Goal: Task Accomplishment & Management: Manage account settings

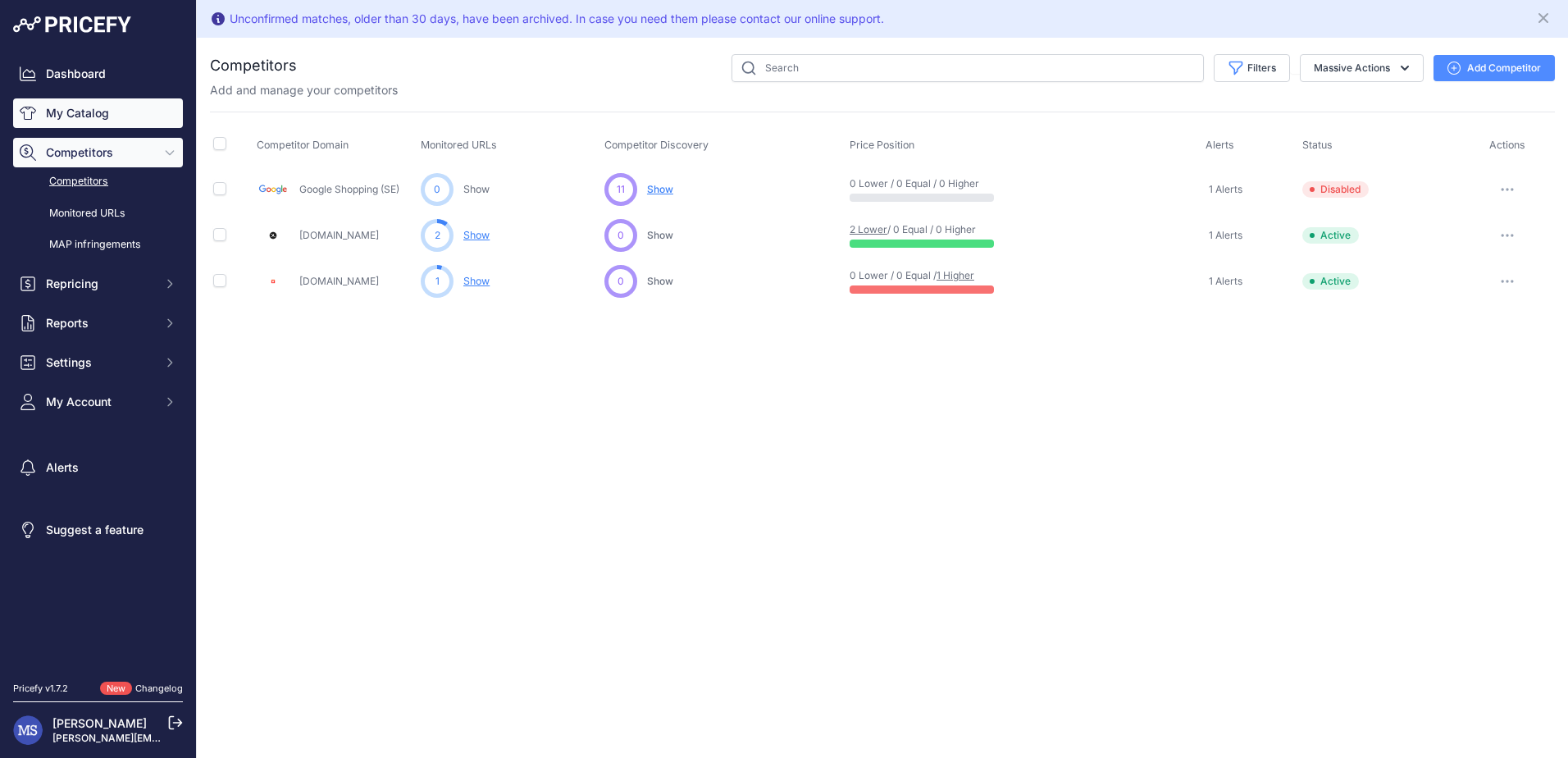
click at [104, 114] on link "My Catalog" at bounding box center [98, 114] width 169 height 30
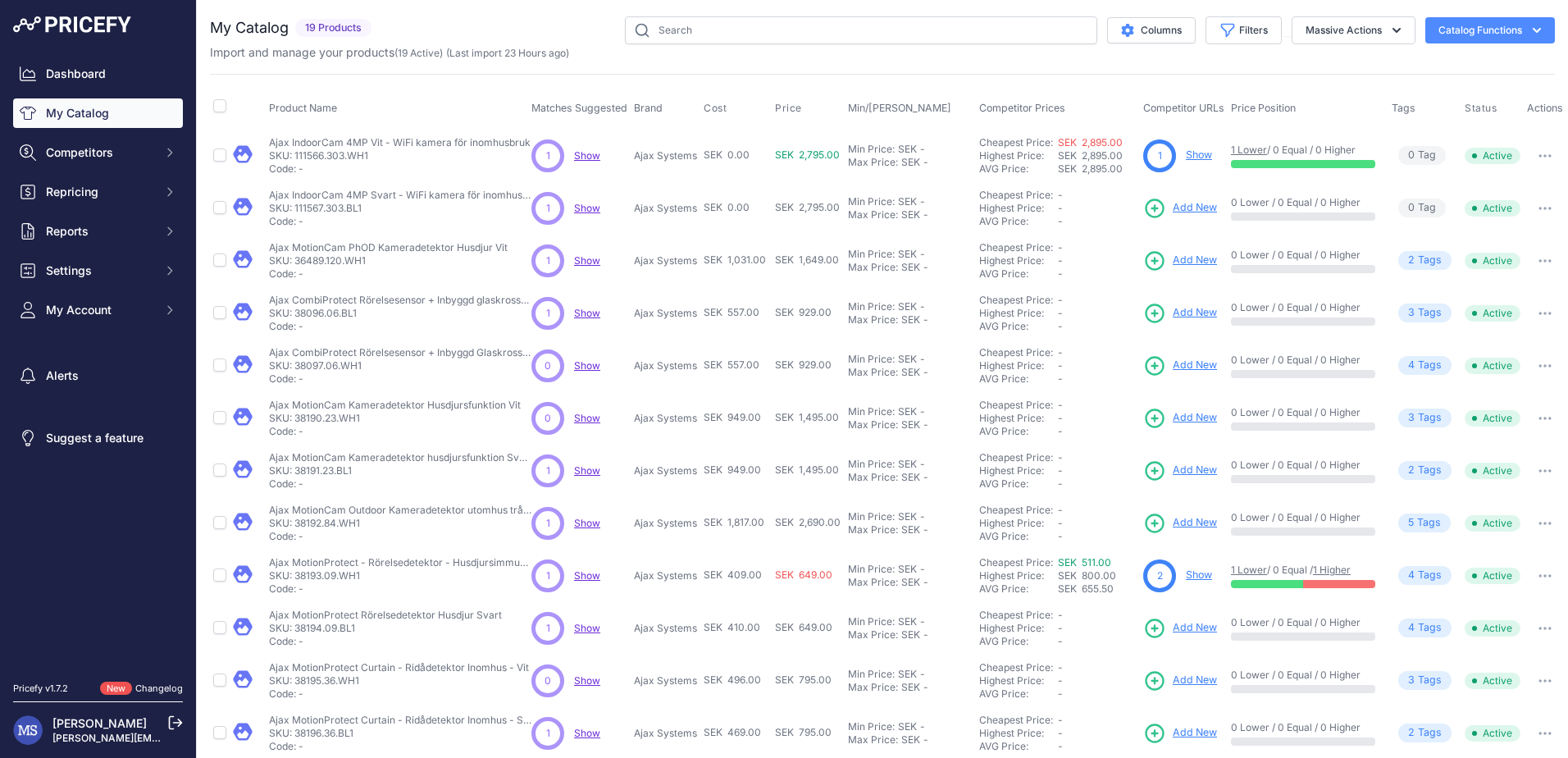
click at [155, 688] on link "Changelog" at bounding box center [159, 688] width 48 height 12
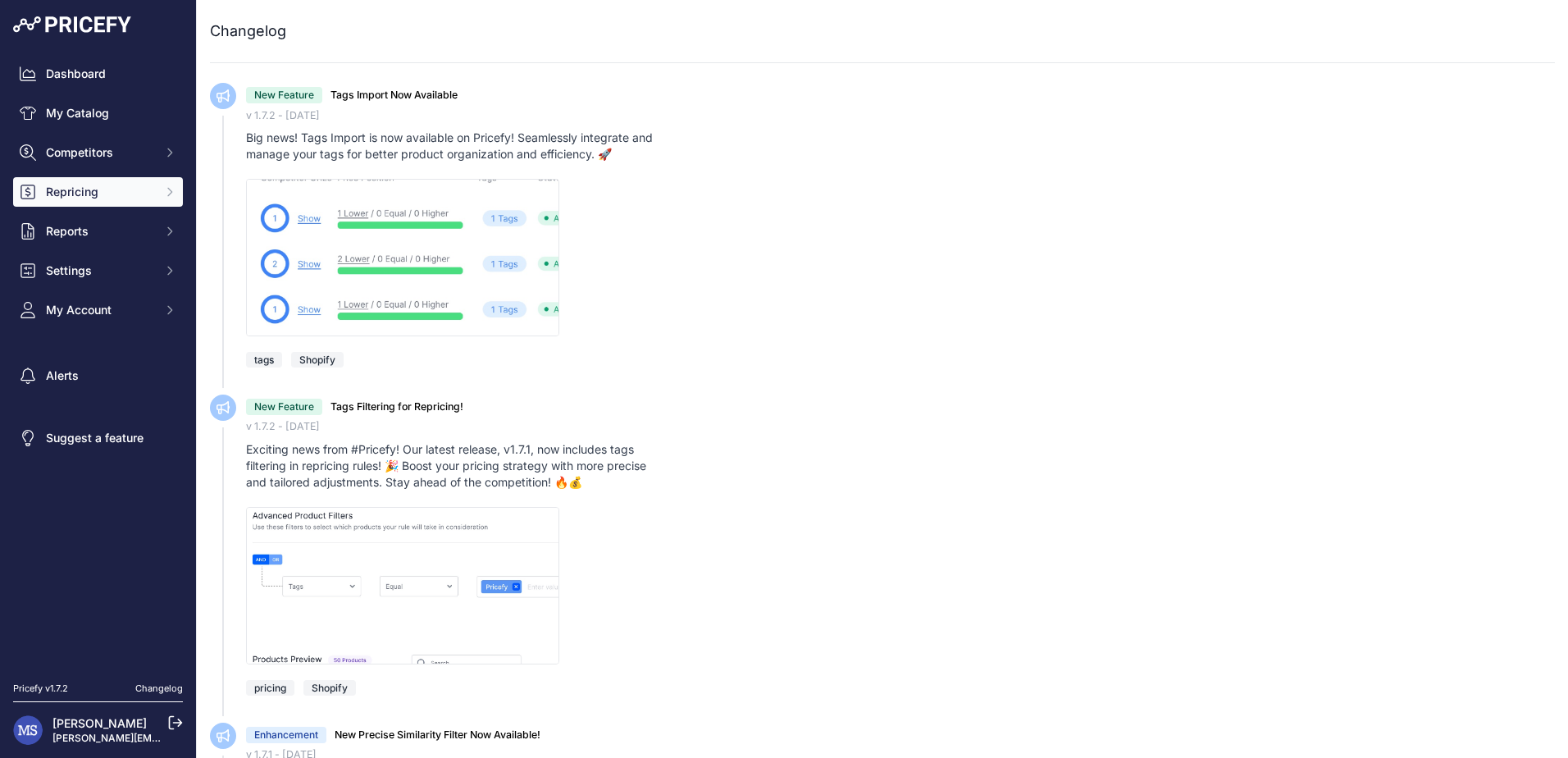
click at [90, 188] on span "Repricing" at bounding box center [100, 192] width 108 height 16
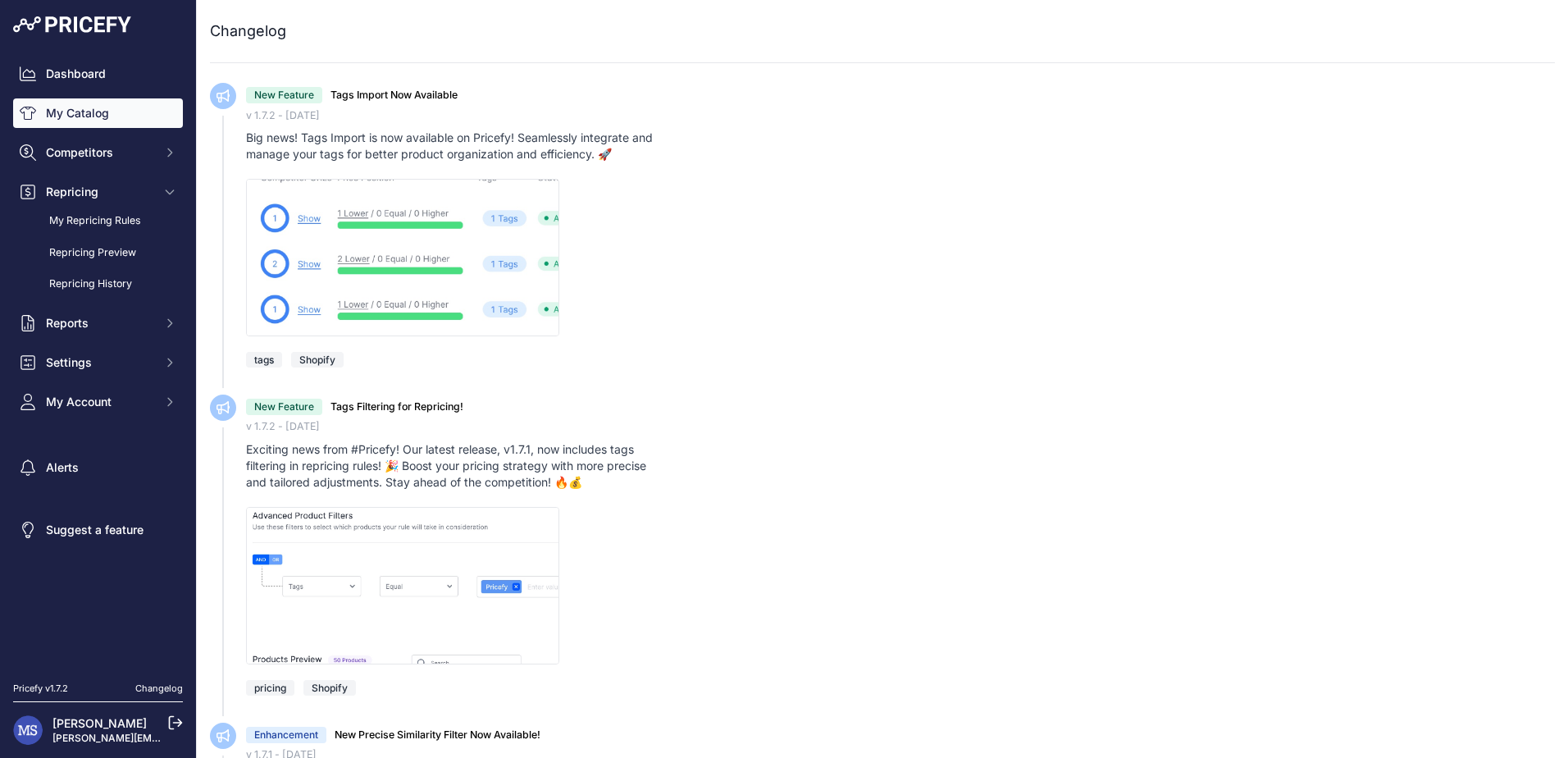
click at [67, 114] on link "My Catalog" at bounding box center [98, 114] width 169 height 30
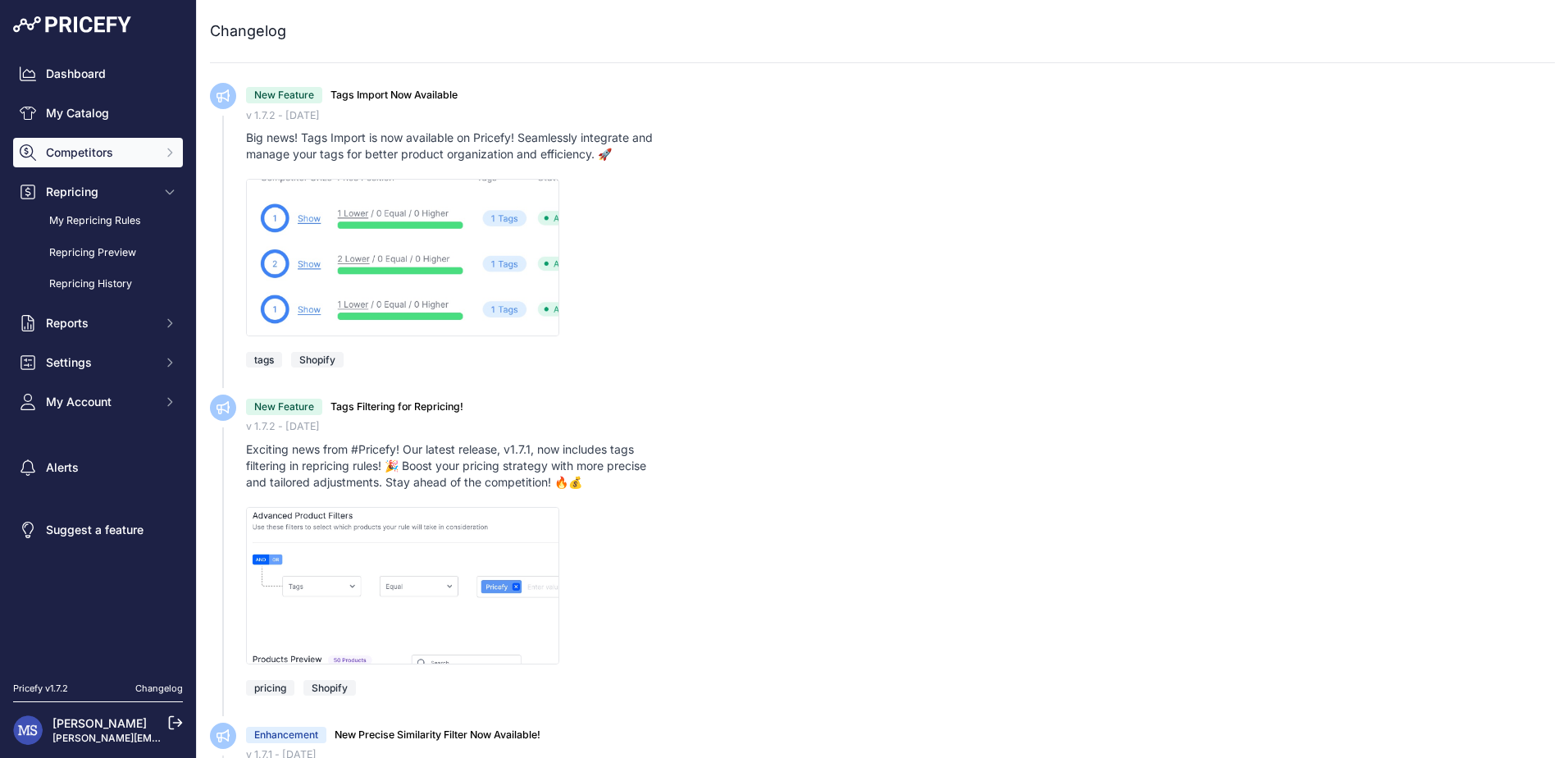
click at [62, 153] on span "Competitors" at bounding box center [100, 152] width 108 height 16
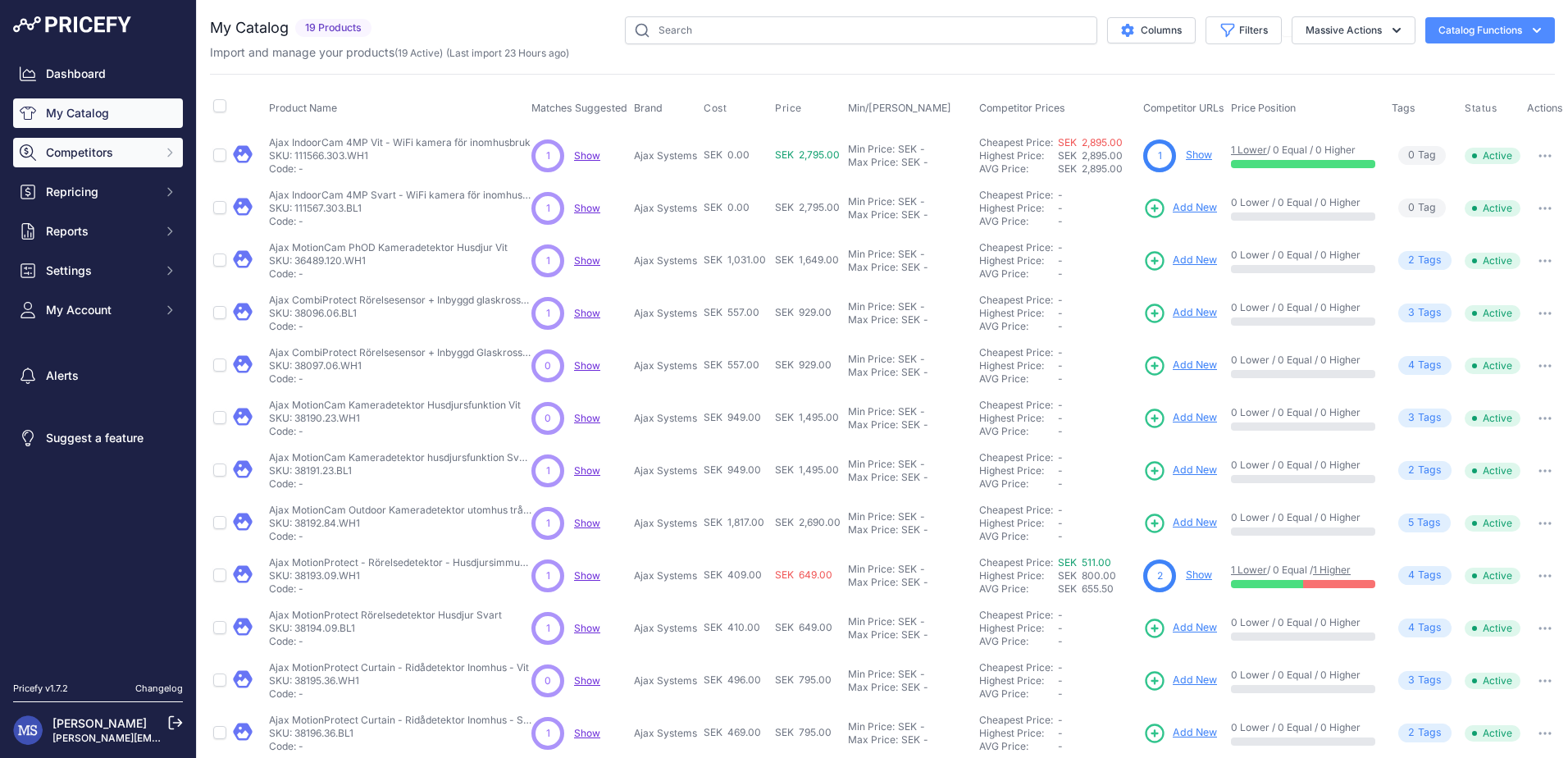
click at [79, 148] on span "Competitors" at bounding box center [100, 152] width 108 height 16
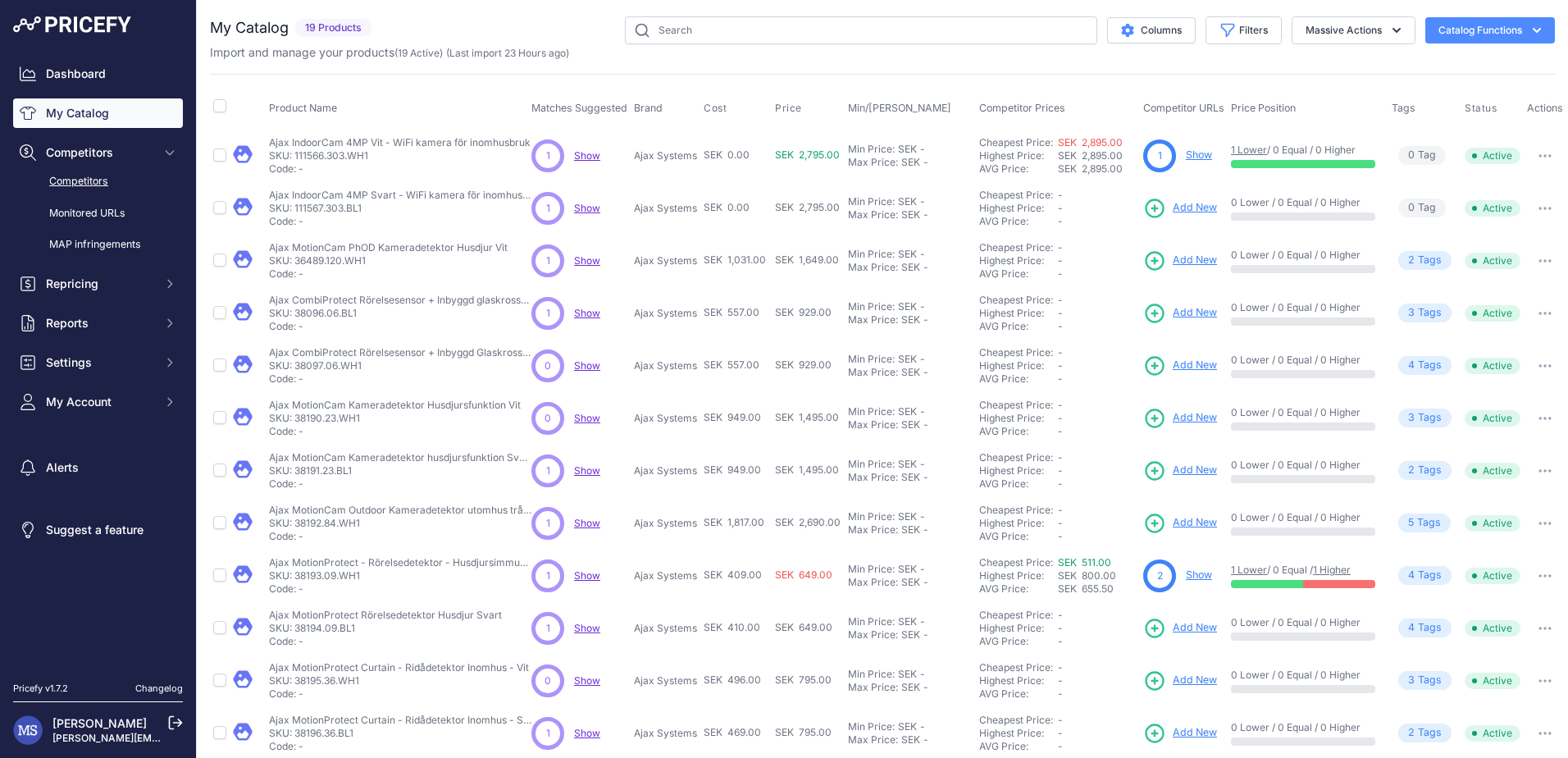
click at [64, 179] on link "Competitors" at bounding box center [98, 181] width 169 height 29
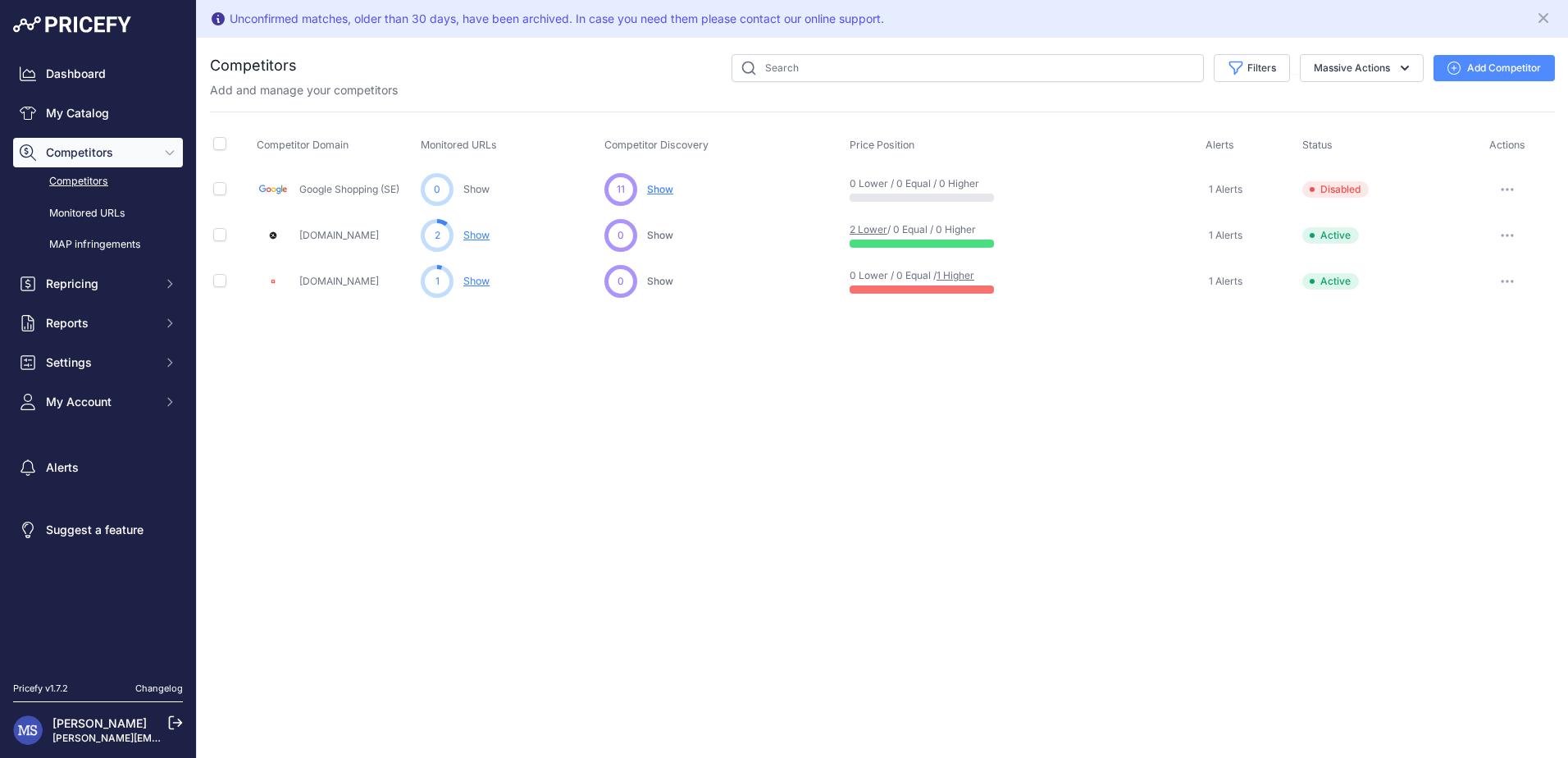
click at [1505, 283] on icon "button" at bounding box center [1507, 281] width 13 height 3
click at [1355, 337] on div "Unconfirmed matches, older than 30 days, have been archived. In case you need t…" at bounding box center [882, 379] width 1371 height 758
click at [1389, 71] on button "Massive Actions" at bounding box center [1362, 68] width 123 height 28
click at [1361, 435] on div "Unconfirmed matches, older than 30 days, have been archived. In case you need t…" at bounding box center [882, 379] width 1371 height 758
click at [58, 212] on link "Monitored URLs" at bounding box center [98, 213] width 169 height 29
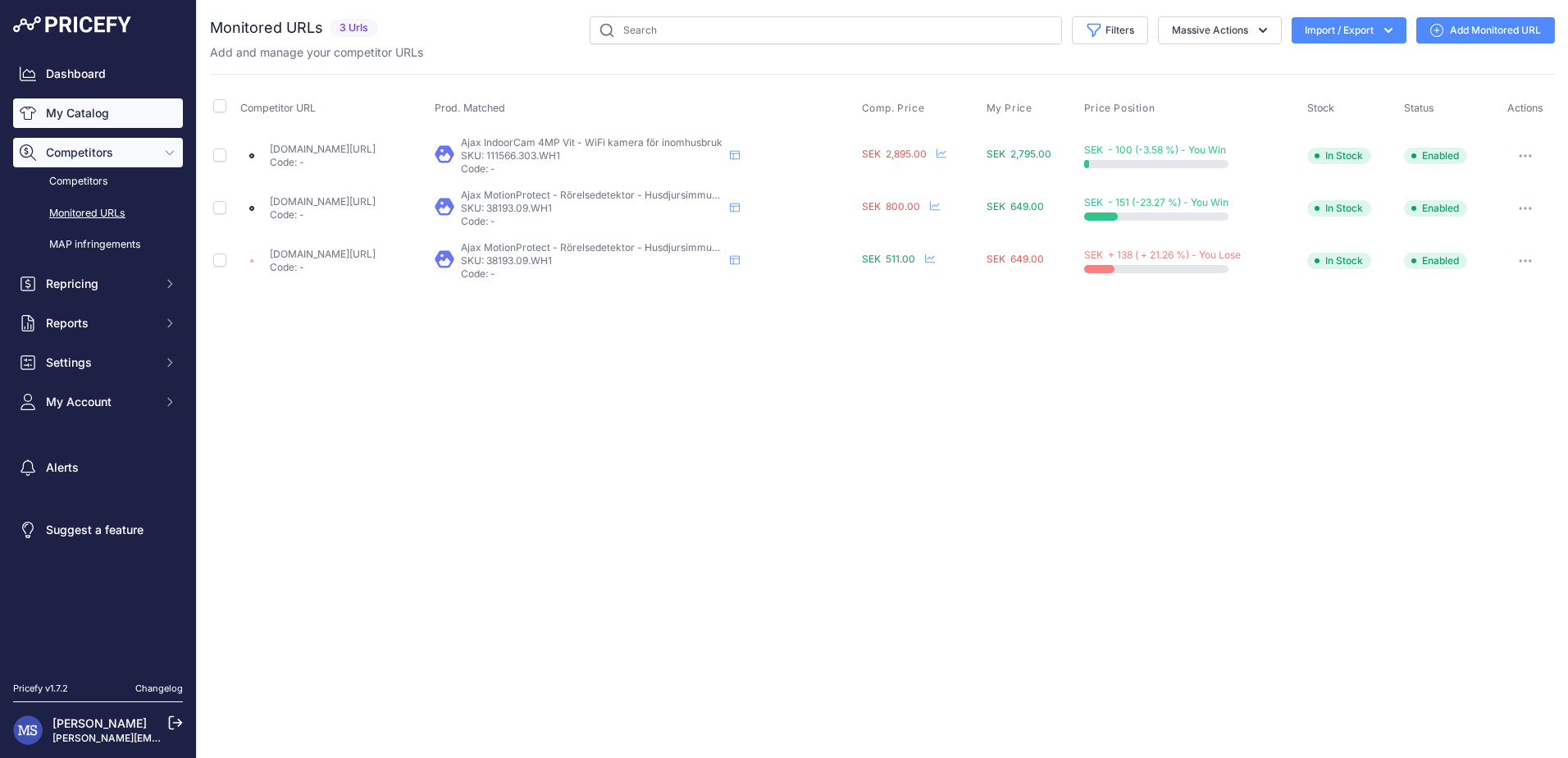
click at [79, 109] on link "My Catalog" at bounding box center [98, 114] width 169 height 30
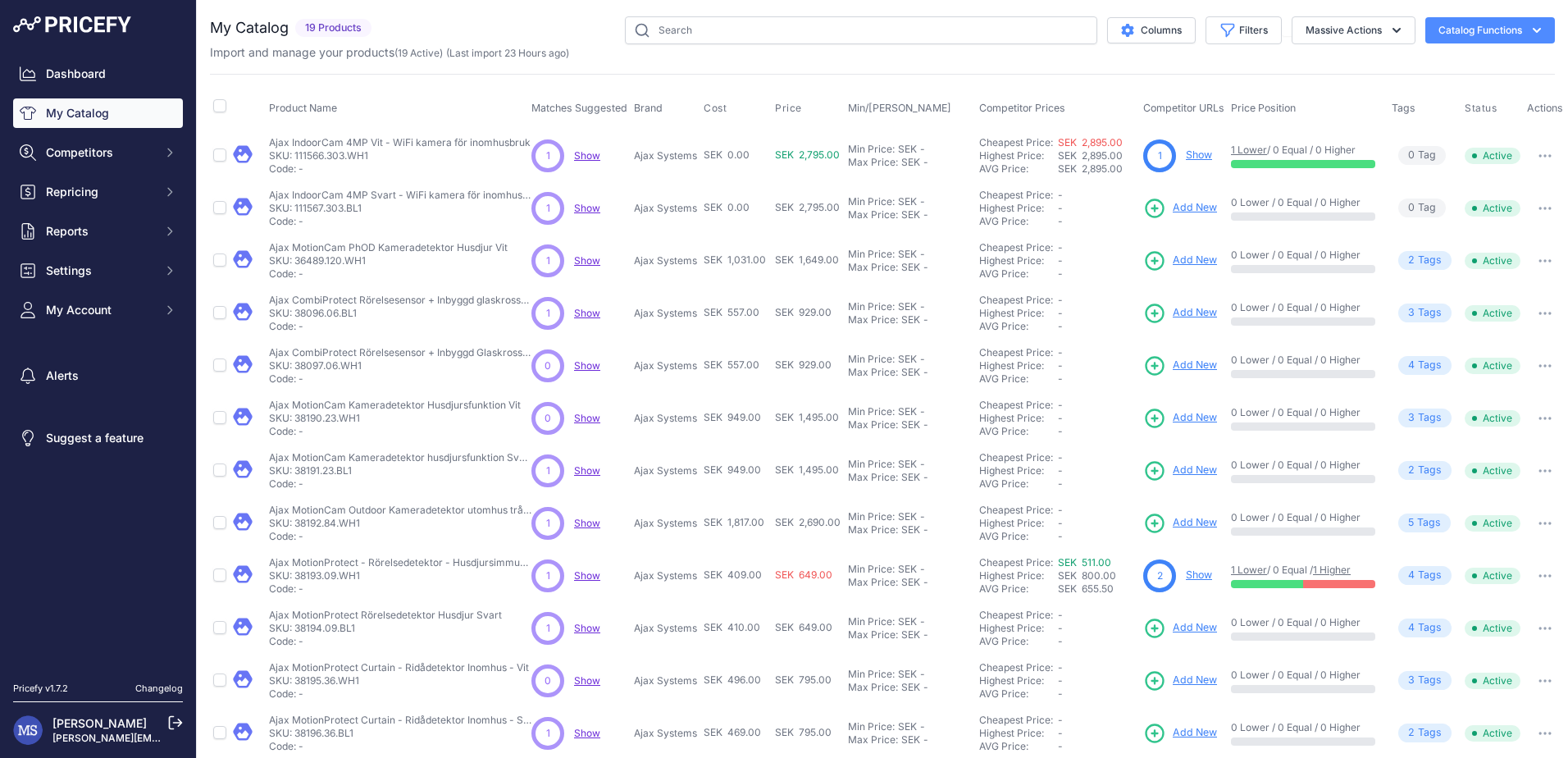
click at [1542, 207] on icon "button" at bounding box center [1545, 208] width 13 height 3
click at [1066, 68] on div "My Catalog 19 Products" at bounding box center [882, 492] width 1344 height 952
click at [222, 103] on input "checkbox" at bounding box center [220, 106] width 13 height 13
checkbox input "true"
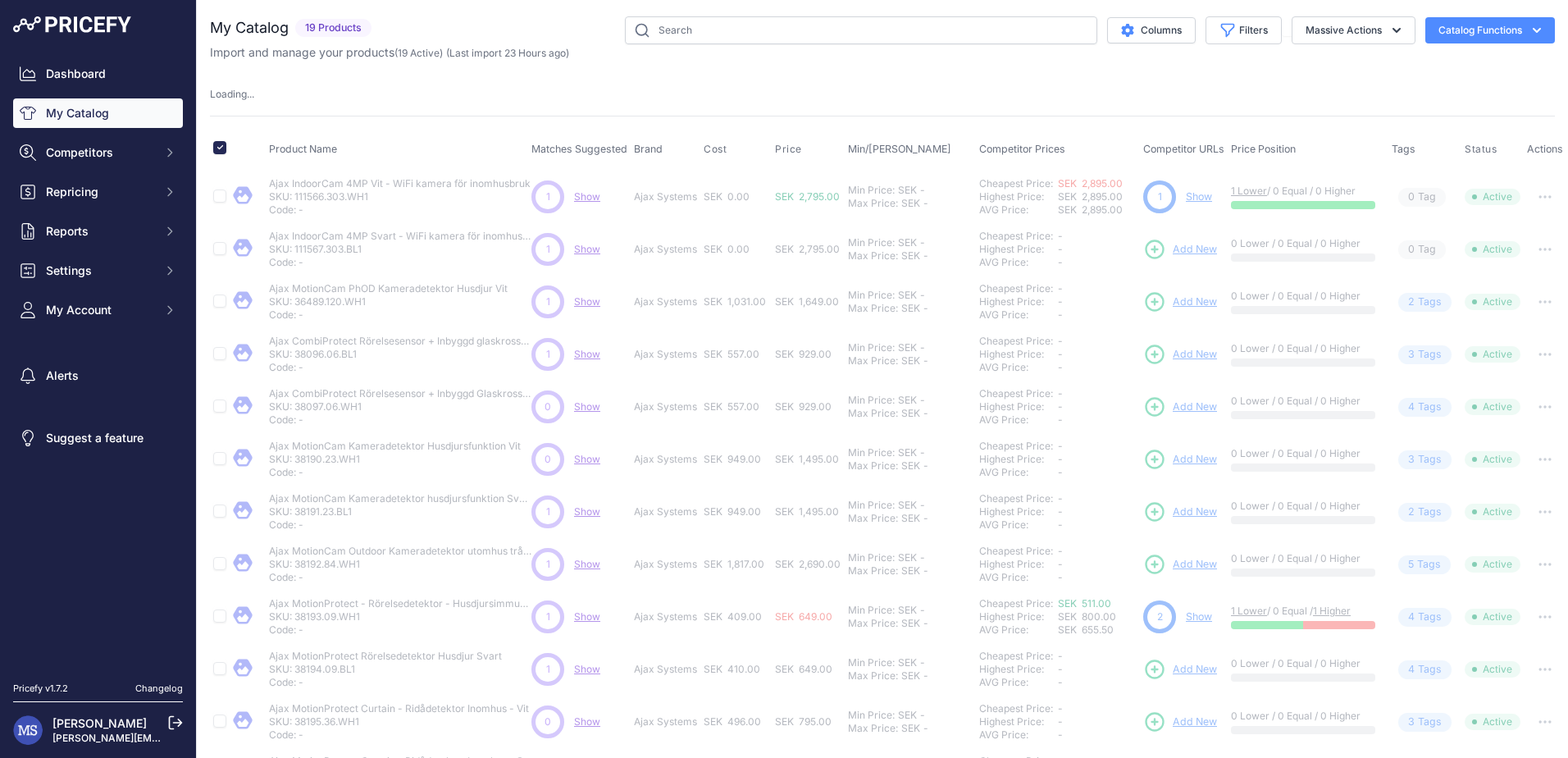
click at [1507, 26] on button "Catalog Functions" at bounding box center [1489, 30] width 129 height 26
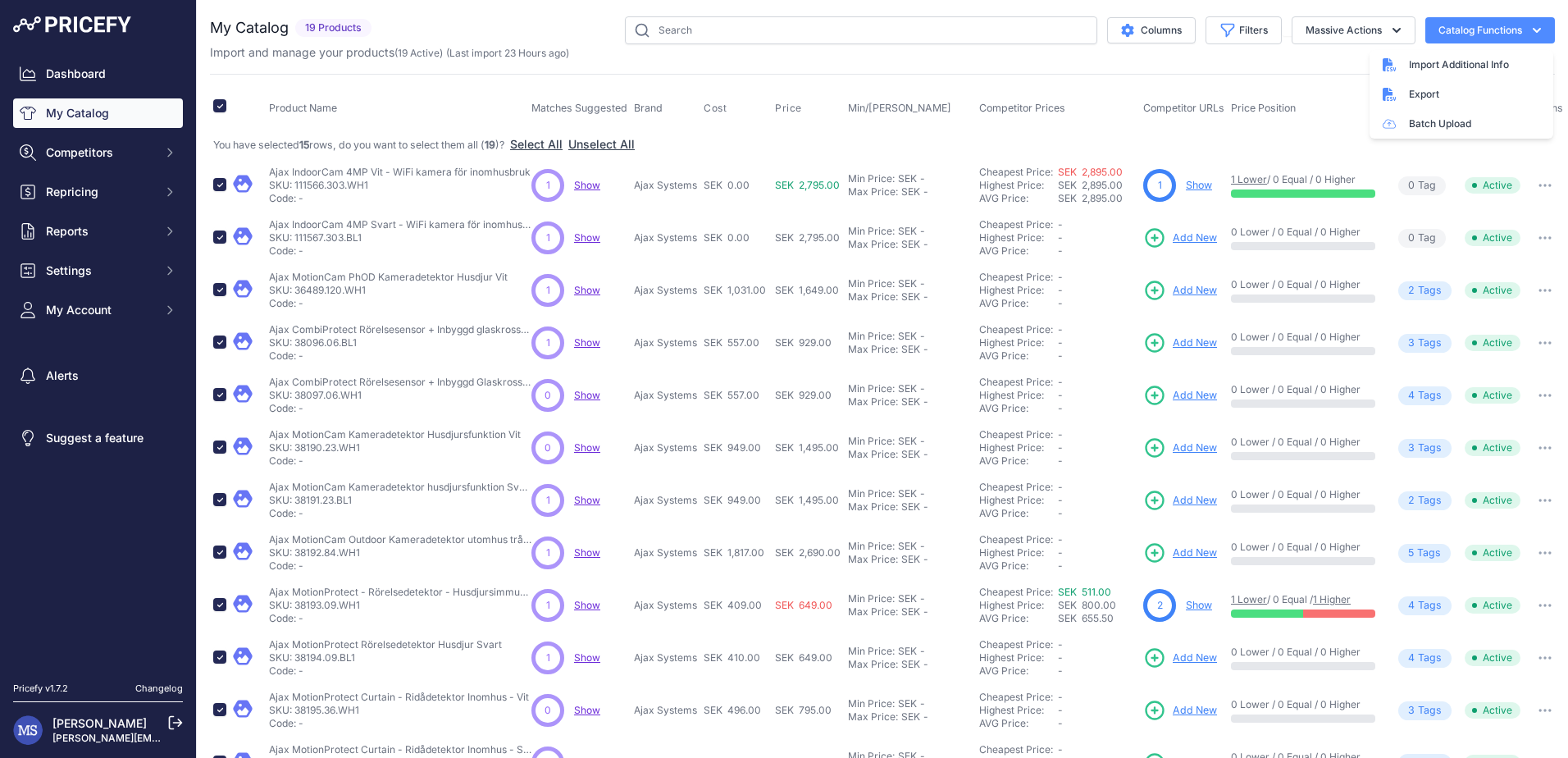
click at [1215, 65] on div "My Catalog 19 Products" at bounding box center [882, 507] width 1344 height 982
click at [210, 112] on th at bounding box center [220, 109] width 20 height 41
click at [216, 103] on input "checkbox" at bounding box center [220, 106] width 13 height 13
checkbox input "false"
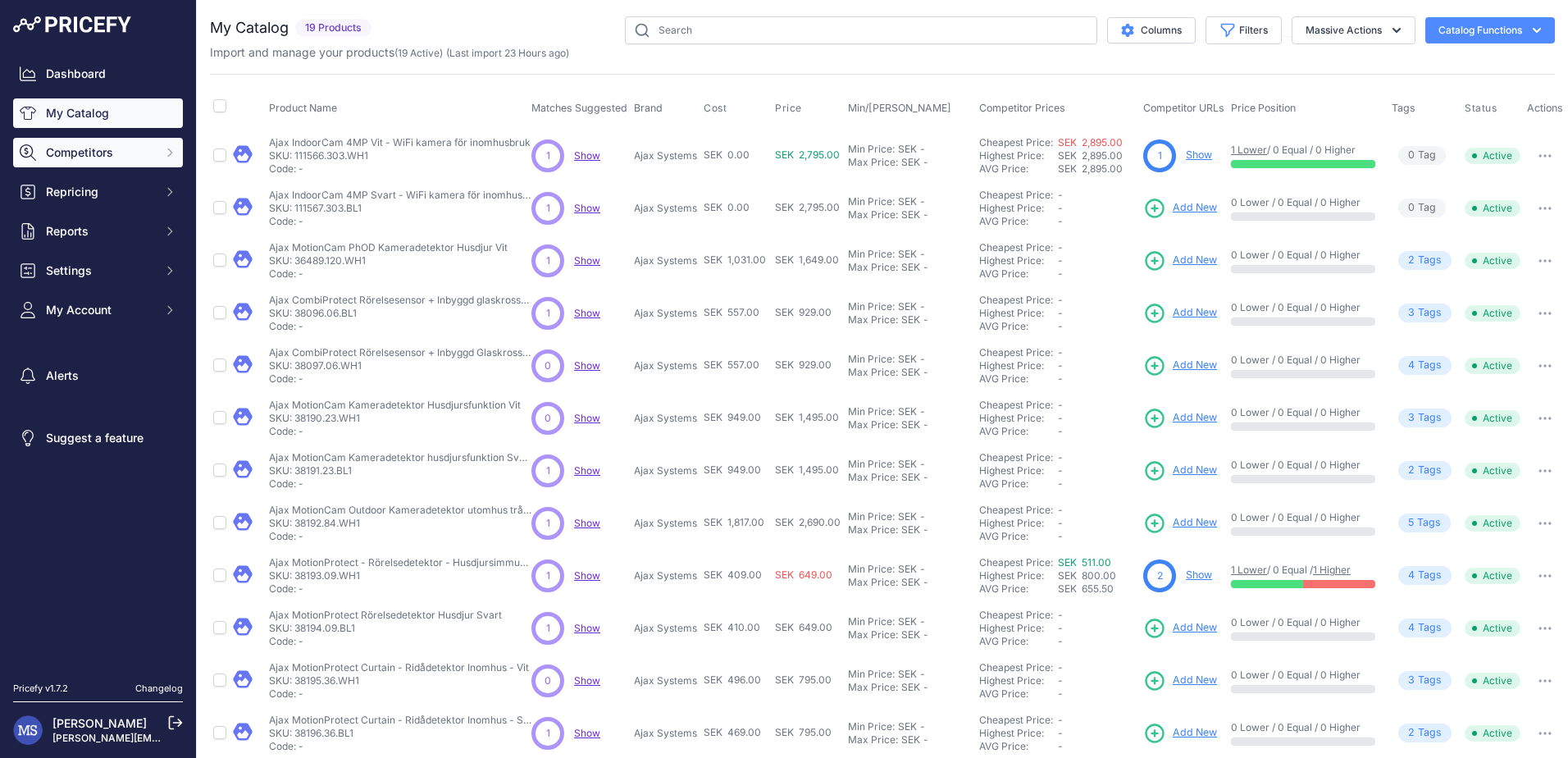
click at [91, 144] on span "Competitors" at bounding box center [100, 152] width 108 height 16
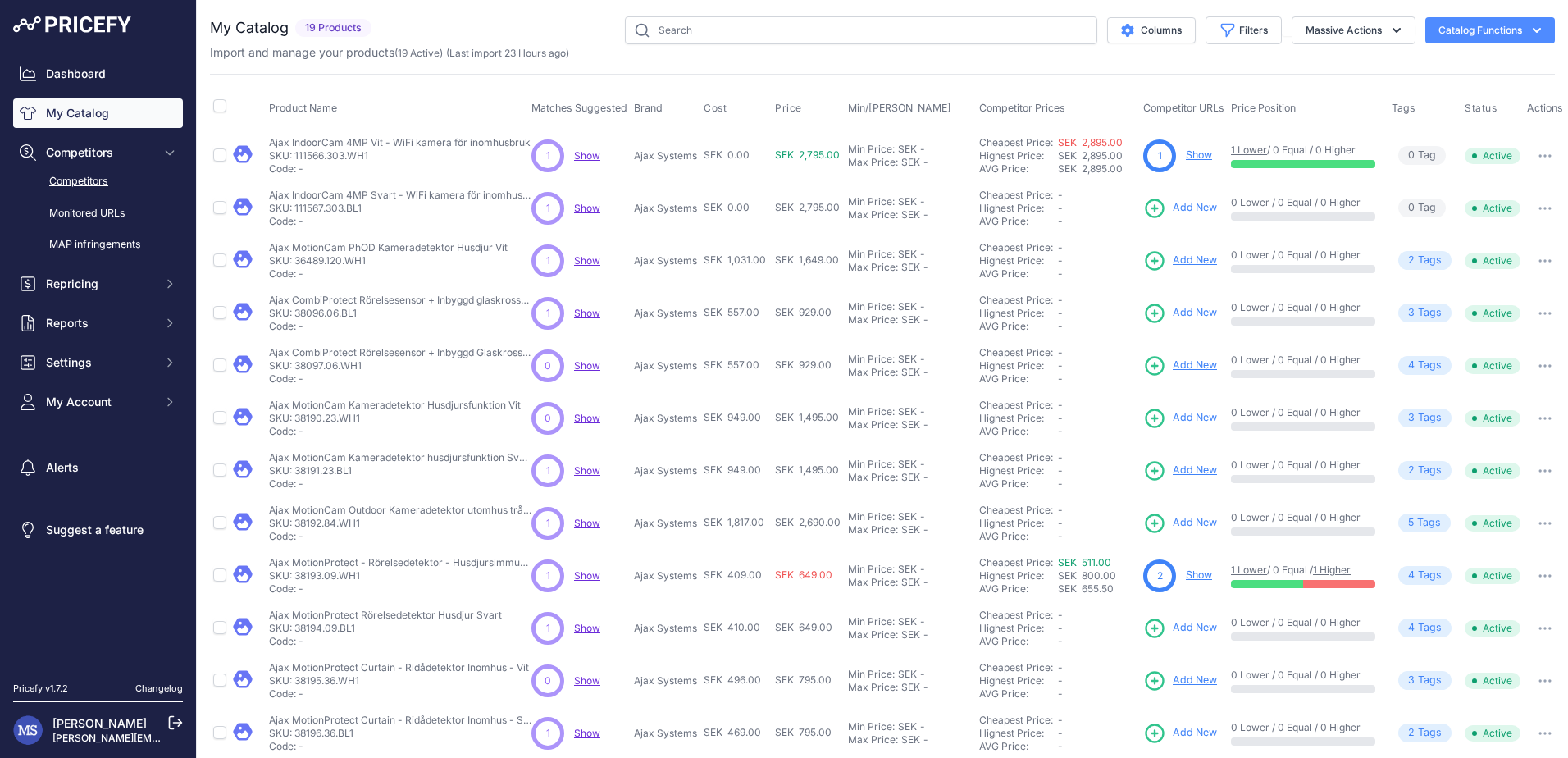
click at [94, 181] on link "Competitors" at bounding box center [98, 181] width 169 height 29
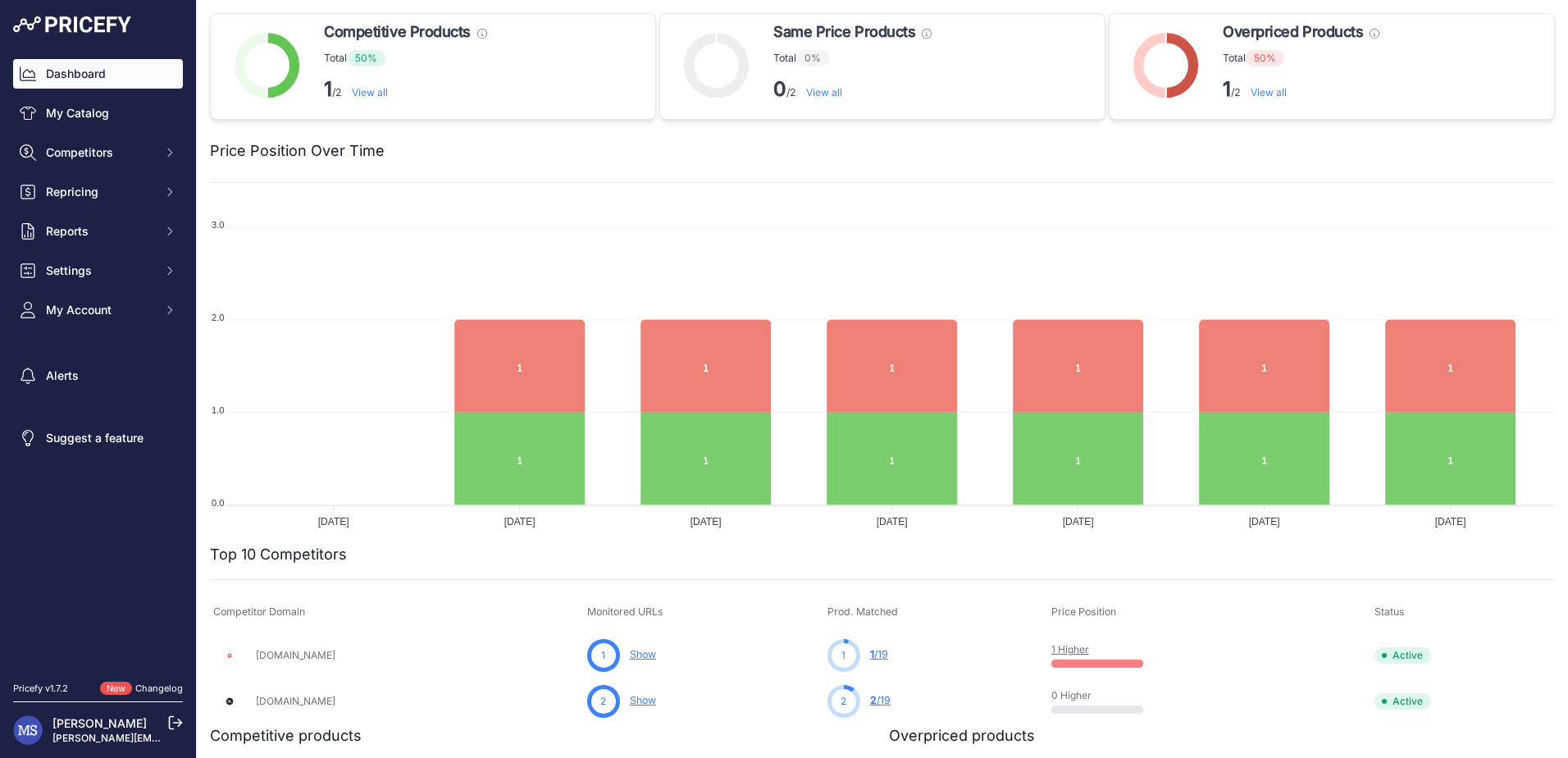
click at [93, 79] on link "Dashboard" at bounding box center [98, 74] width 169 height 30
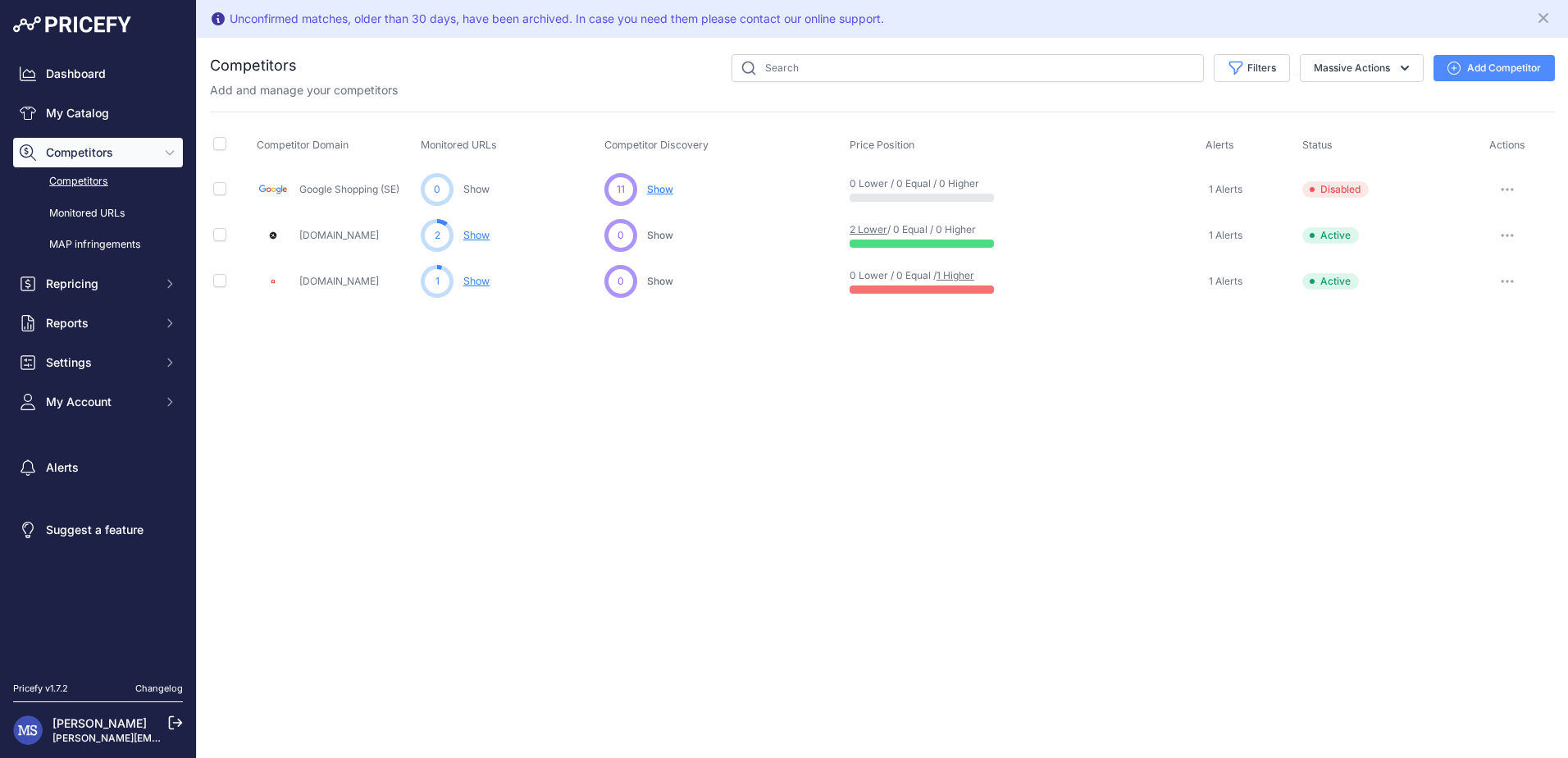
click at [1506, 187] on button "button" at bounding box center [1507, 189] width 33 height 23
click at [1474, 244] on button "Enable" at bounding box center [1482, 250] width 137 height 26
click at [1222, 474] on div "Unconfirmed matches, older than 30 days, have been archived. In case you need t…" at bounding box center [882, 379] width 1371 height 758
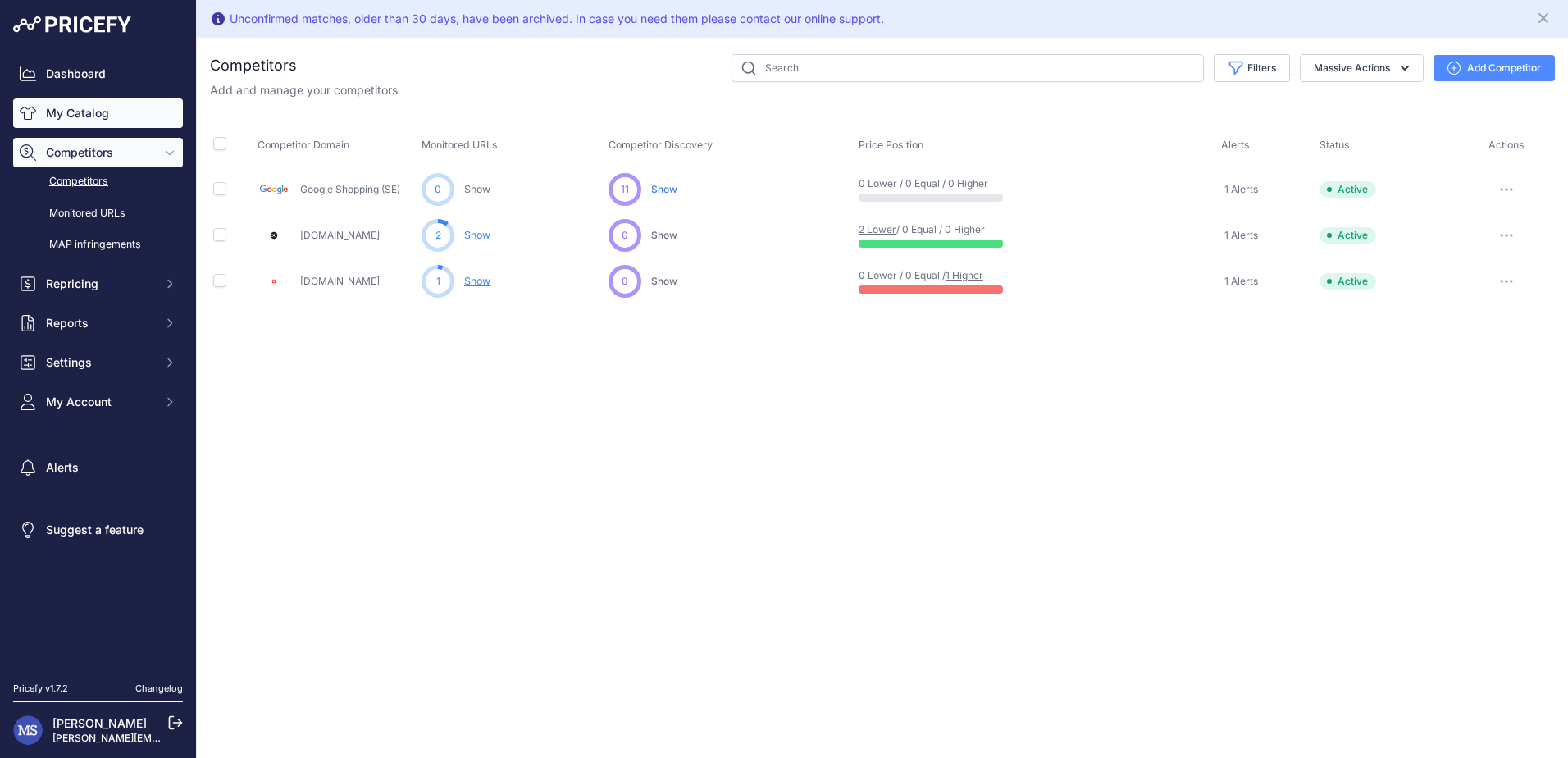
click at [91, 107] on link "My Catalog" at bounding box center [98, 114] width 169 height 30
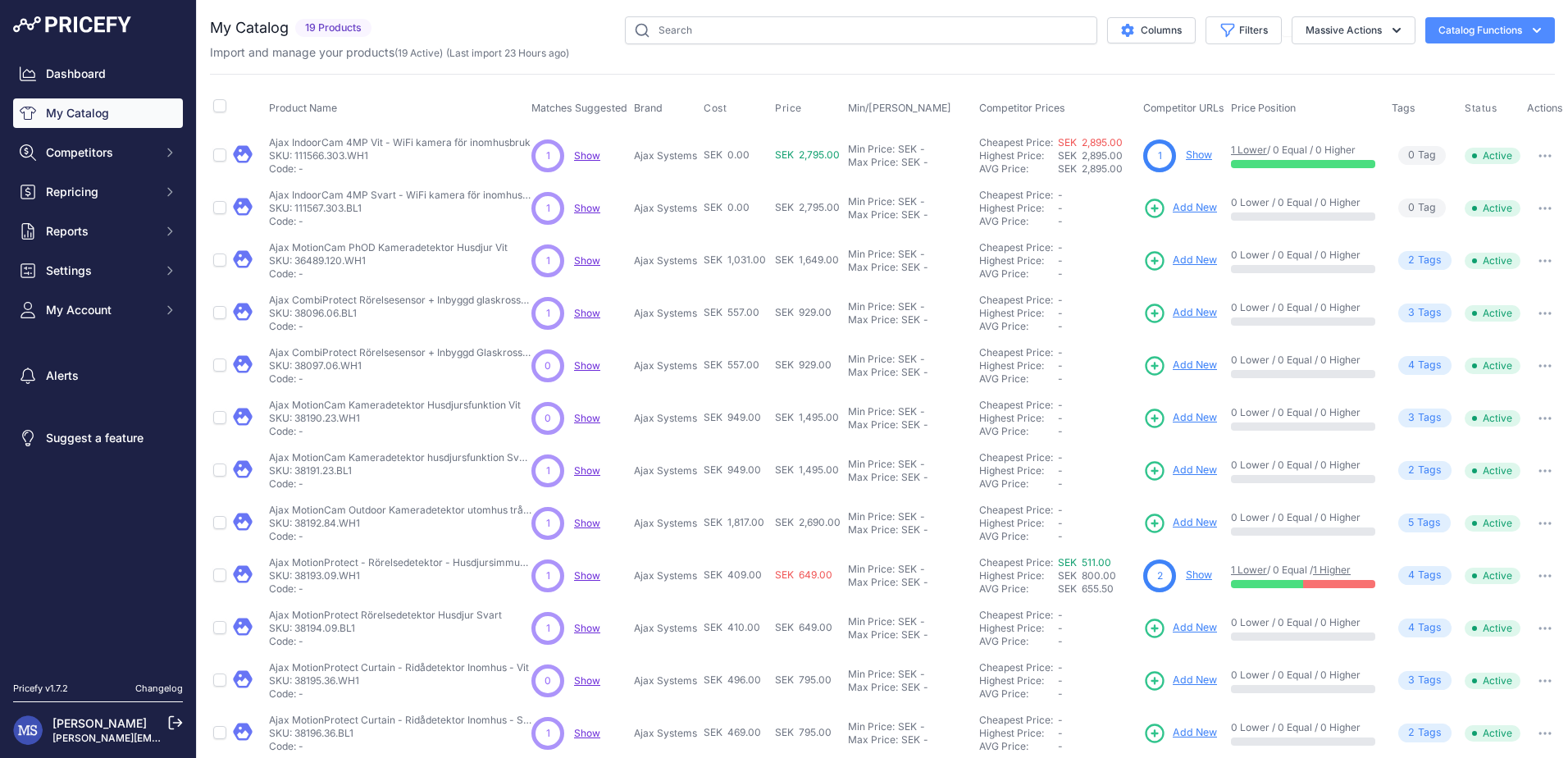
click at [1491, 30] on button "Catalog Functions" at bounding box center [1489, 30] width 129 height 26
click at [86, 73] on link "Dashboard" at bounding box center [98, 74] width 169 height 30
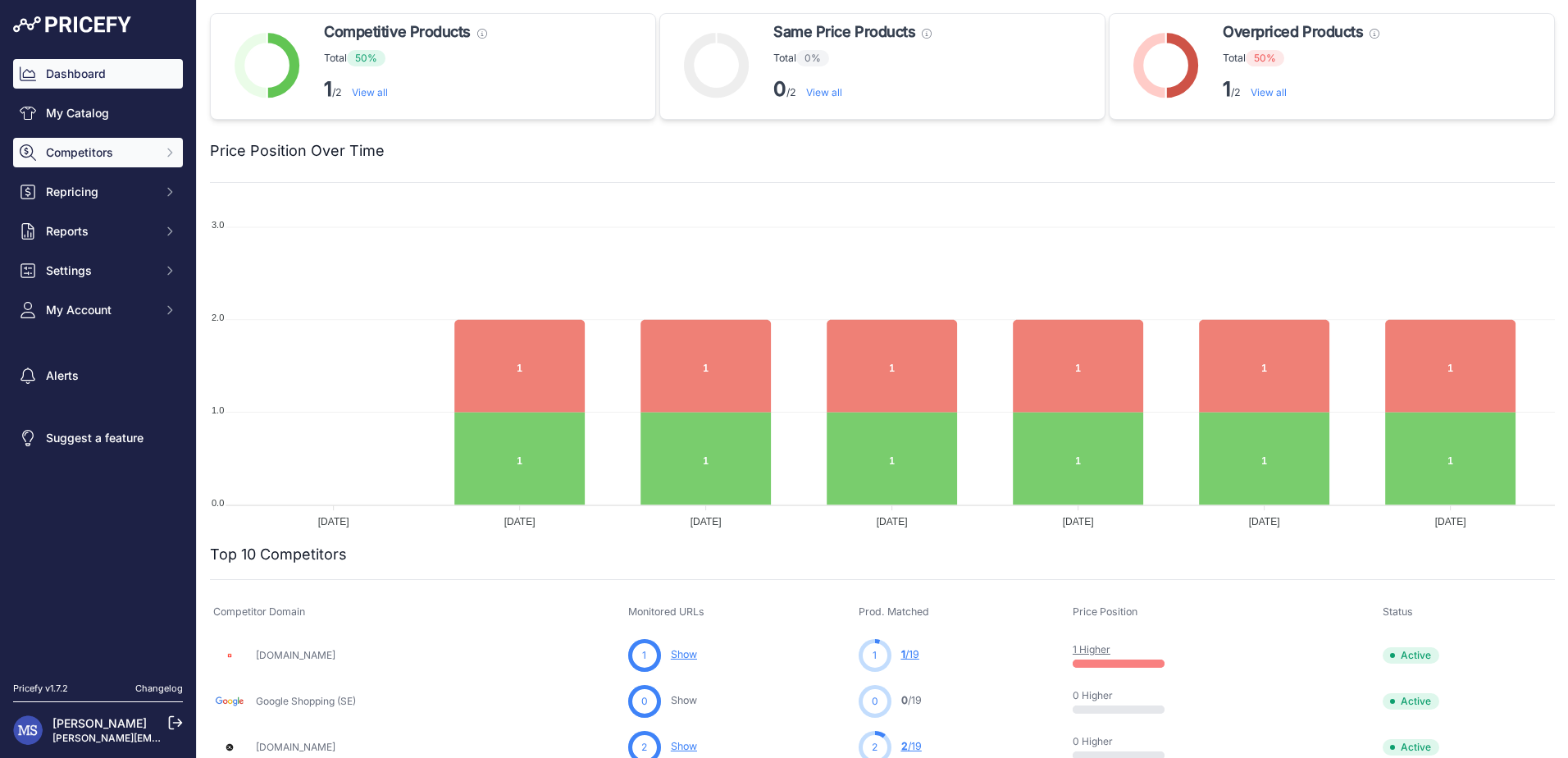
click at [128, 150] on span "Competitors" at bounding box center [100, 152] width 108 height 16
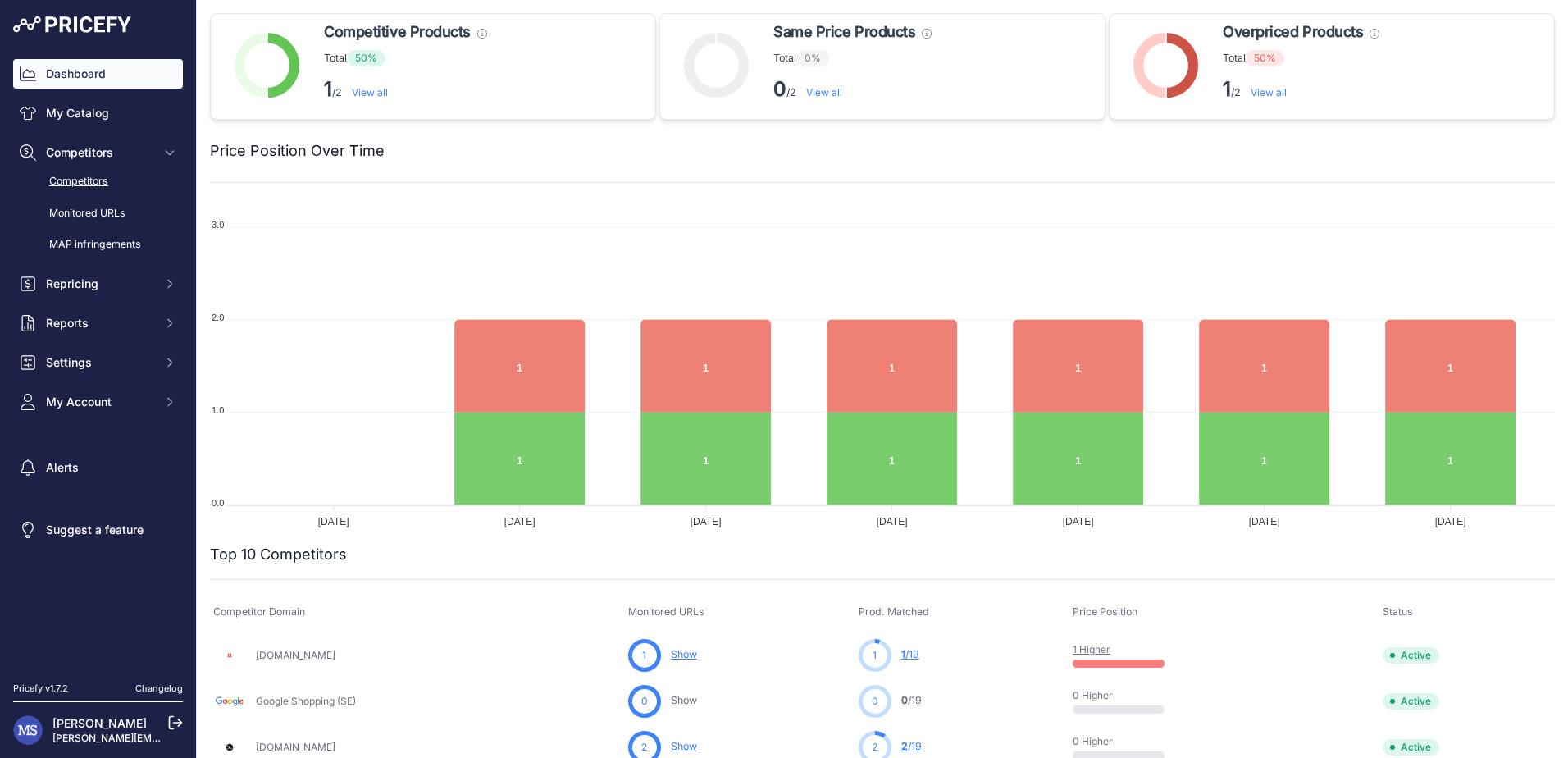
click at [83, 179] on link "Competitors" at bounding box center [98, 181] width 169 height 29
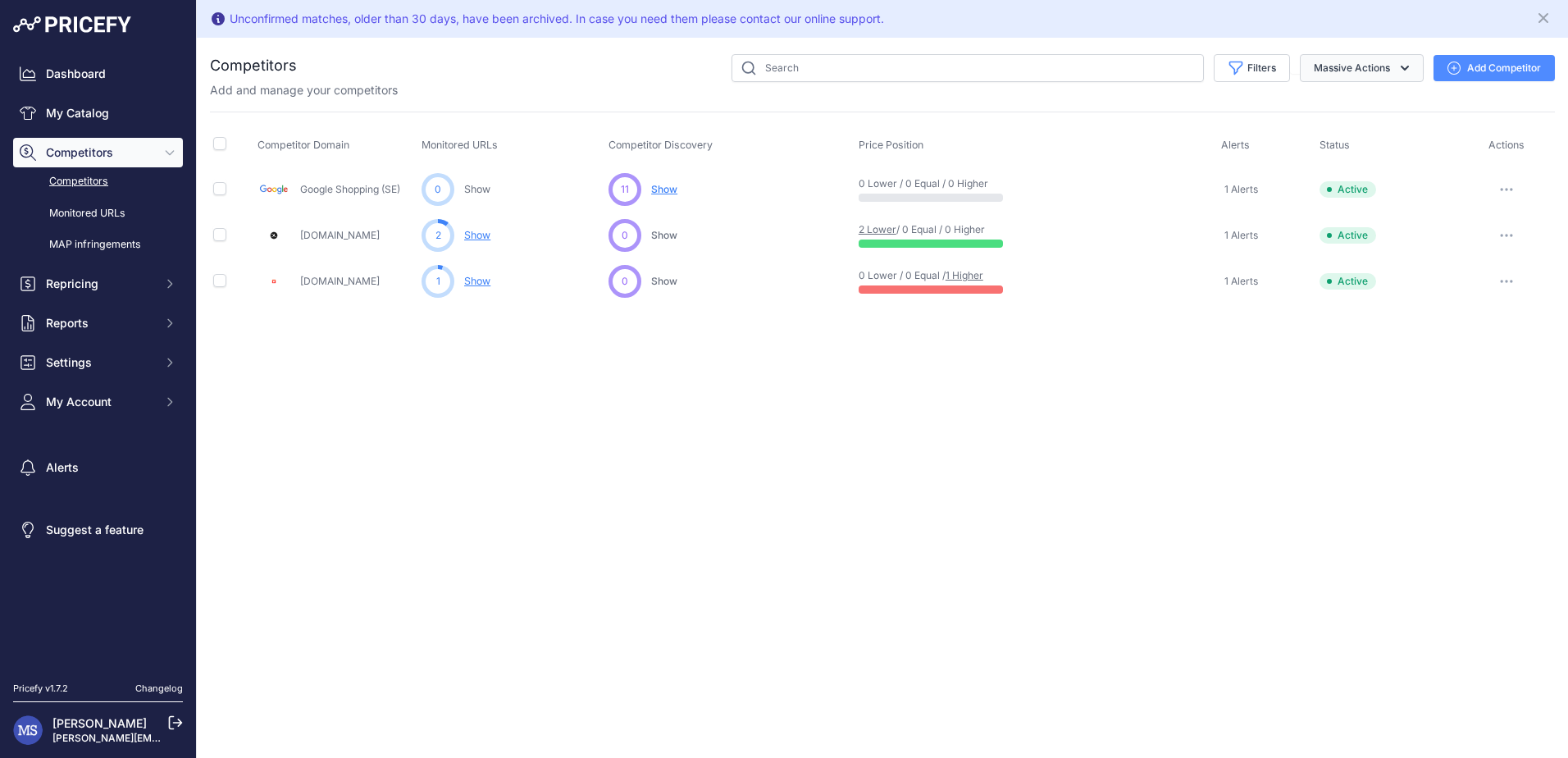
click at [1402, 70] on icon "button" at bounding box center [1404, 68] width 16 height 16
click at [1463, 64] on button "Add Competitor" at bounding box center [1493, 68] width 121 height 26
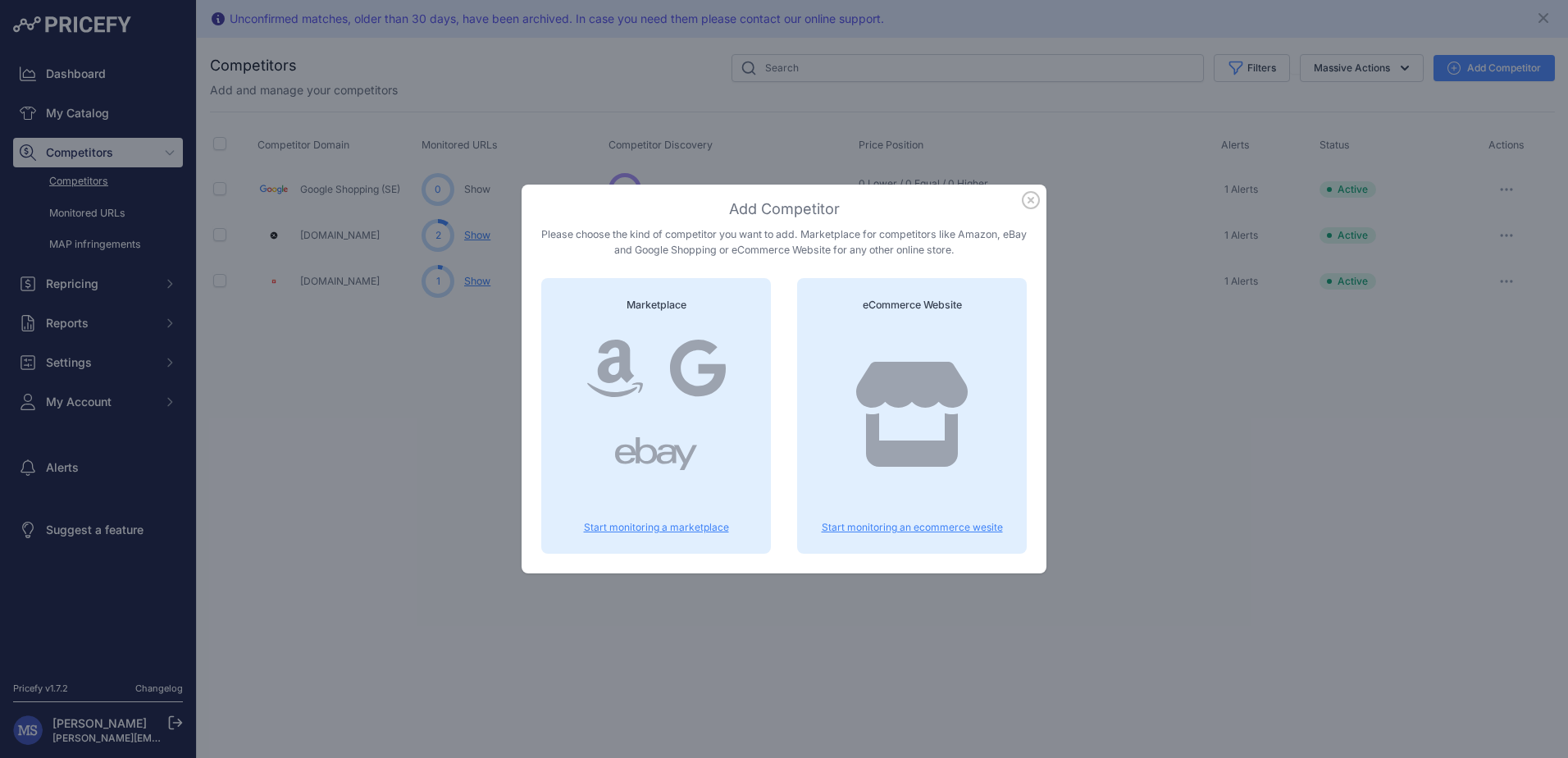
click at [1027, 196] on icon "button" at bounding box center [1031, 200] width 18 height 18
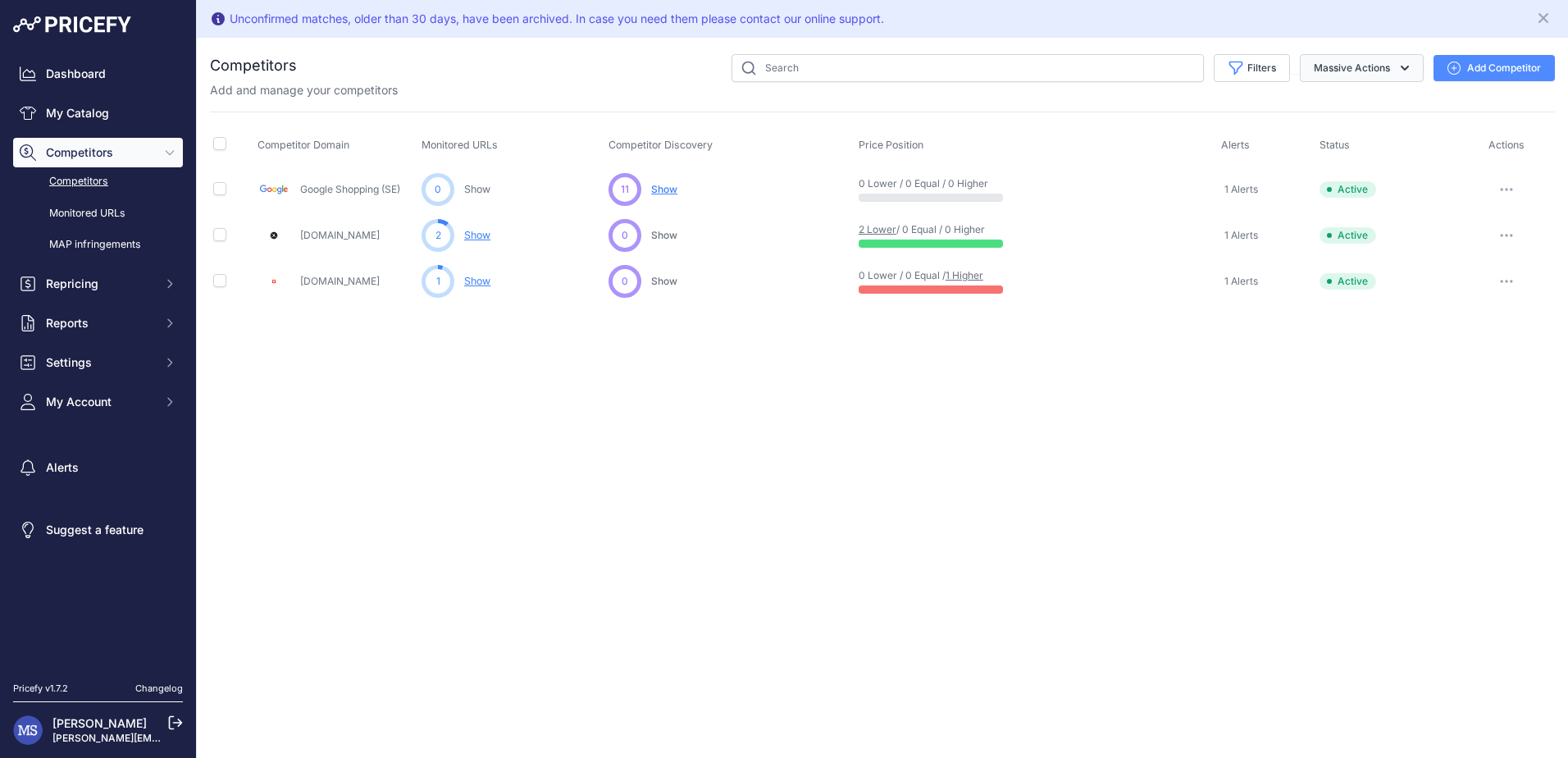
click at [1353, 67] on button "Massive Actions" at bounding box center [1362, 68] width 123 height 28
click at [1422, 523] on div "Unconfirmed matches, older than 30 days, have been archived. In case you need t…" at bounding box center [882, 379] width 1371 height 758
click at [1500, 233] on button "button" at bounding box center [1506, 235] width 33 height 23
click at [1116, 402] on div "Unconfirmed matches, older than 30 days, have been archived. In case you need t…" at bounding box center [882, 379] width 1371 height 758
click at [71, 81] on link "Dashboard" at bounding box center [98, 74] width 169 height 30
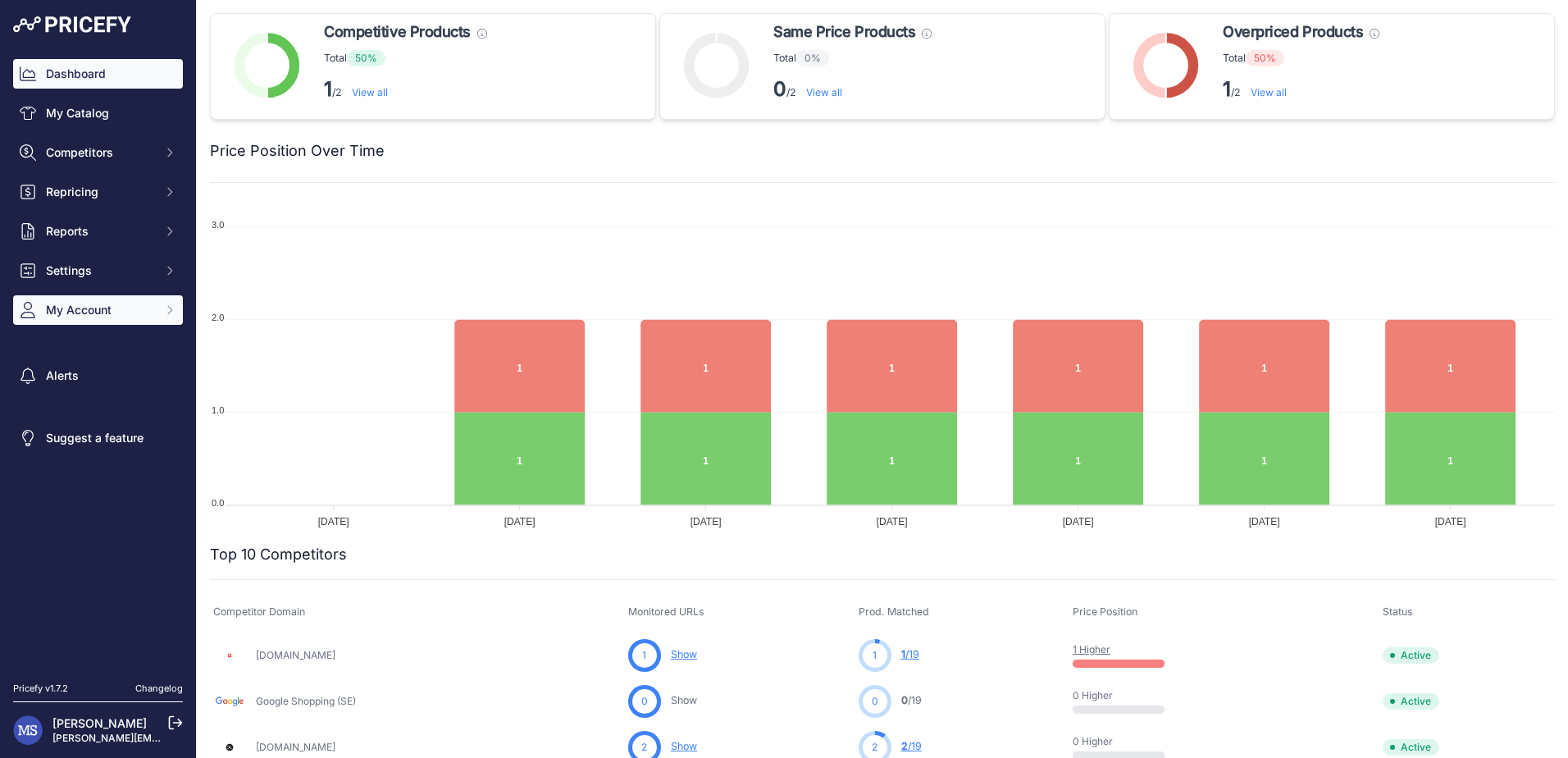
click at [148, 314] on span "My Account" at bounding box center [100, 310] width 108 height 16
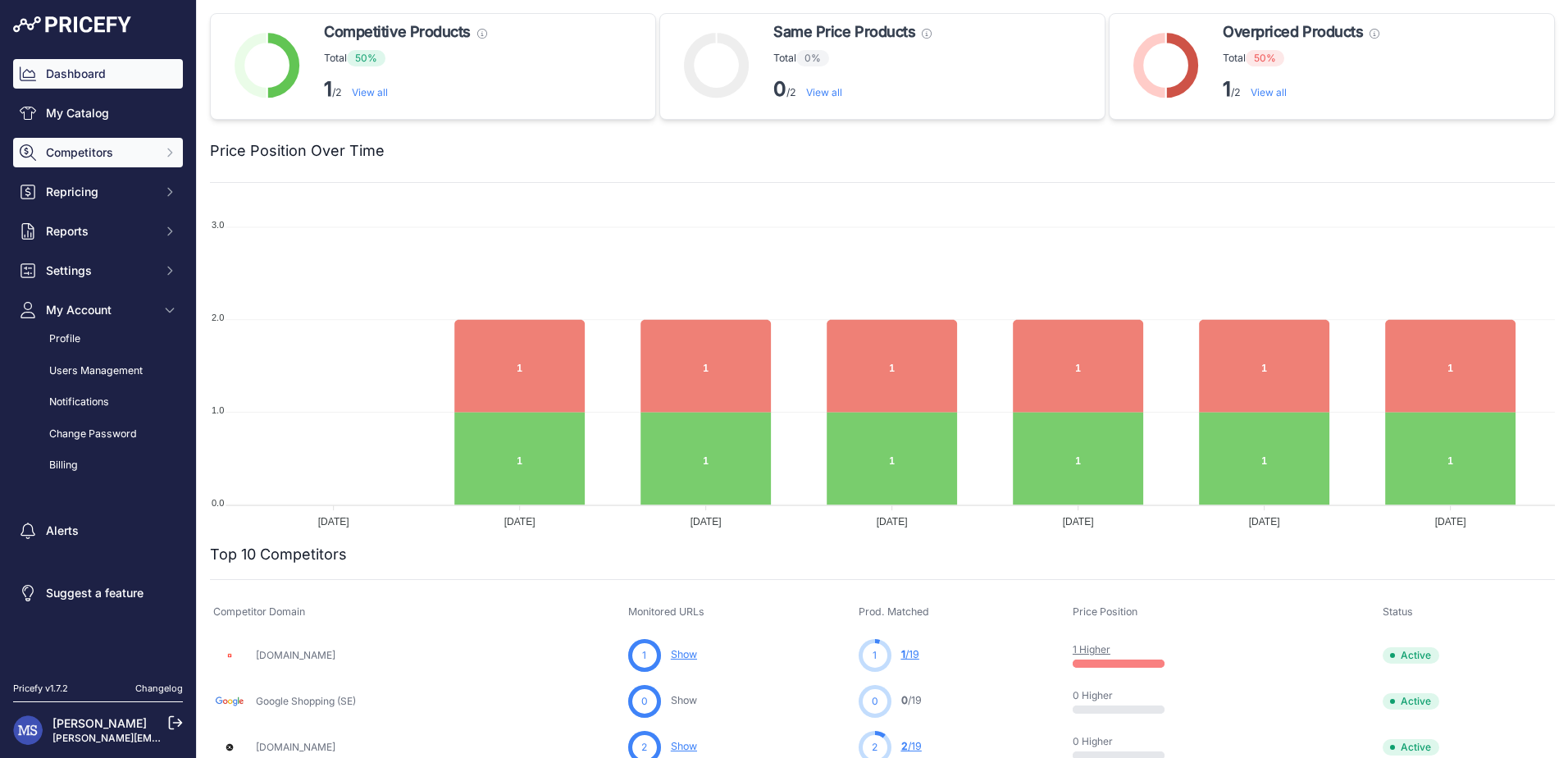
click at [112, 161] on button "Competitors" at bounding box center [98, 152] width 169 height 30
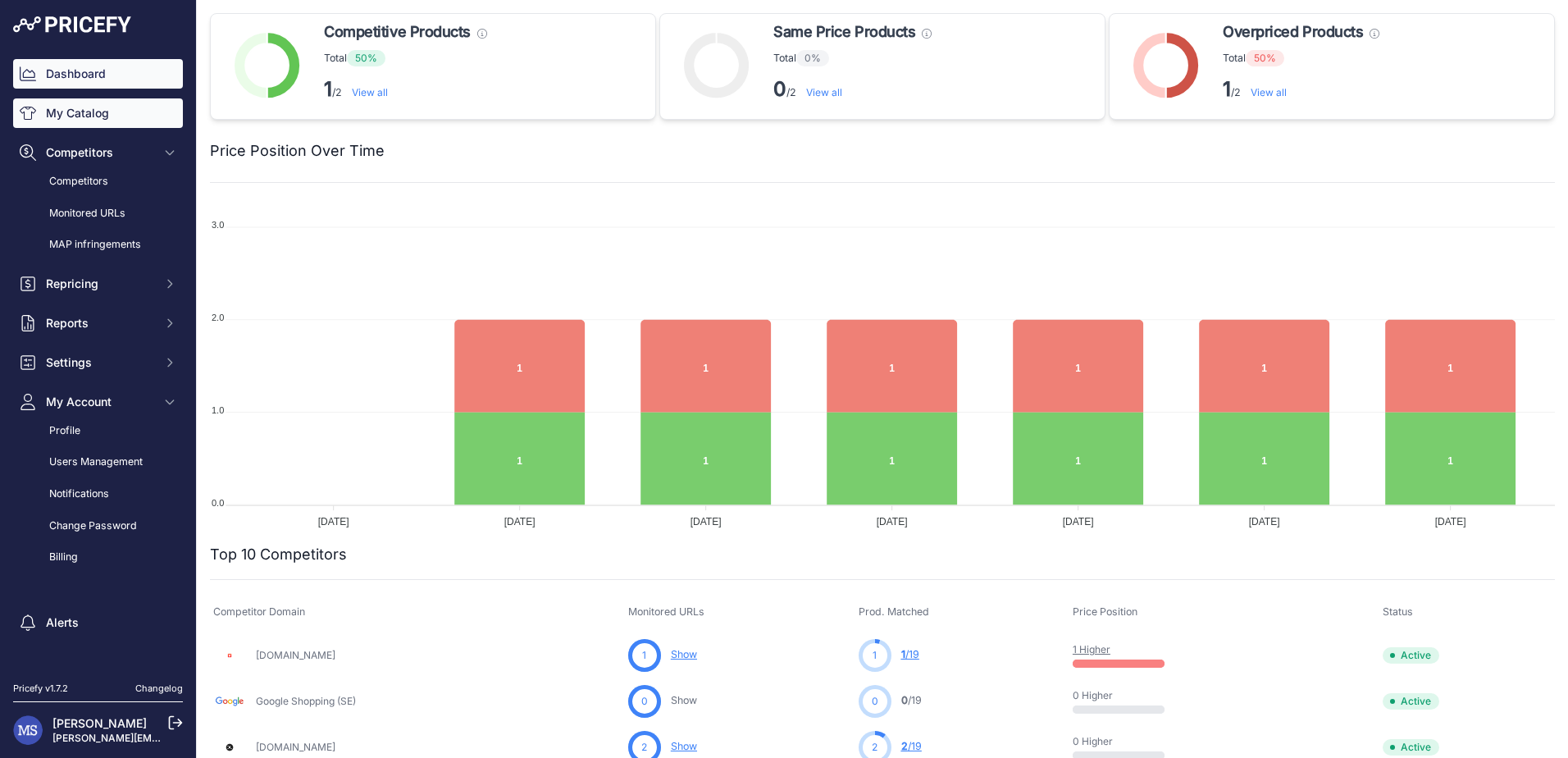
click at [89, 114] on link "My Catalog" at bounding box center [98, 114] width 169 height 30
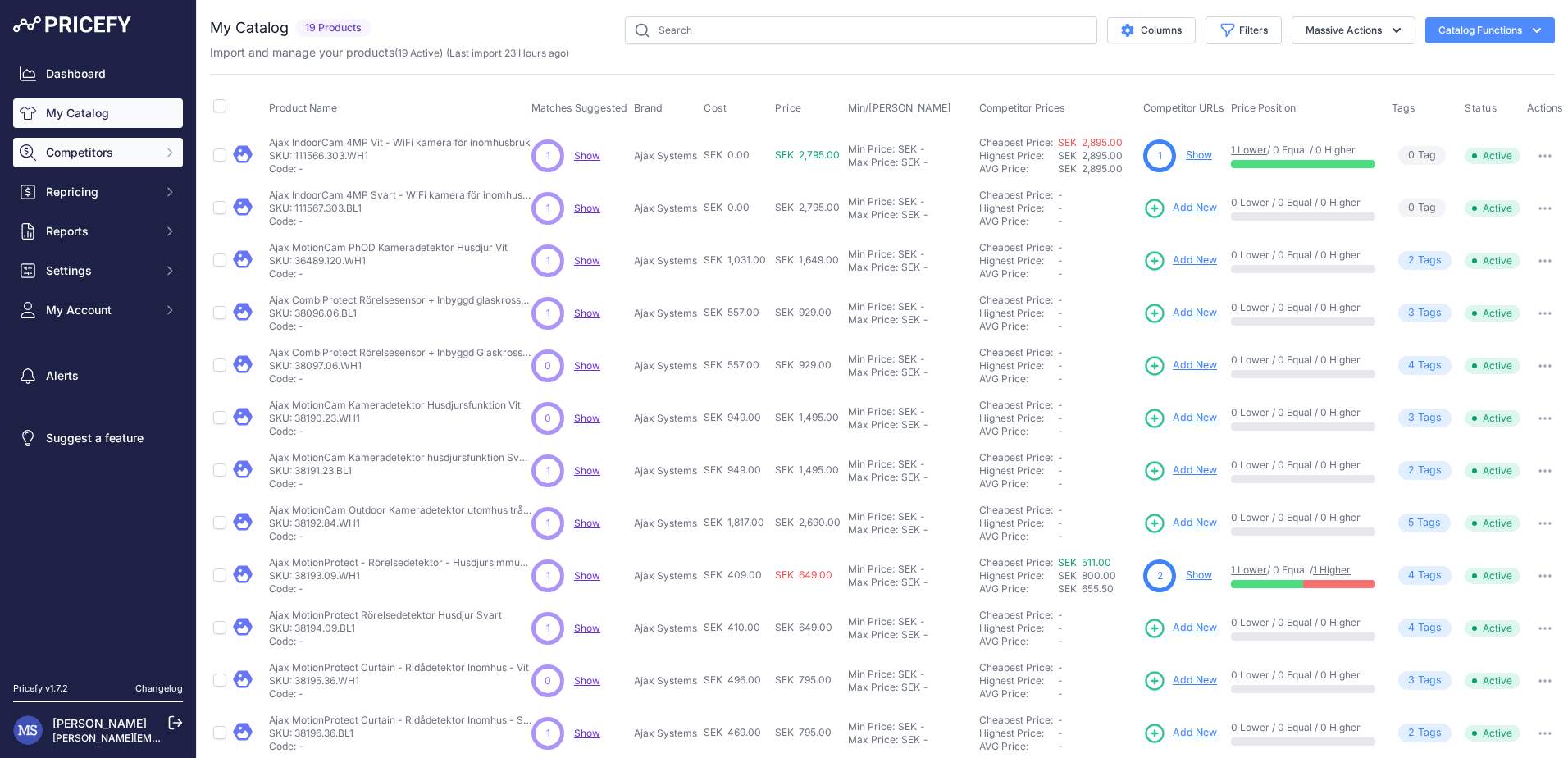
click at [123, 153] on span "Competitors" at bounding box center [100, 152] width 108 height 16
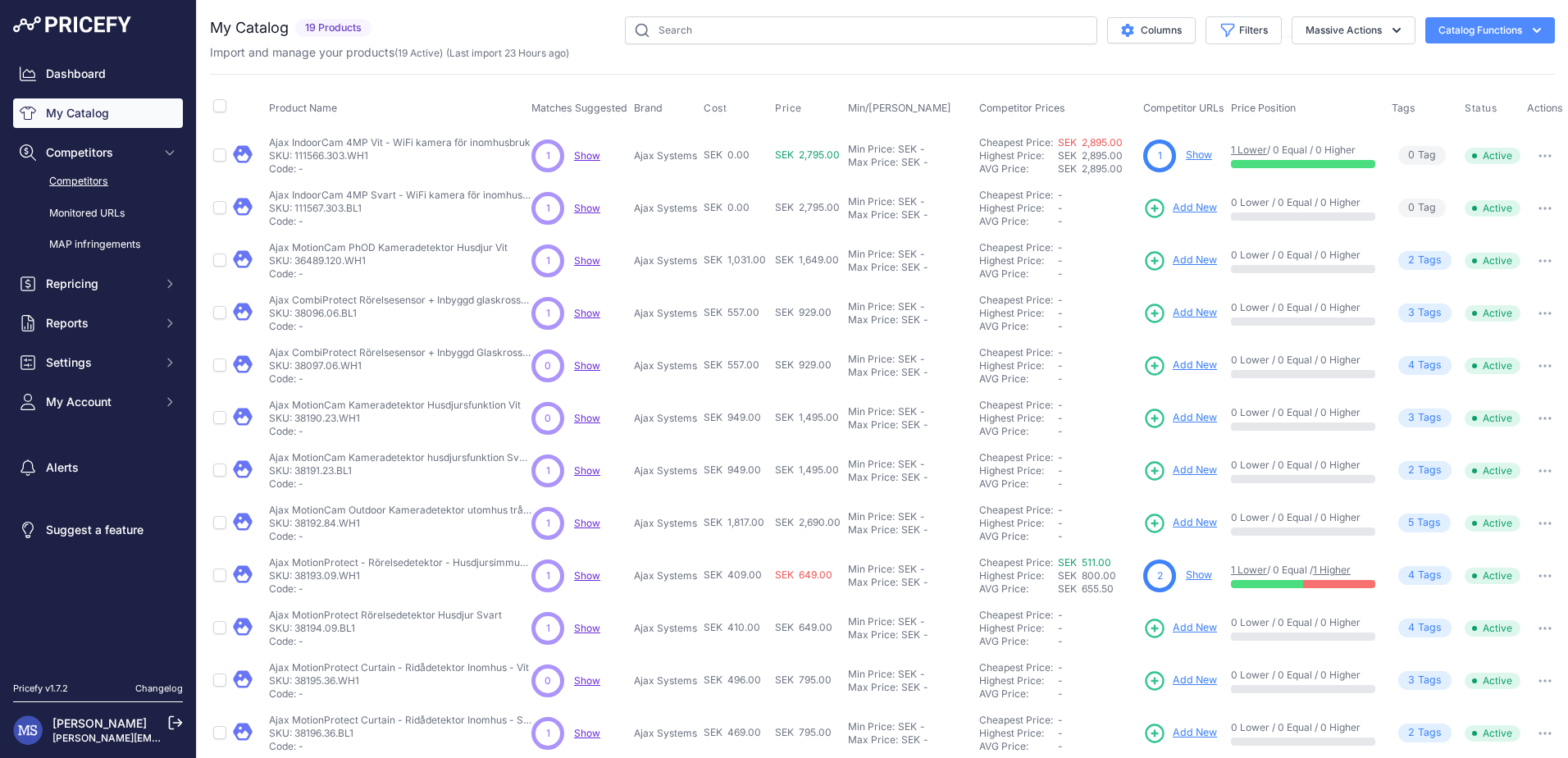
click at [104, 179] on link "Competitors" at bounding box center [98, 181] width 169 height 29
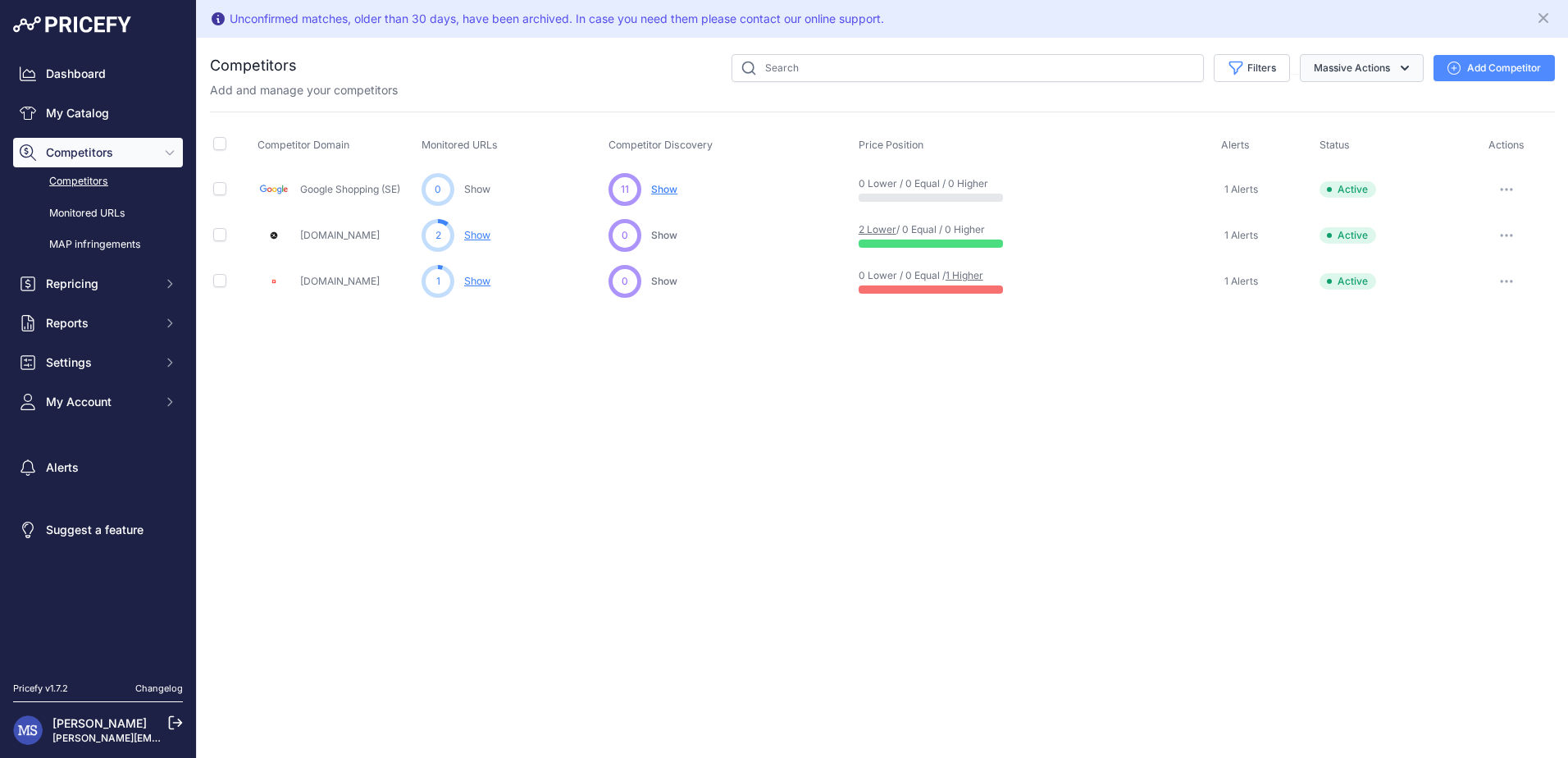
click at [1345, 61] on button "Massive Actions" at bounding box center [1362, 68] width 123 height 28
click at [1251, 67] on button "Filters" at bounding box center [1251, 68] width 77 height 28
click at [1377, 64] on button "Massive Actions" at bounding box center [1362, 68] width 123 height 28
click at [110, 403] on span "My Account" at bounding box center [100, 402] width 108 height 16
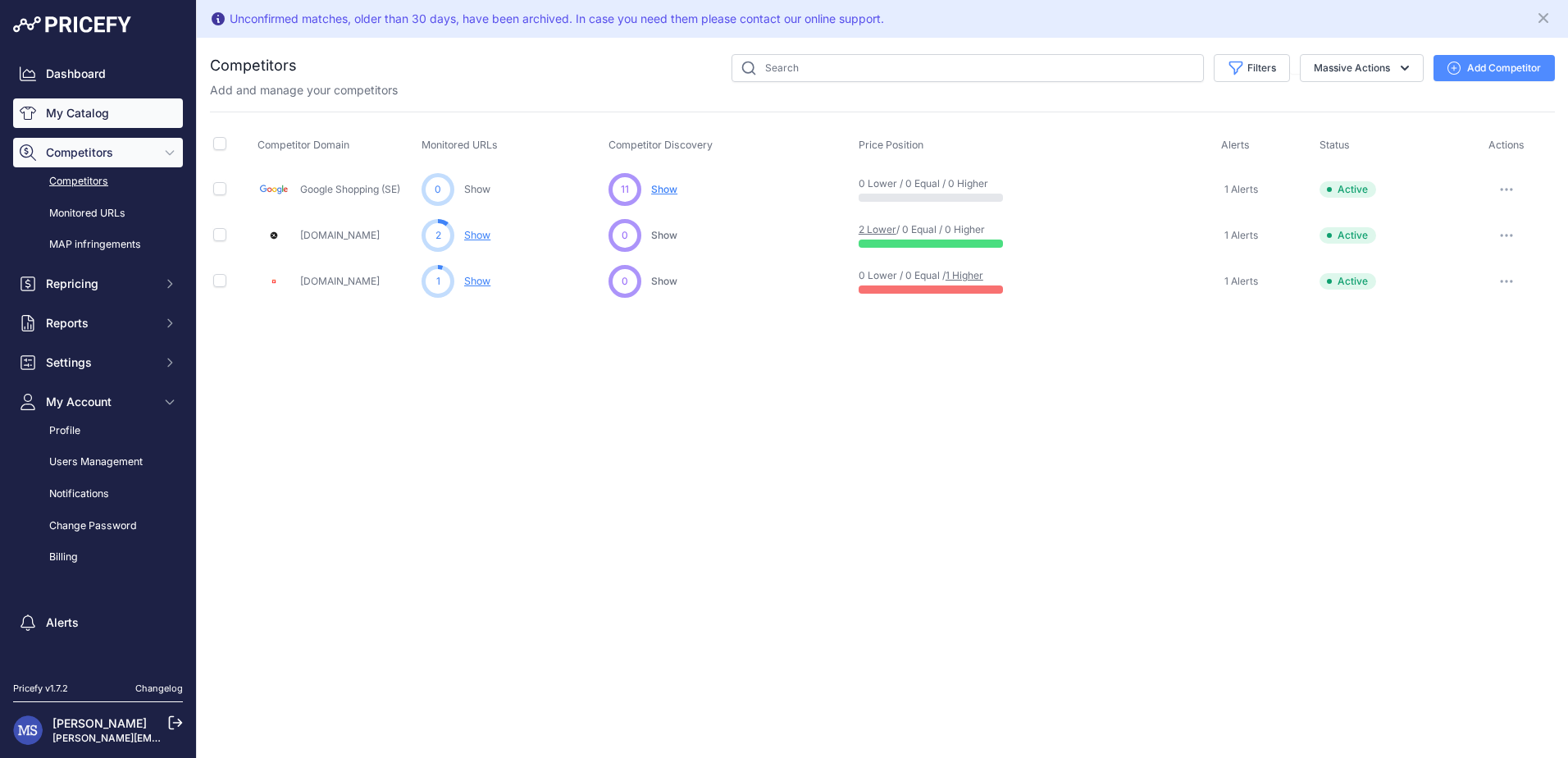
click at [78, 117] on link "My Catalog" at bounding box center [98, 114] width 169 height 30
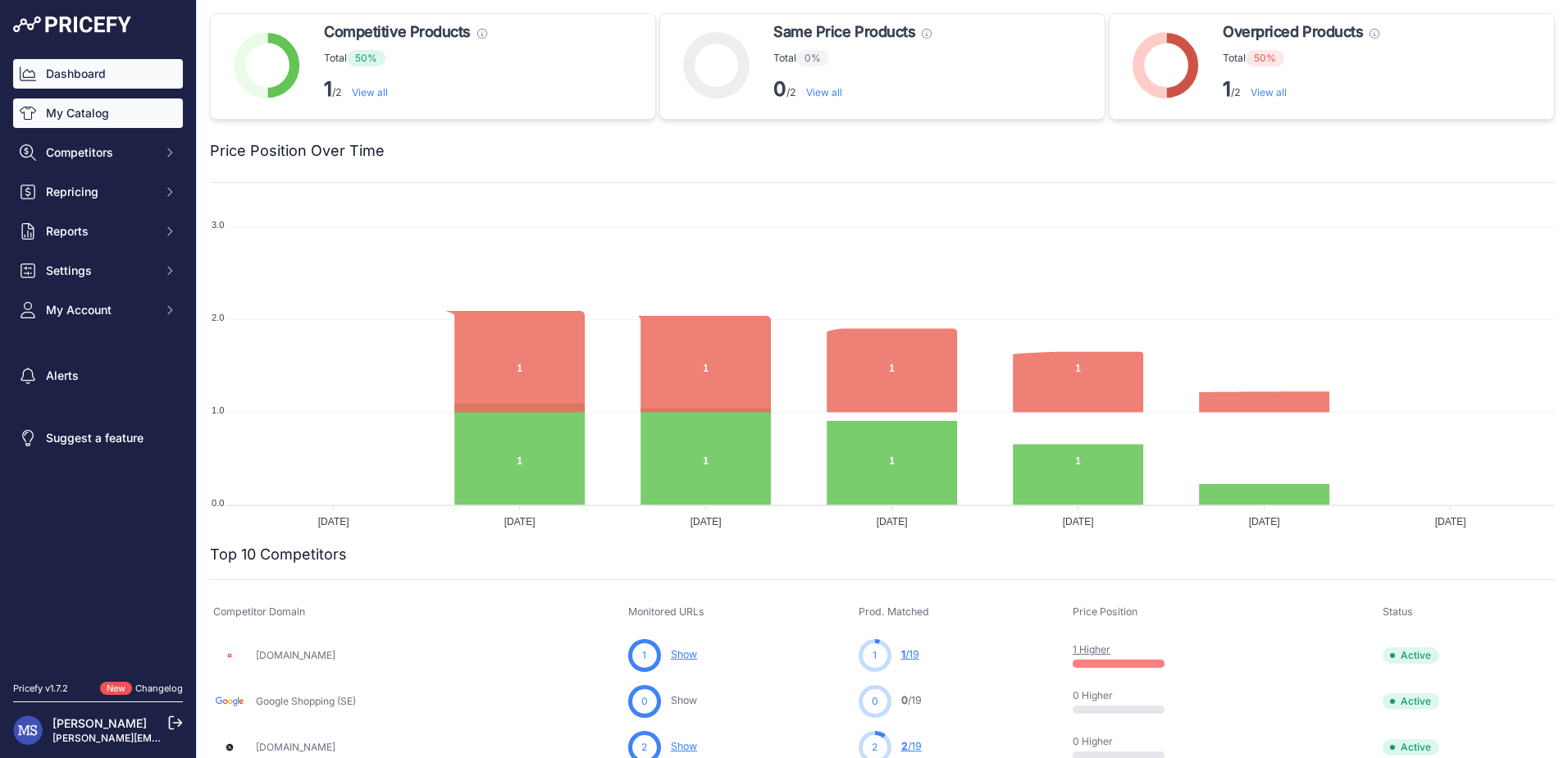
click at [72, 110] on link "My Catalog" at bounding box center [98, 114] width 169 height 30
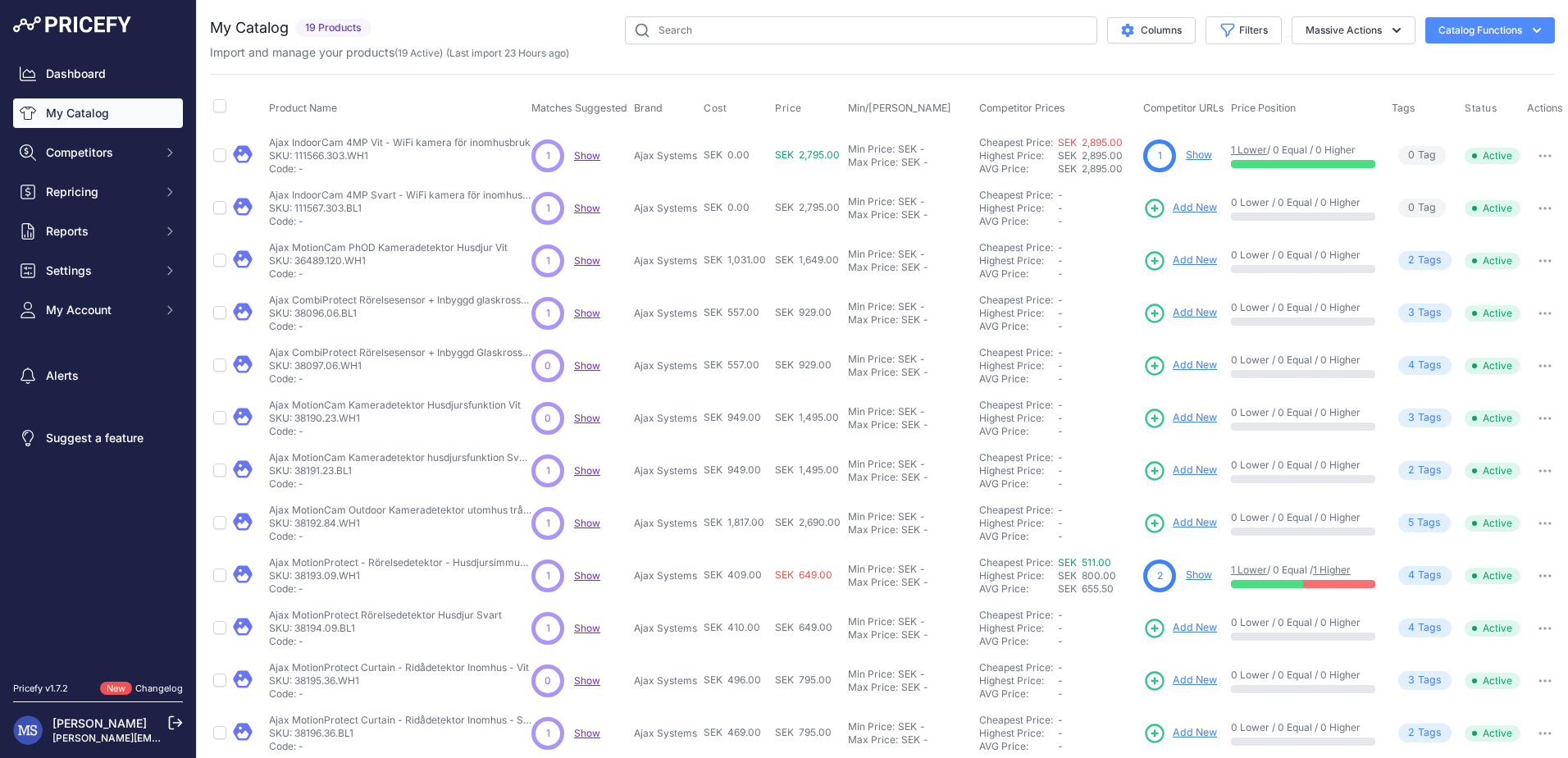
click at [101, 724] on link "[PERSON_NAME]" at bounding box center [100, 723] width 95 height 14
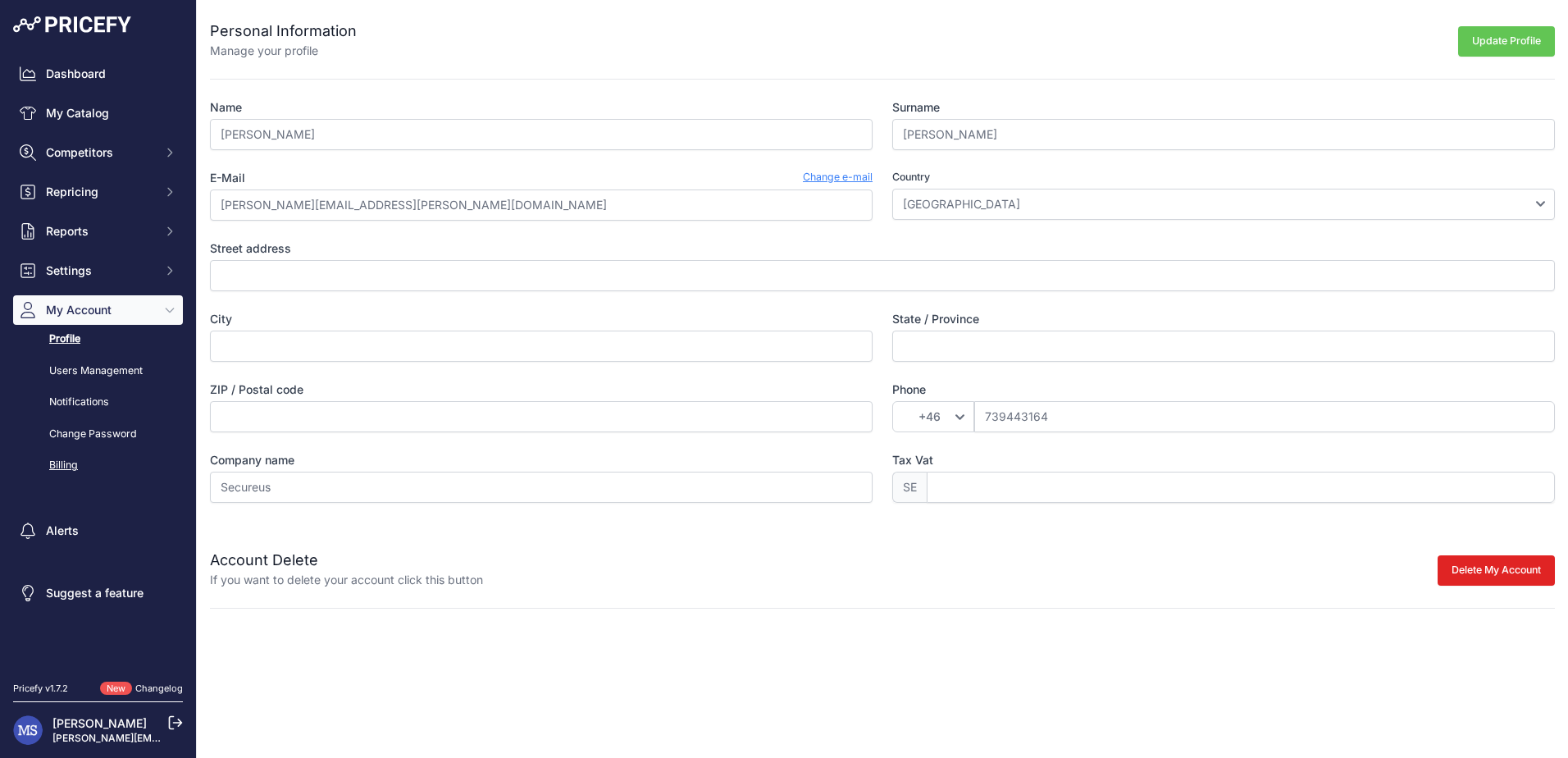
click at [76, 463] on link "Billing" at bounding box center [98, 465] width 169 height 29
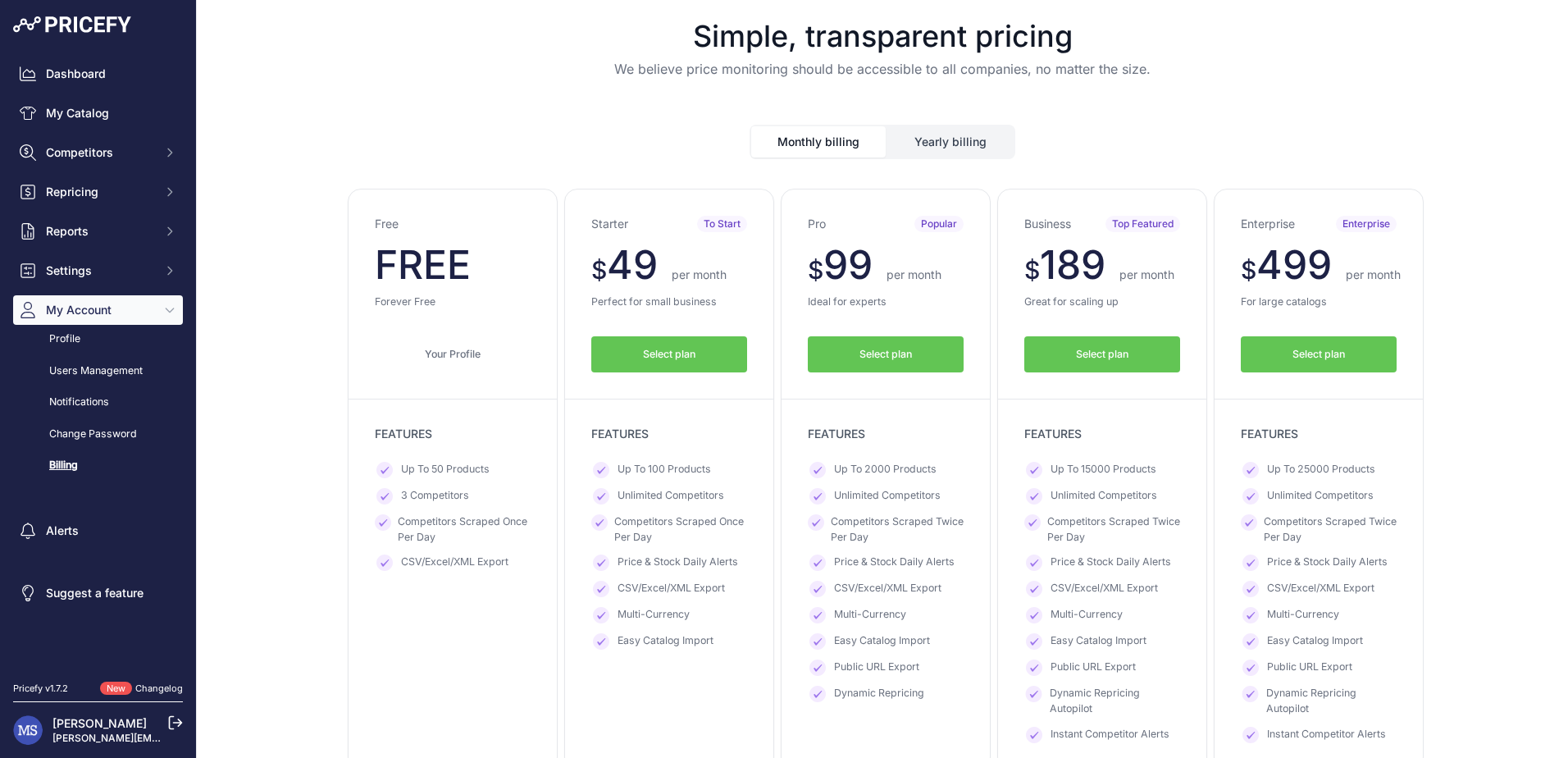
click at [872, 346] on button "Select plan" at bounding box center [885, 355] width 155 height 37
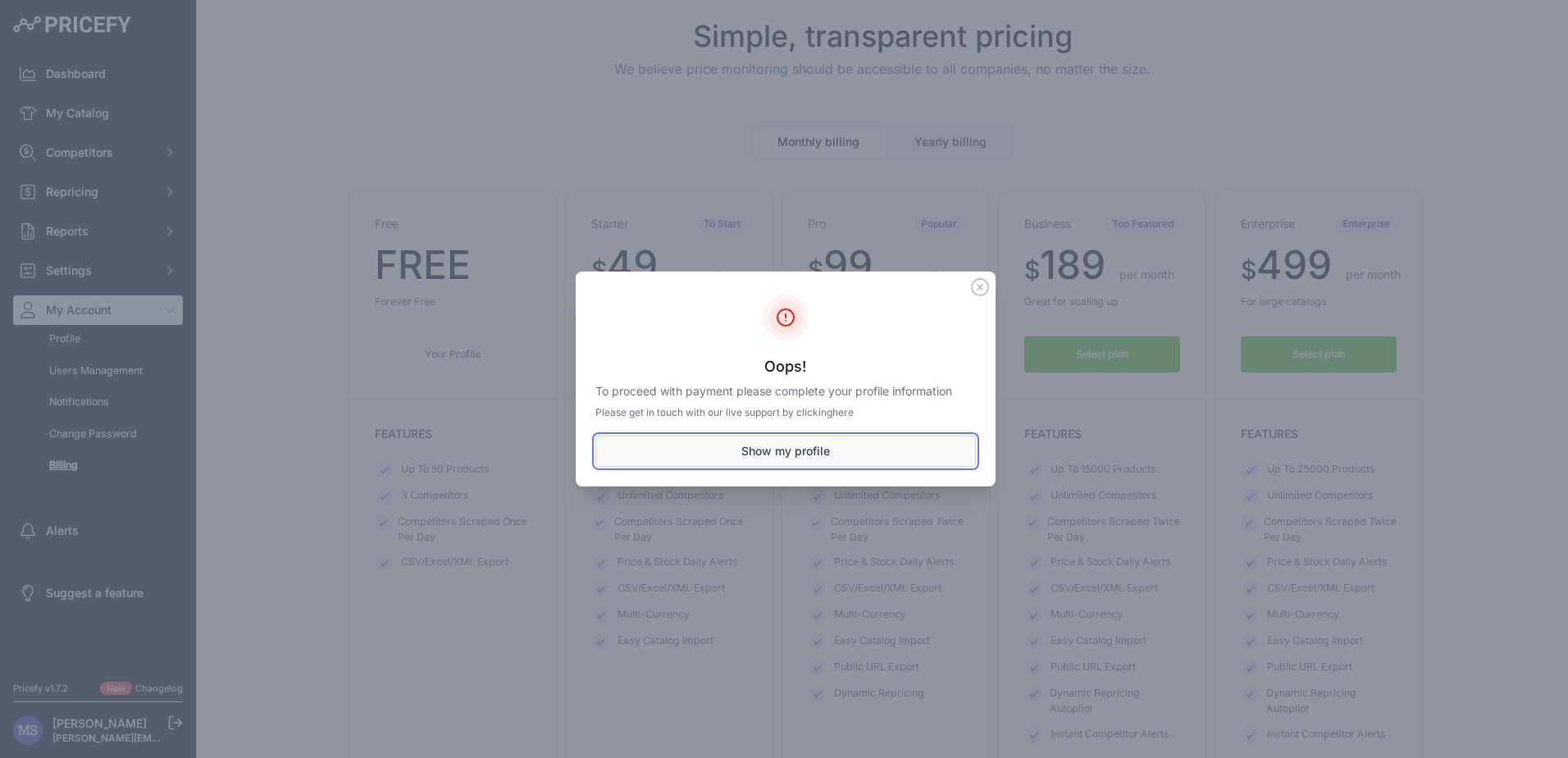
click at [852, 449] on button "Show my profile" at bounding box center [786, 451] width 380 height 31
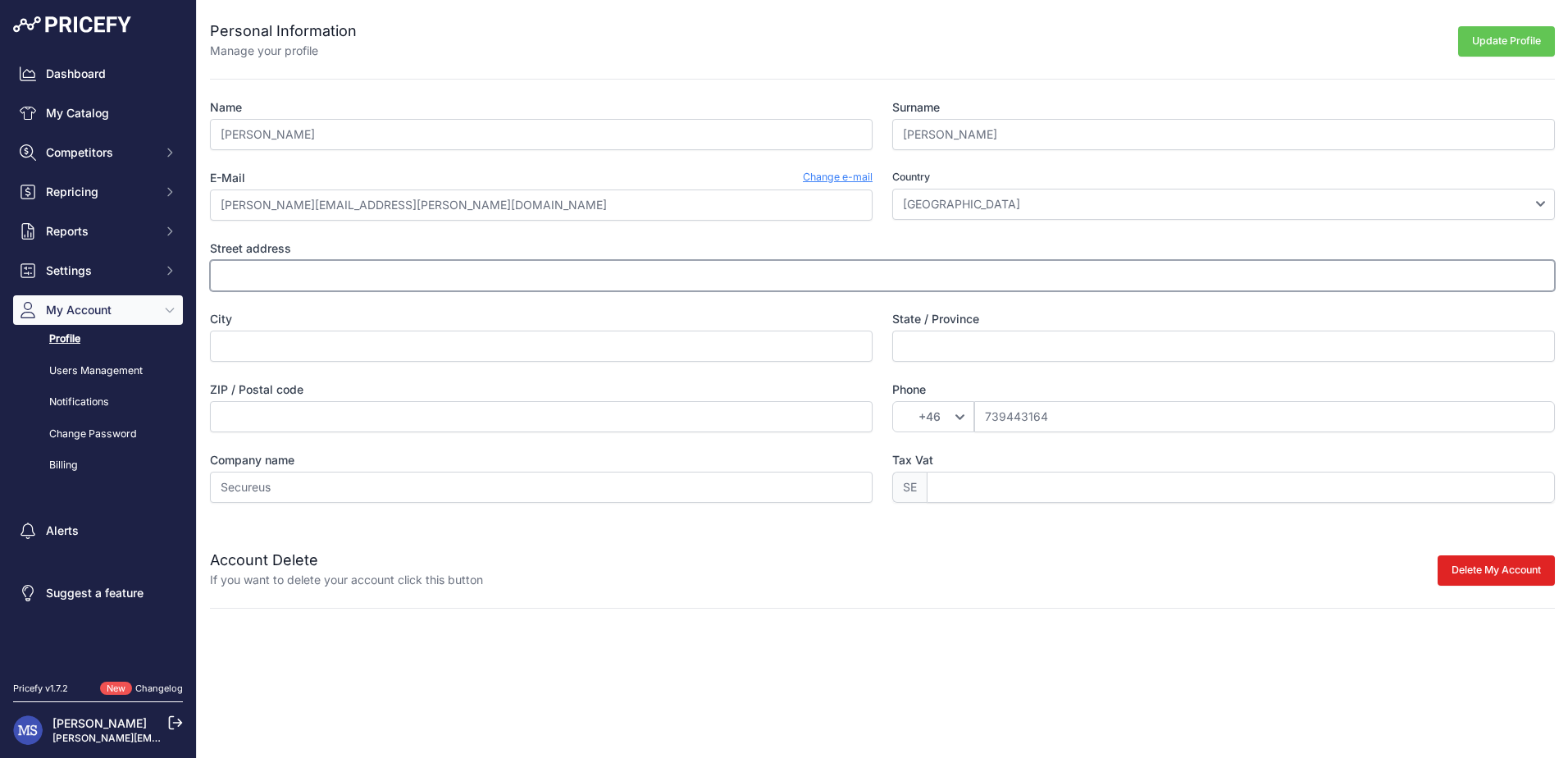
click at [387, 271] on input "Street address" at bounding box center [882, 276] width 1344 height 31
type input "Ängsvaktaregatan 29"
type input "Alingssas"
type input "44138"
click at [545, 598] on div "Personal Information Manage your profile Update Profile Name Mikael Surname Sjö…" at bounding box center [882, 304] width 1371 height 608
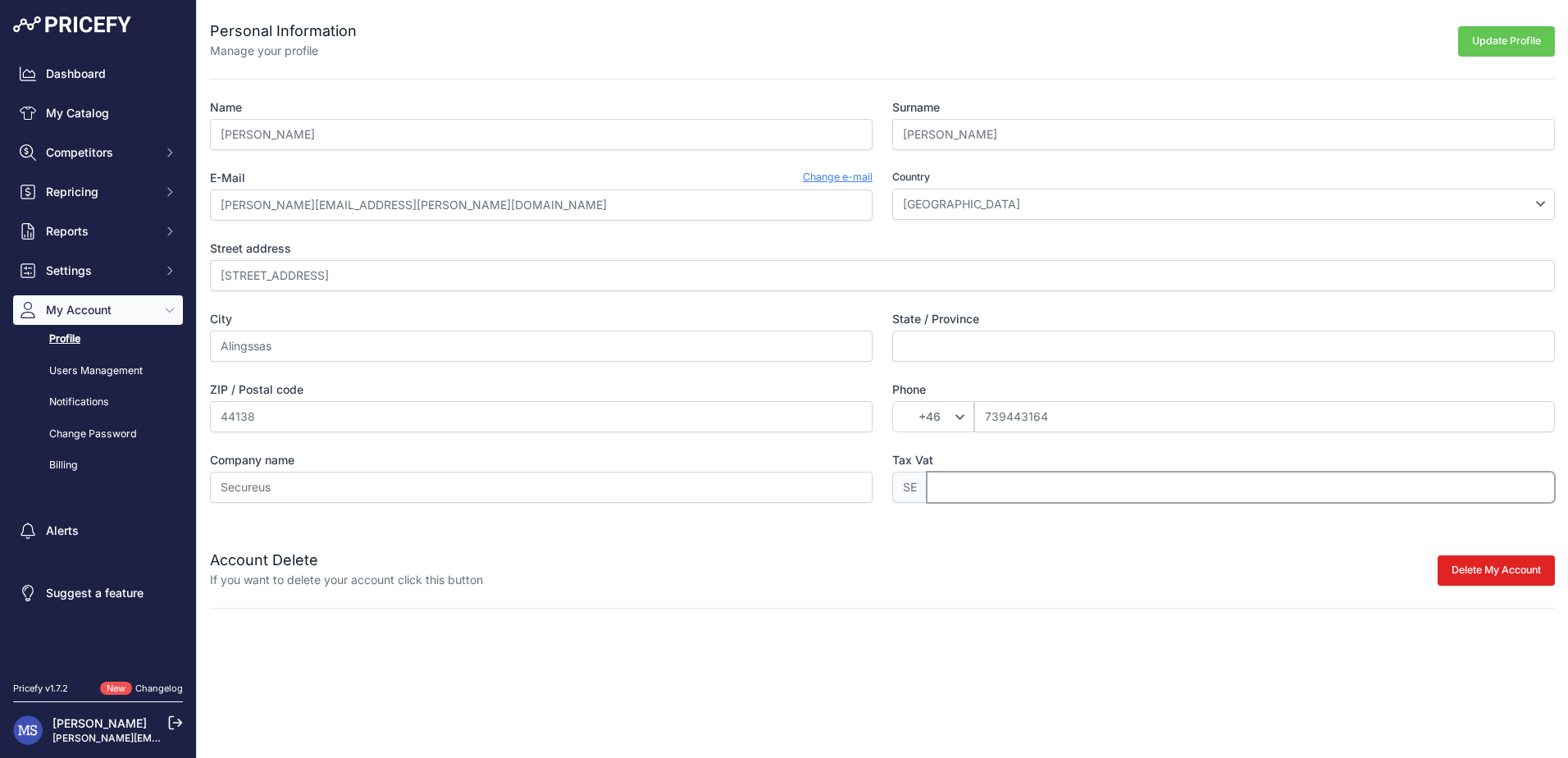
click at [1010, 486] on input "Tax Vat" at bounding box center [1240, 487] width 628 height 31
type input "5"
paste input "5591897383"
type input "559189738301"
click at [1312, 588] on div "Delete My Account Please cancel your active subscription first" at bounding box center [1018, 569] width 1072 height 40
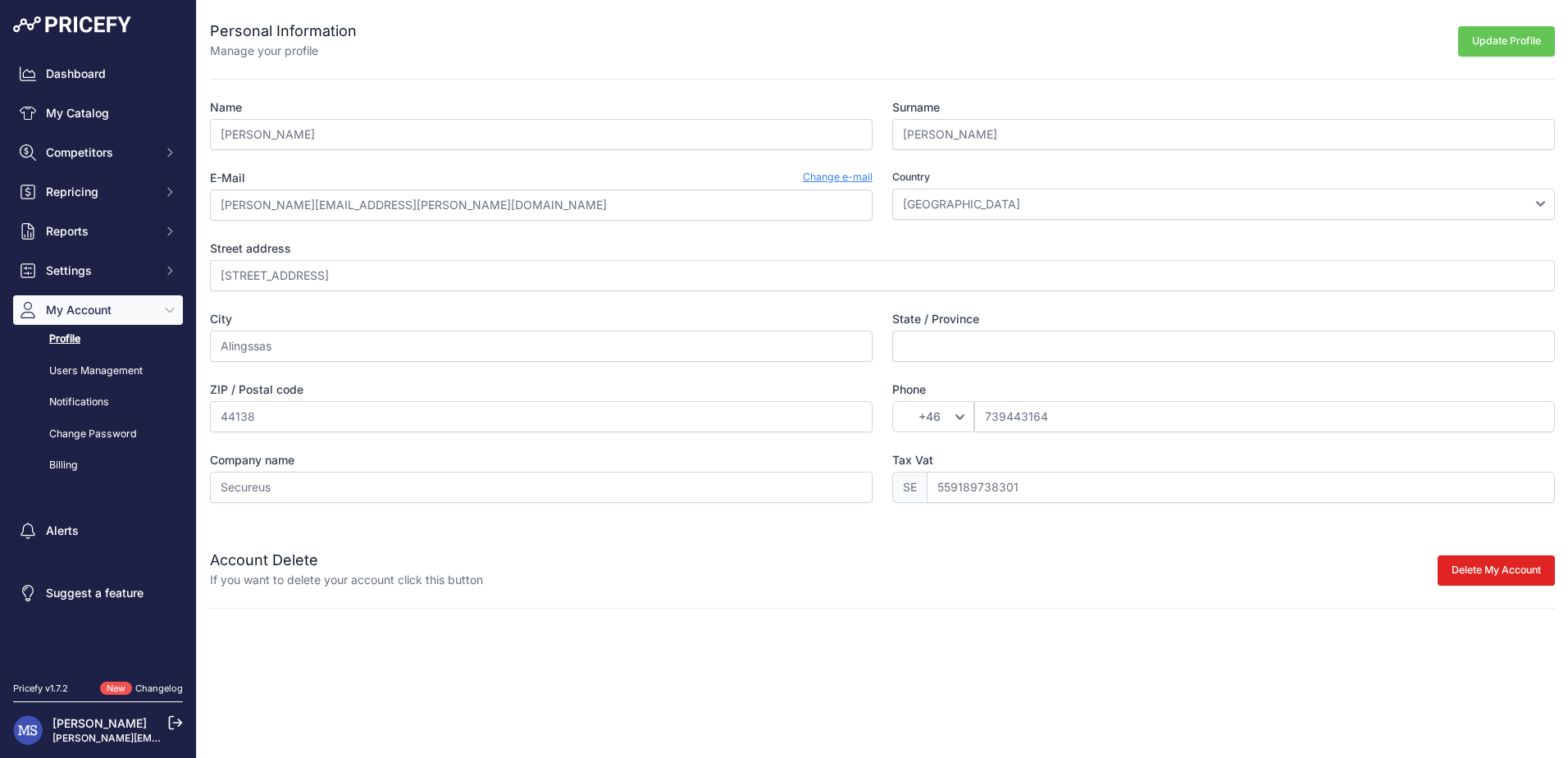
click at [1484, 40] on button "Update Profile" at bounding box center [1506, 41] width 97 height 30
click at [1065, 356] on input "State / Province" at bounding box center [1222, 346] width 662 height 31
type input "A"
type input "Vastra Gotaland"
click at [1040, 607] on div "Personal Information Manage your profile Update Profile Name Mikael Surname Sjö…" at bounding box center [882, 304] width 1371 height 608
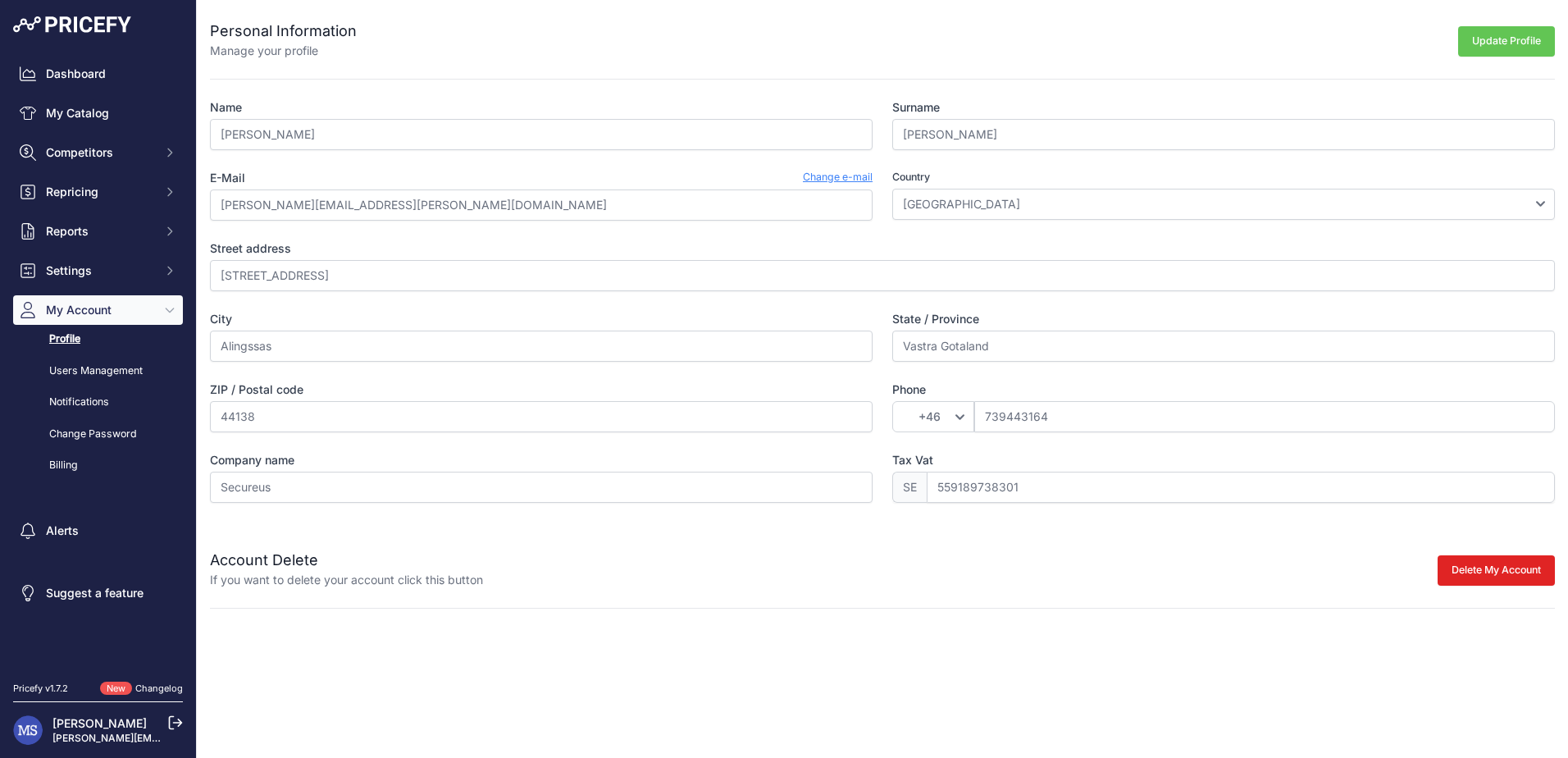
click at [1499, 48] on button "Update Profile" at bounding box center [1506, 41] width 97 height 30
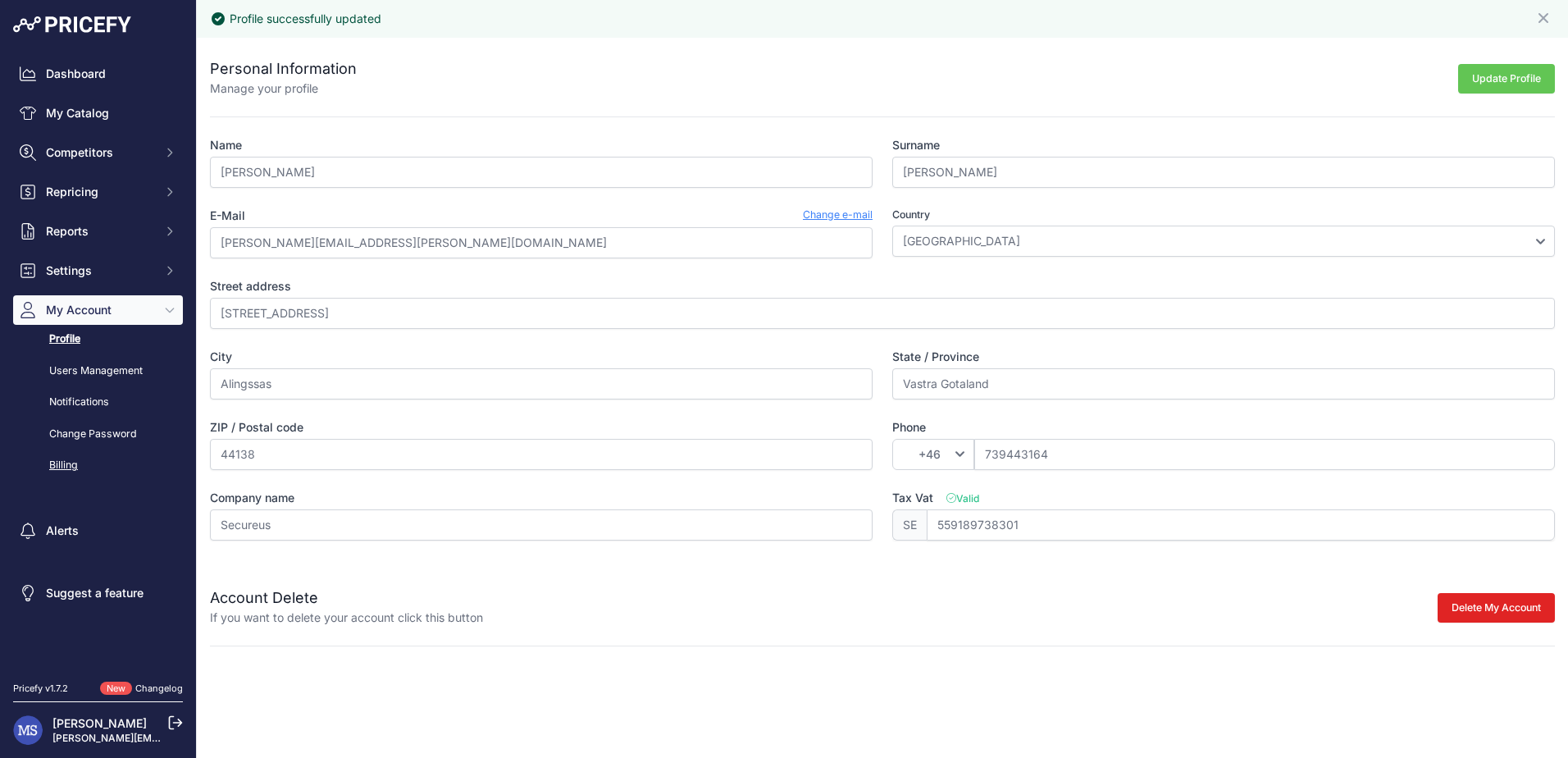
click at [76, 467] on link "Billing" at bounding box center [98, 465] width 169 height 29
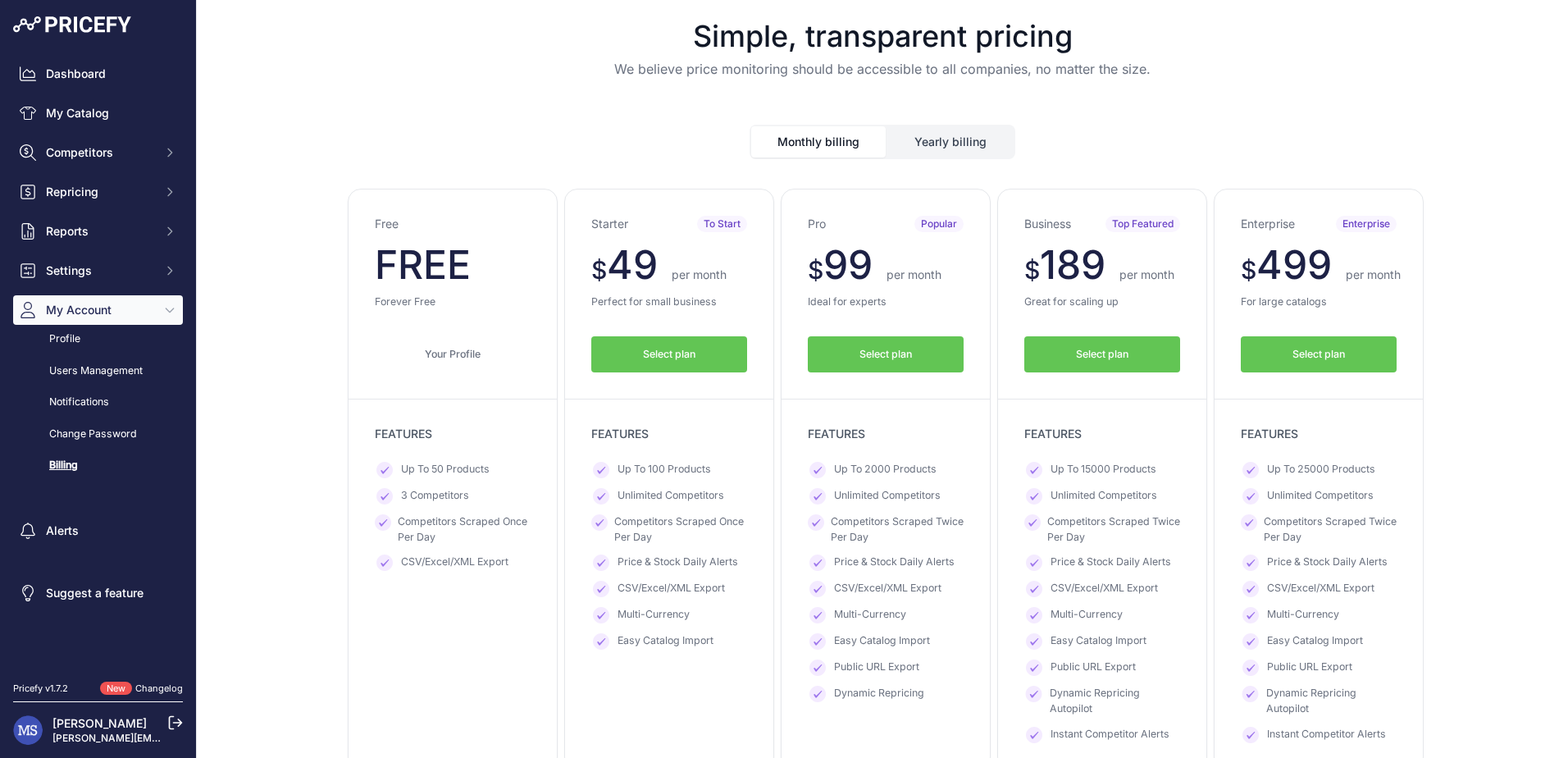
click at [859, 361] on span "Select plan" at bounding box center [885, 355] width 53 height 16
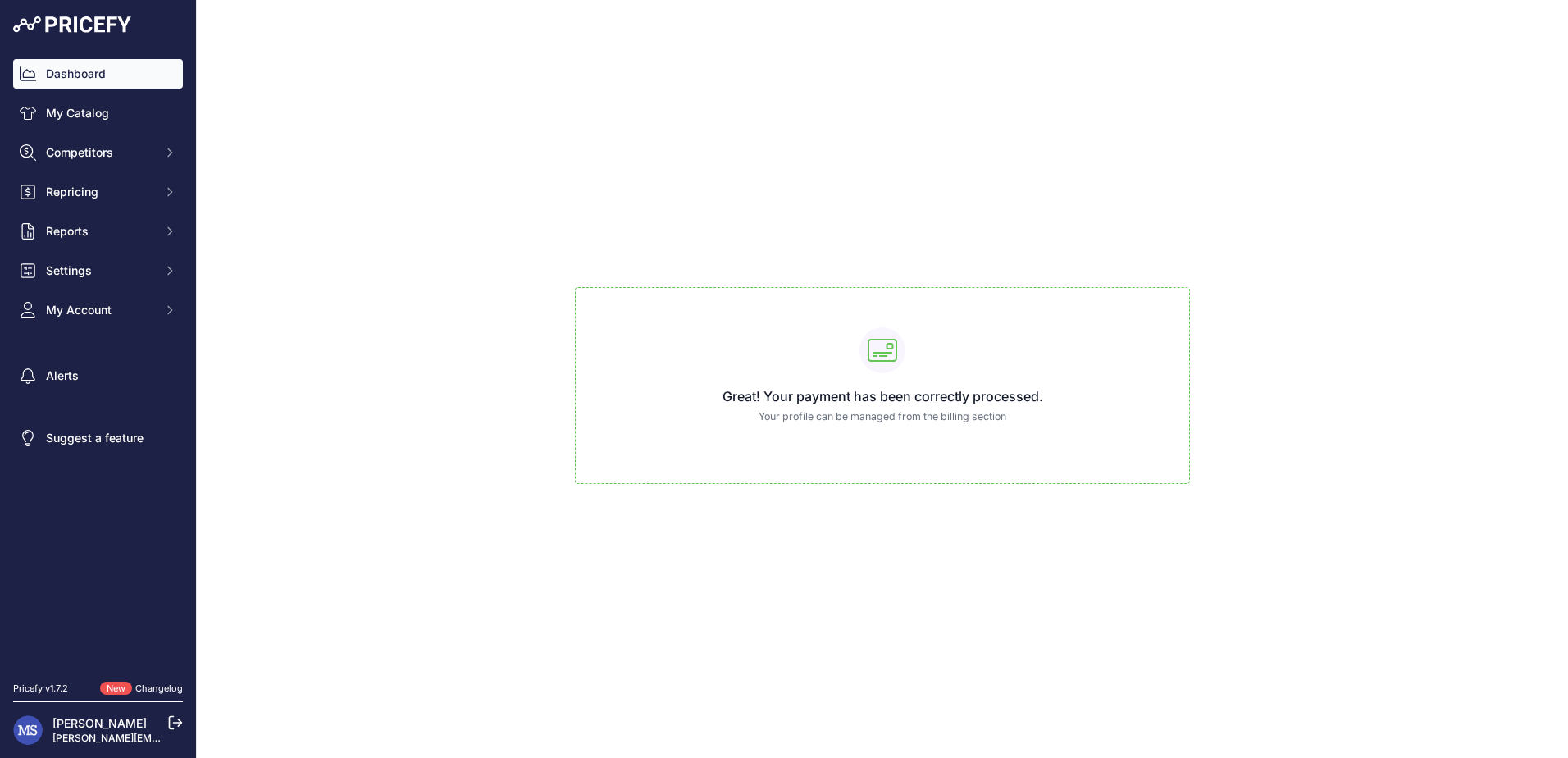
click at [95, 74] on link "Dashboard" at bounding box center [98, 74] width 169 height 30
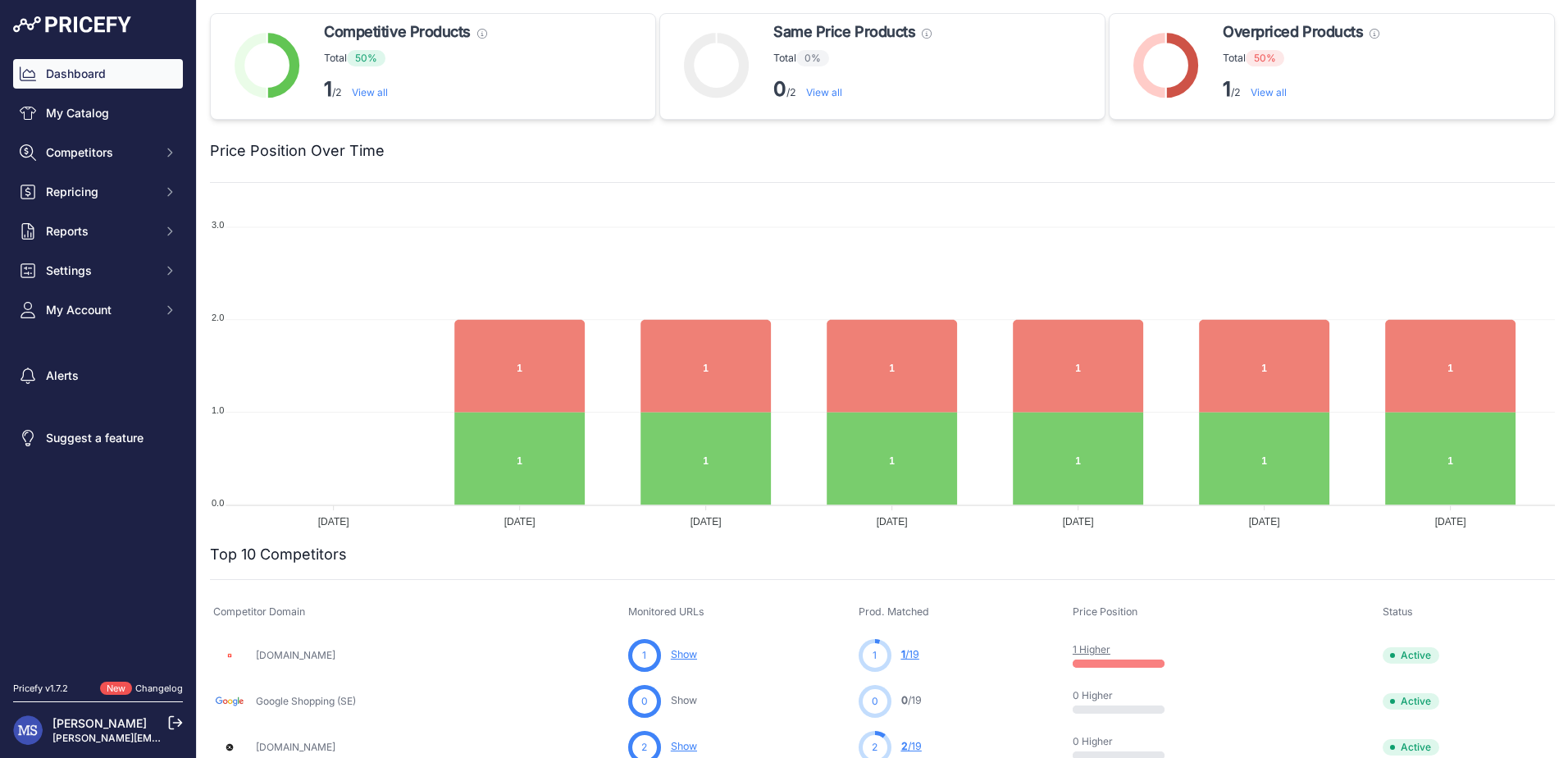
scroll to position [193, 0]
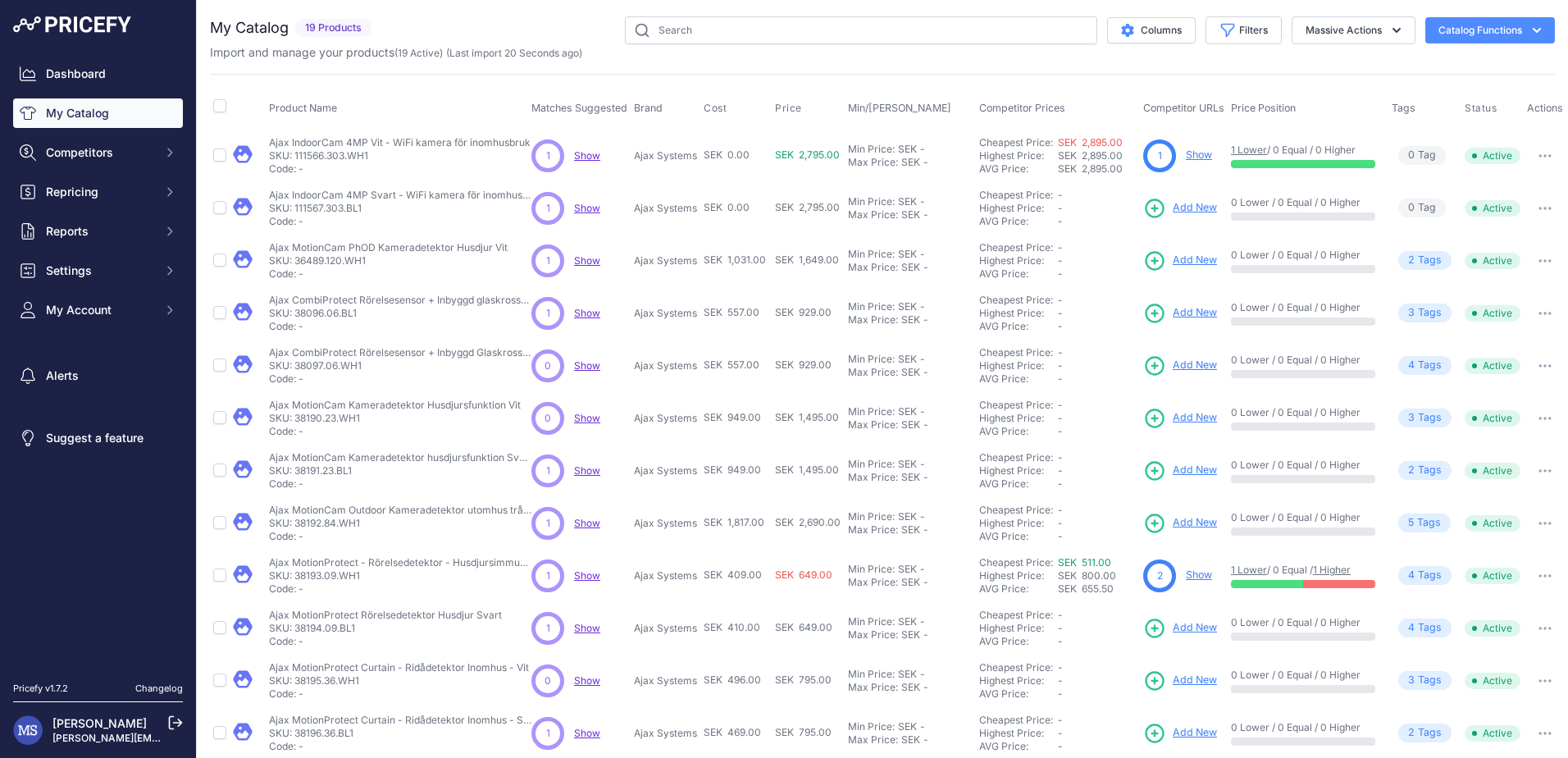
click at [1430, 257] on span "2 Tag s" at bounding box center [1424, 260] width 53 height 19
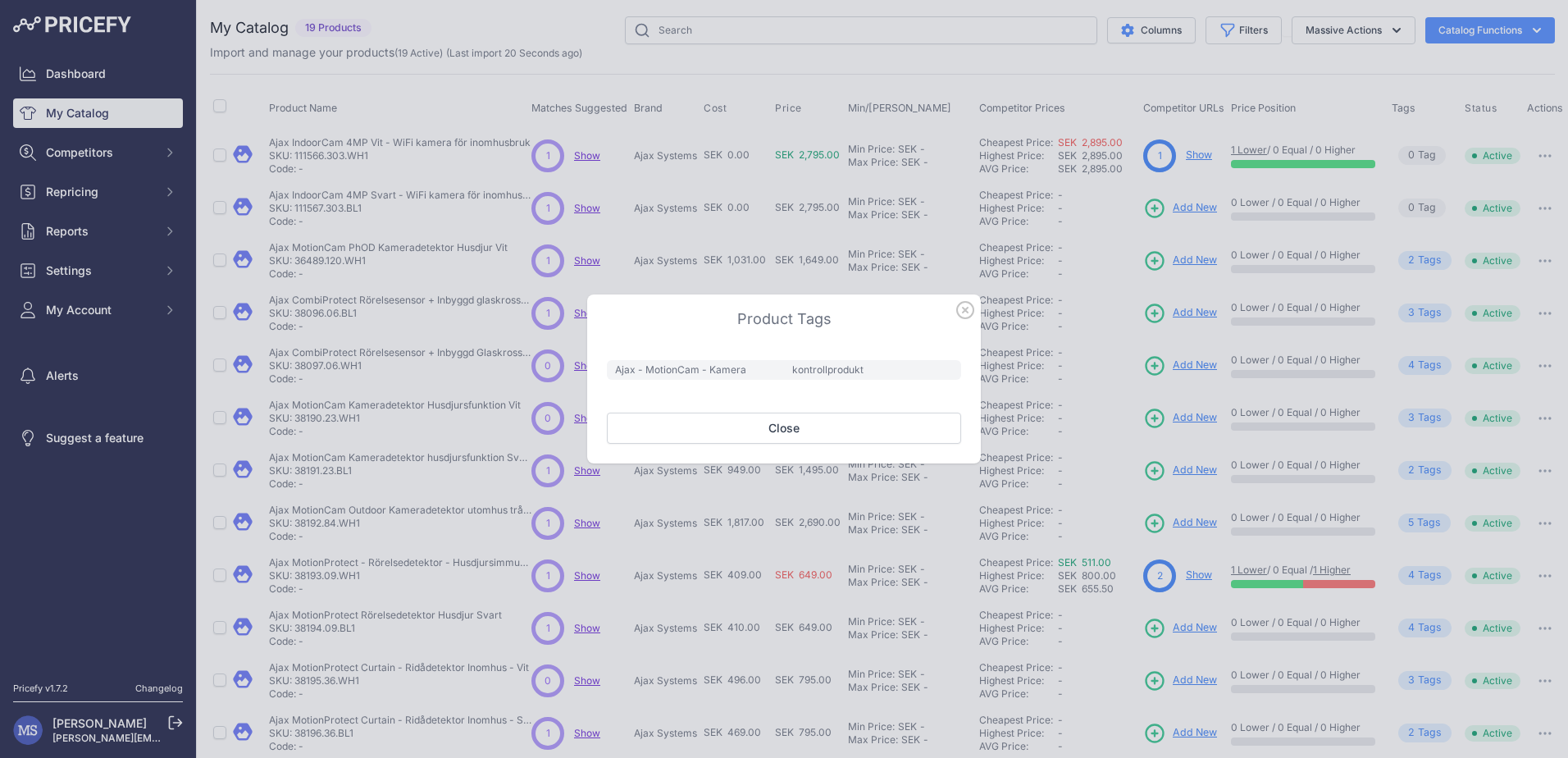
click at [1421, 148] on div at bounding box center [784, 379] width 1568 height 758
click at [967, 309] on icon "button" at bounding box center [965, 310] width 16 height 16
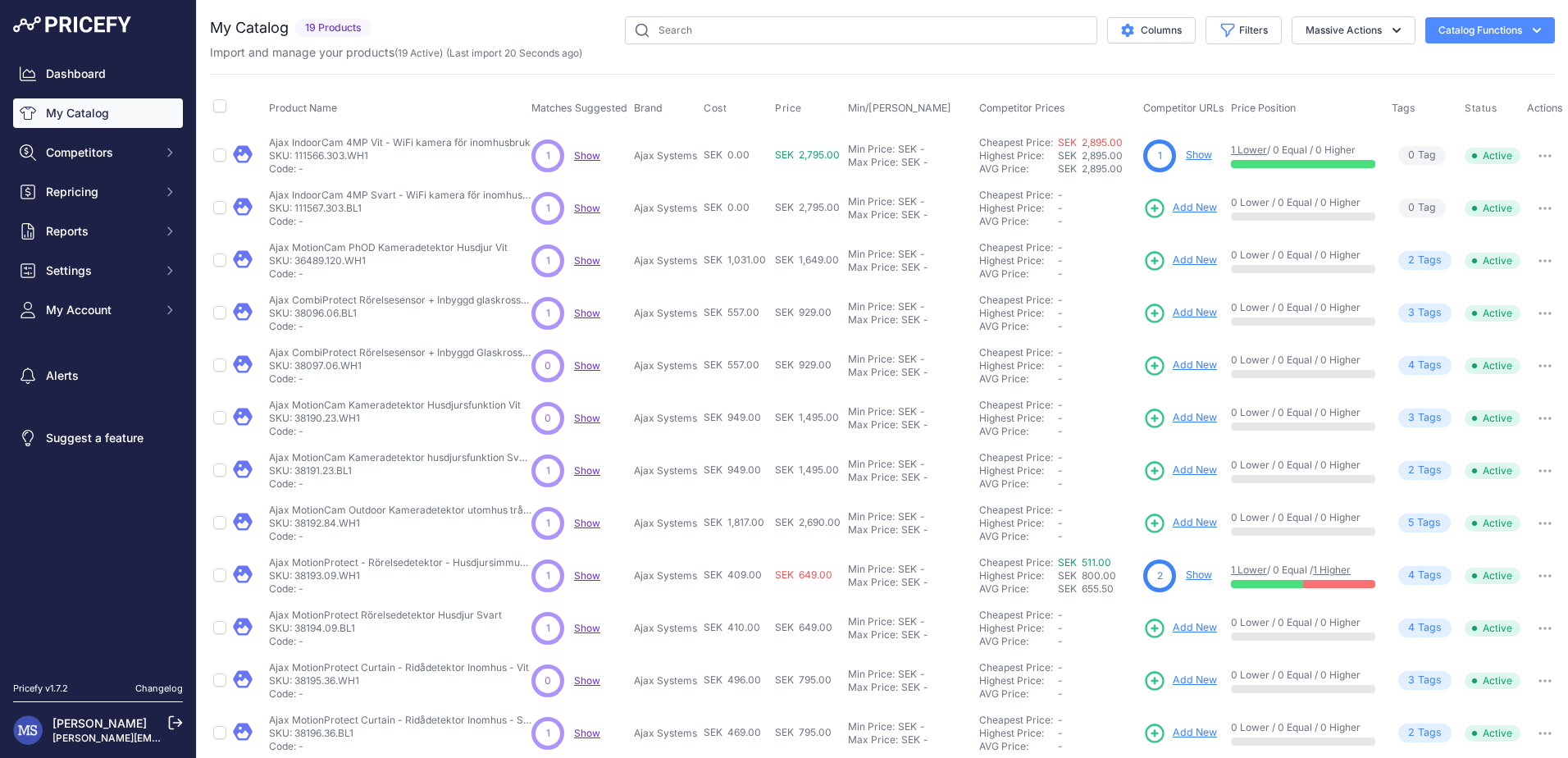
click at [1418, 154] on span "0 Tag s" at bounding box center [1422, 155] width 48 height 19
click at [1427, 260] on span "2 Tag s" at bounding box center [1424, 260] width 53 height 19
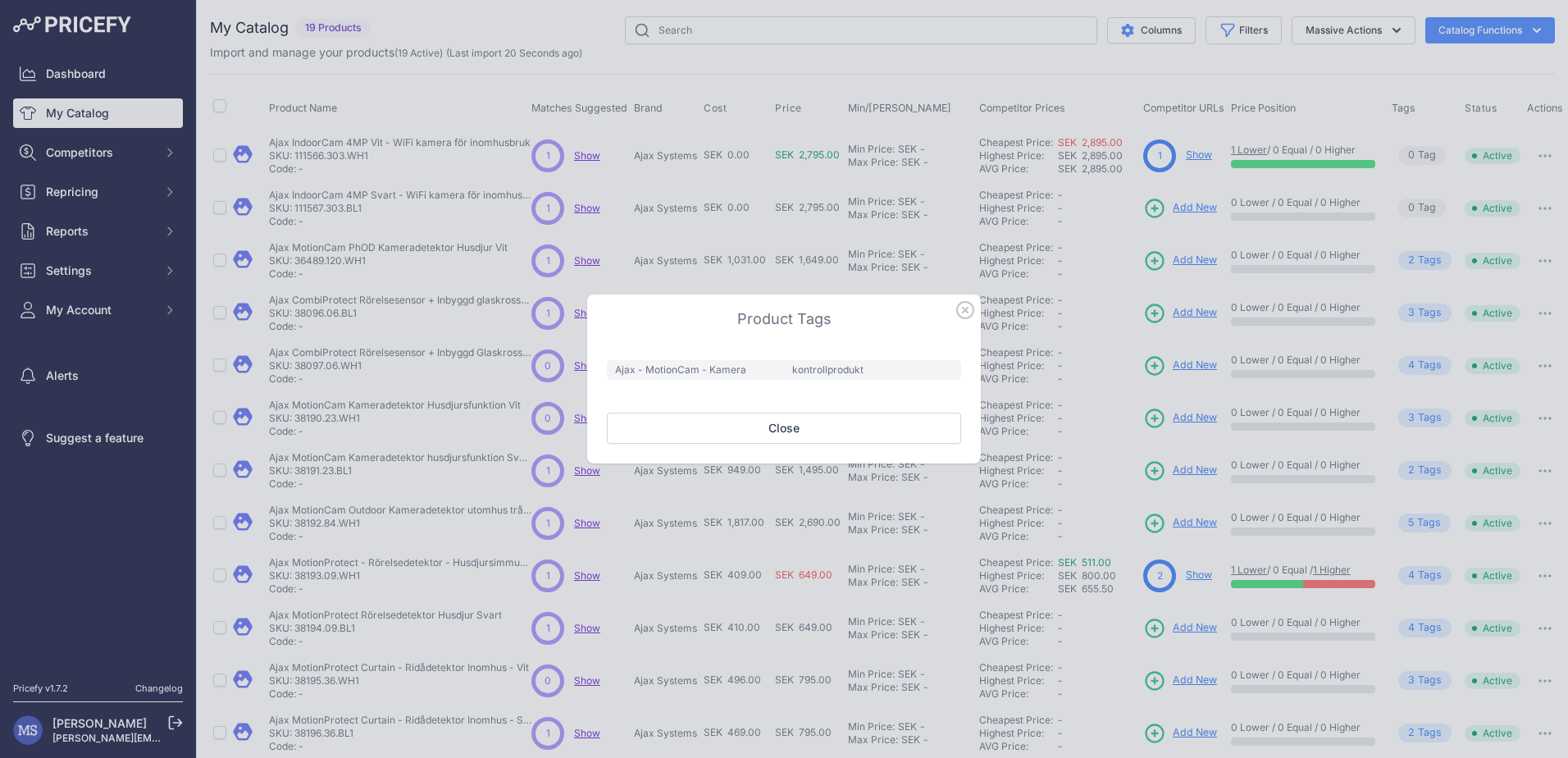
click at [970, 312] on icon "button" at bounding box center [965, 310] width 18 height 18
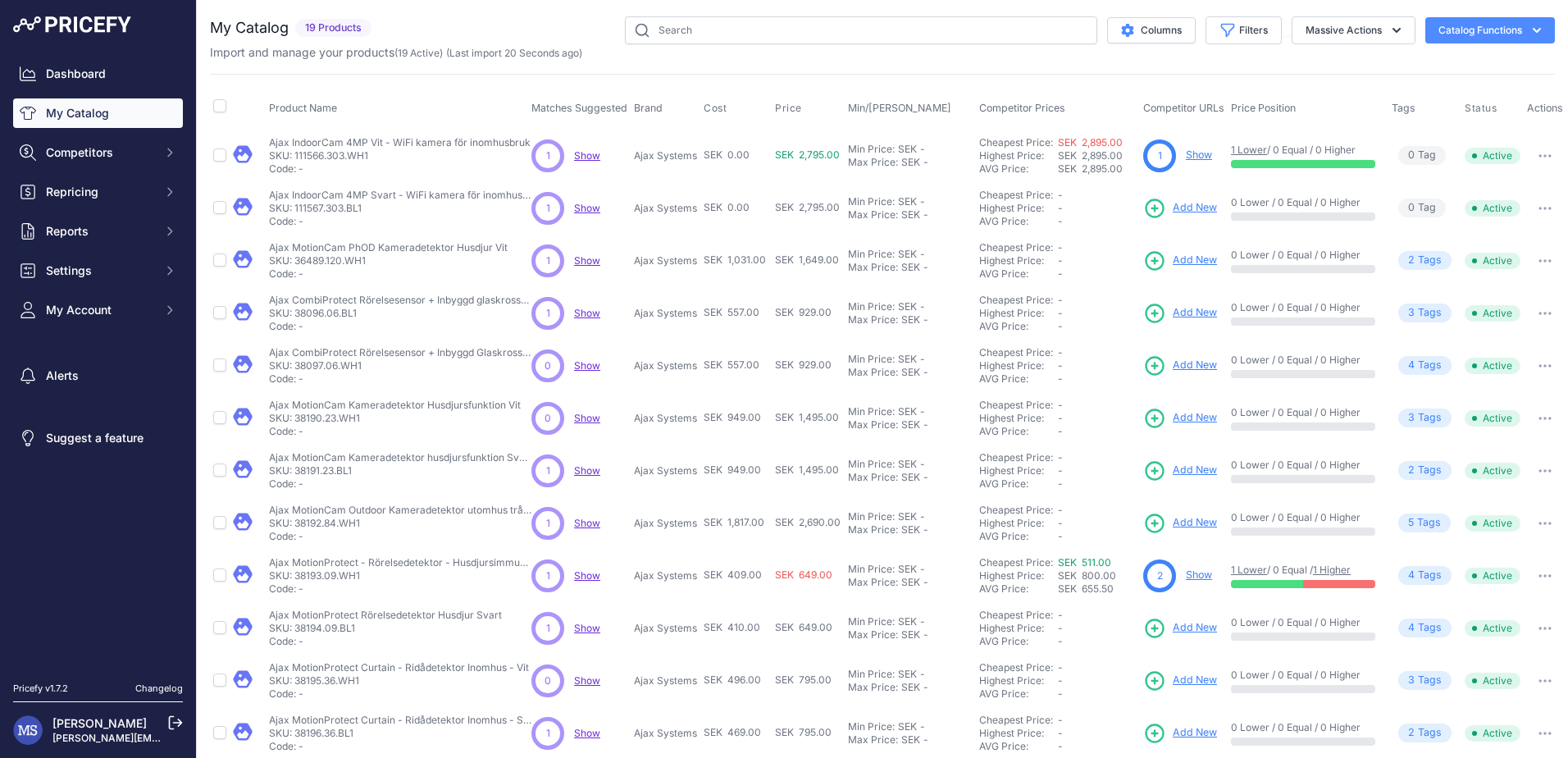
click at [1430, 467] on span "2 Tag s" at bounding box center [1424, 470] width 53 height 19
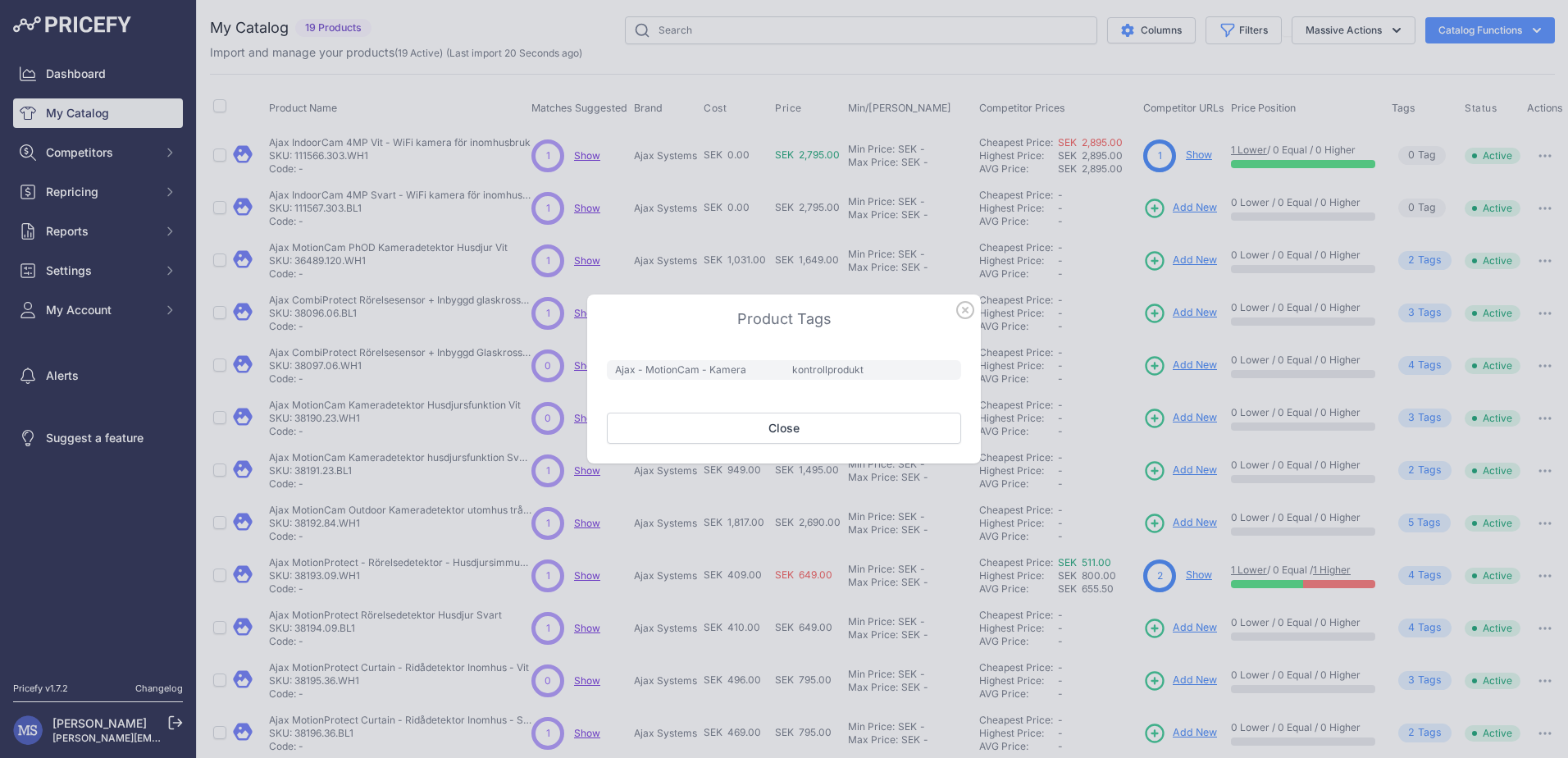
click at [962, 306] on icon "button" at bounding box center [965, 310] width 18 height 18
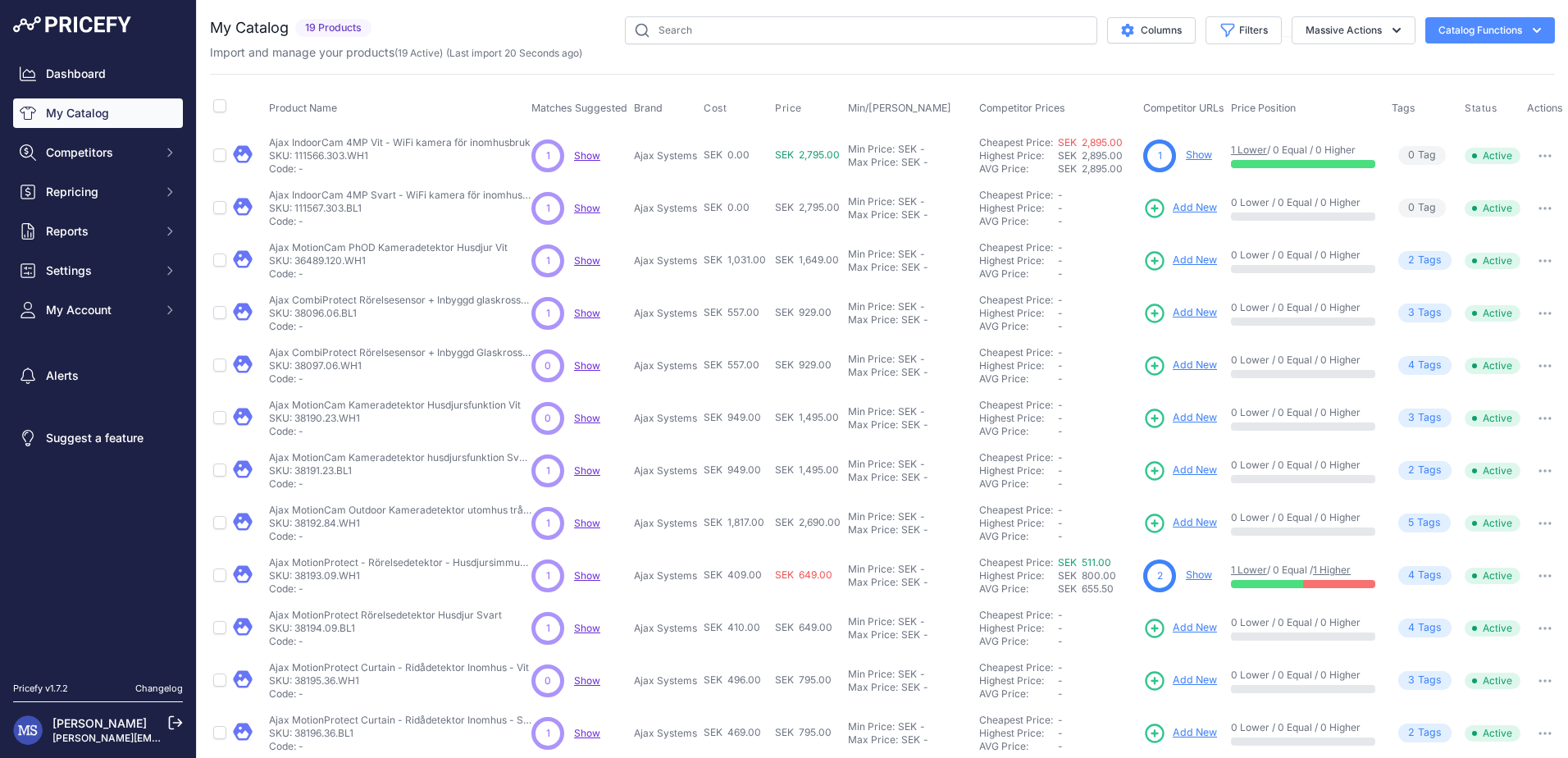
click at [1415, 677] on span "3 Tag s" at bounding box center [1424, 680] width 53 height 19
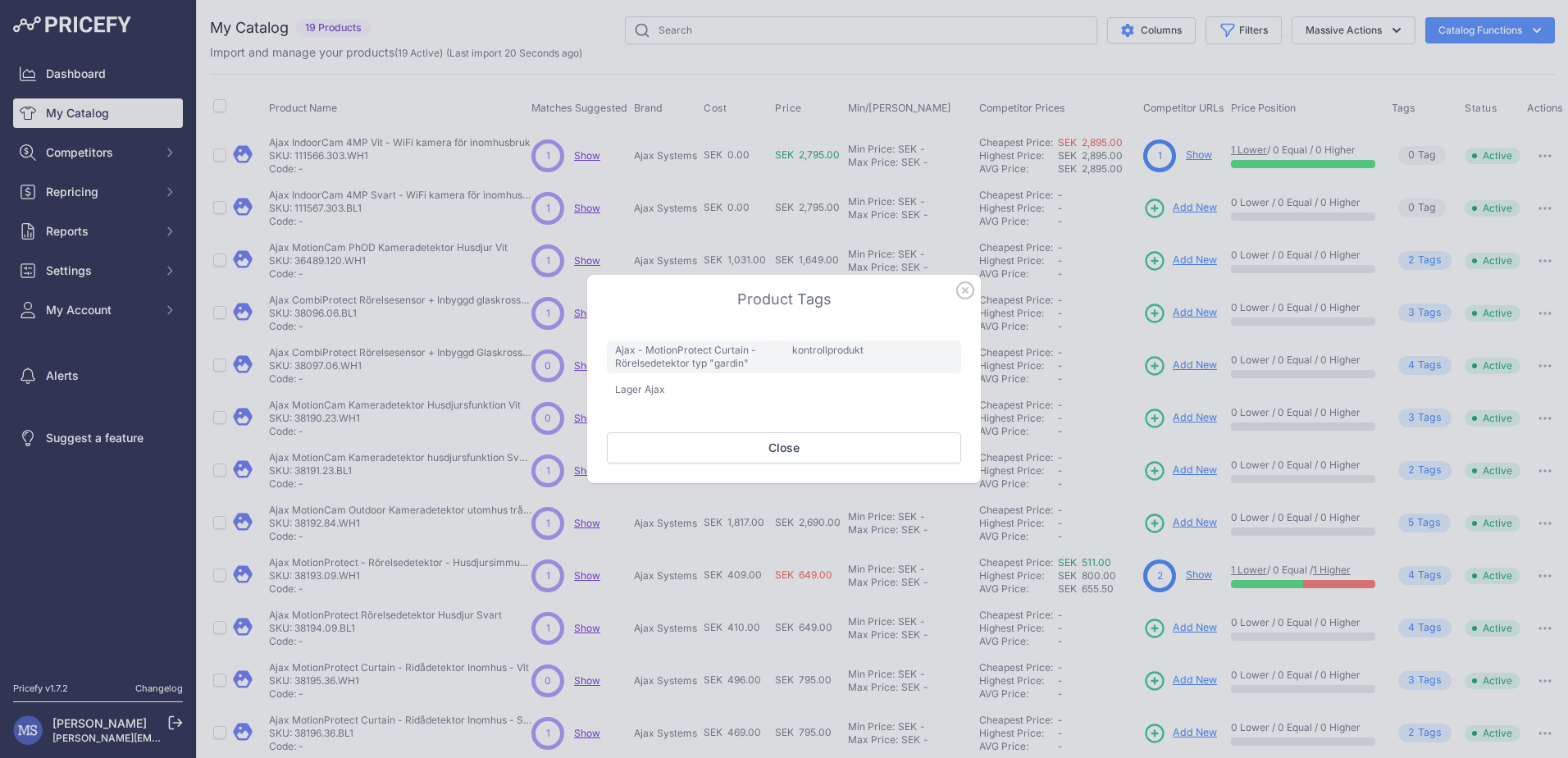
click at [965, 295] on icon "button" at bounding box center [965, 291] width 18 height 18
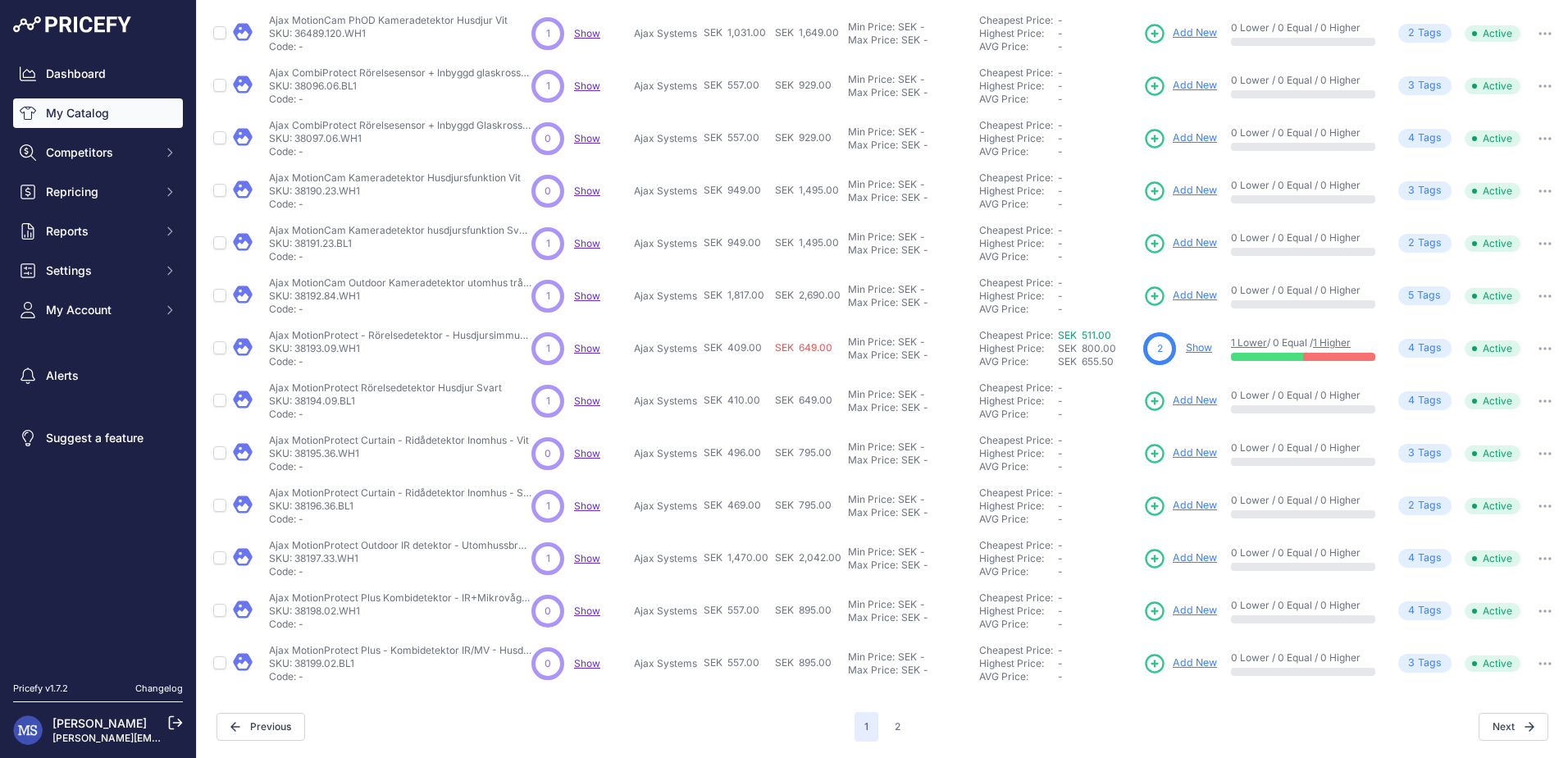
scroll to position [239, 0]
click at [1430, 602] on span "4 Tag s" at bounding box center [1424, 611] width 53 height 19
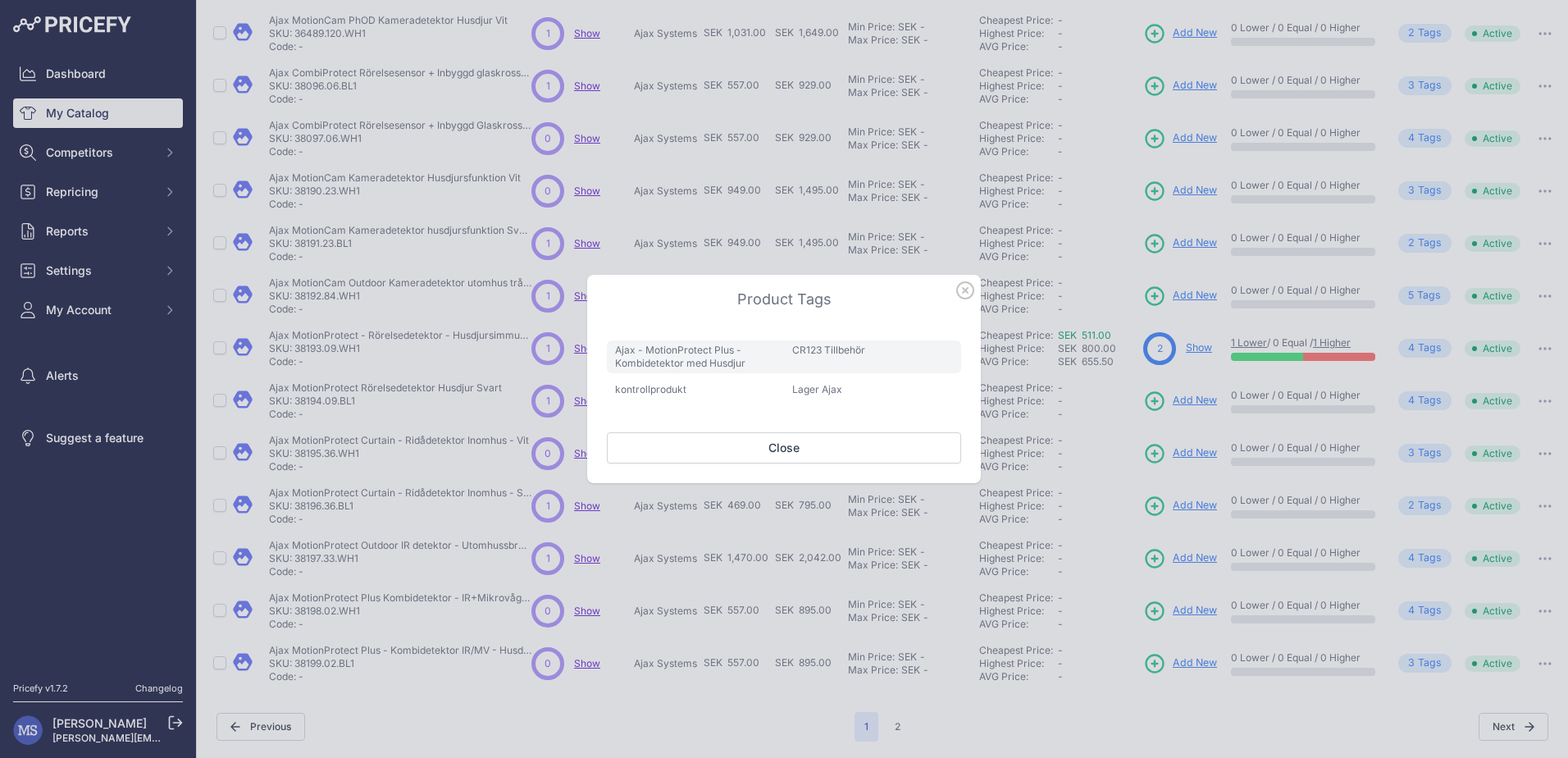
click at [973, 289] on icon "button" at bounding box center [965, 291] width 16 height 16
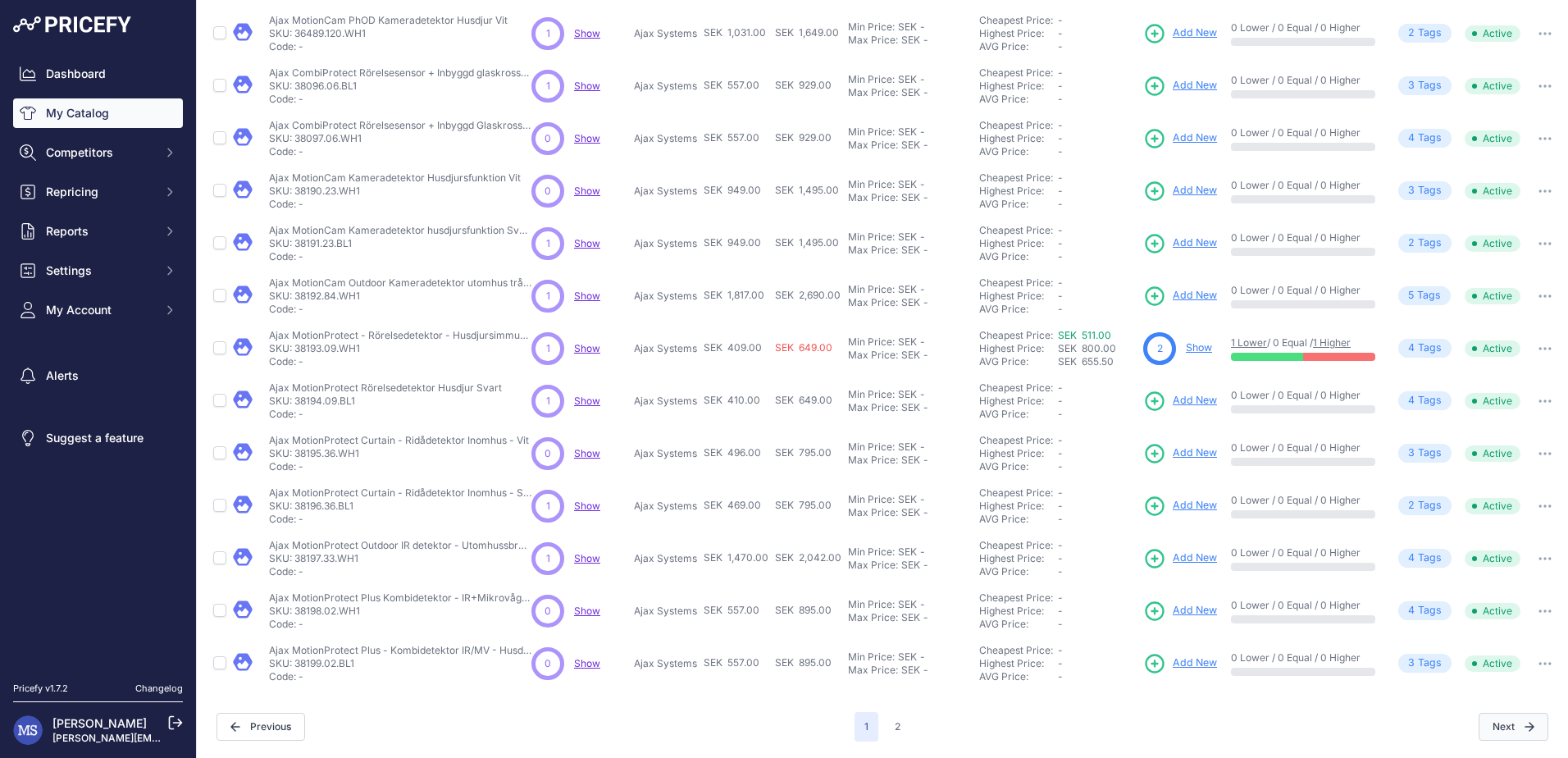
click at [1501, 713] on button "Next" at bounding box center [1513, 727] width 70 height 28
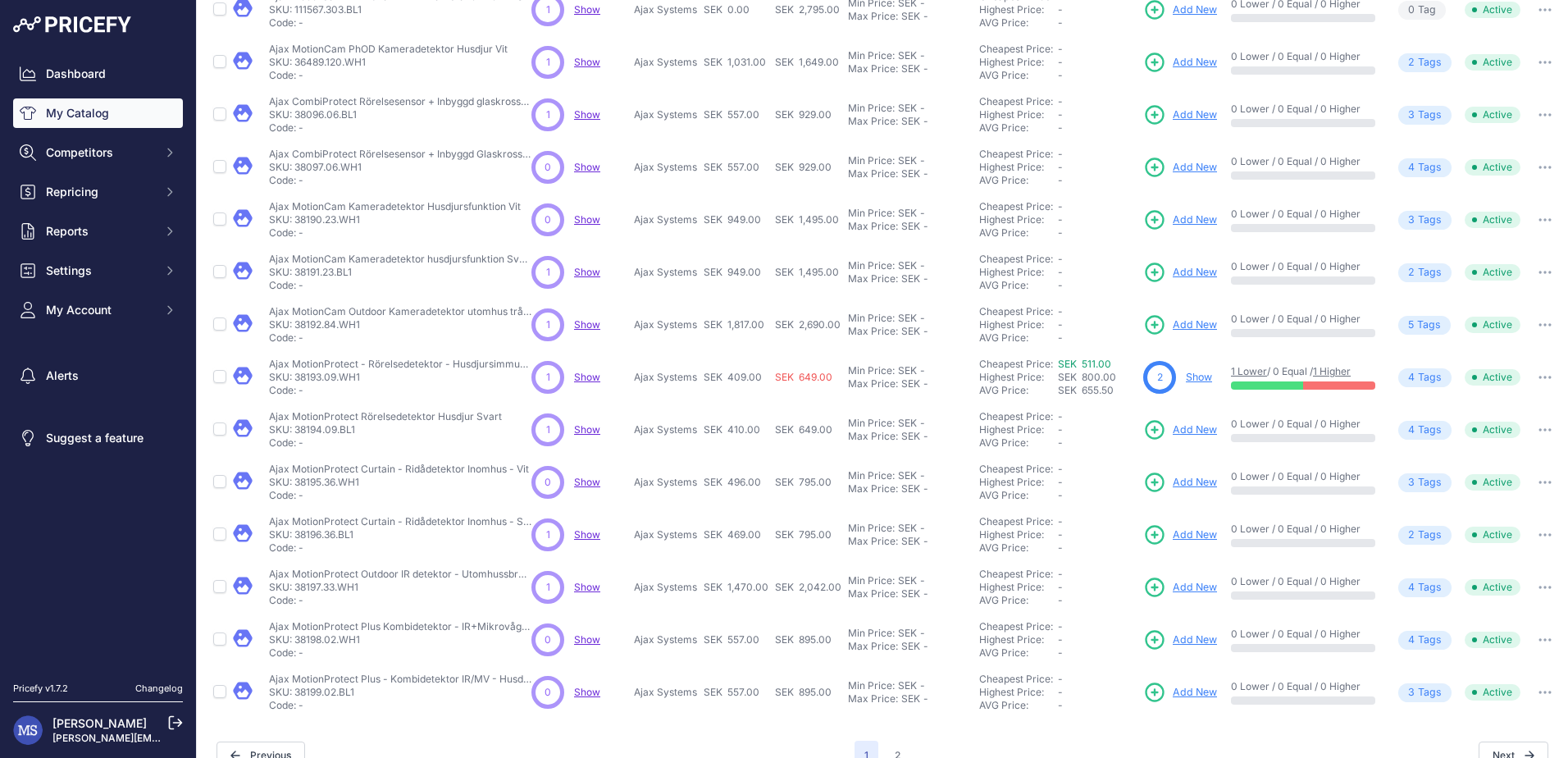
scroll to position [281, 0]
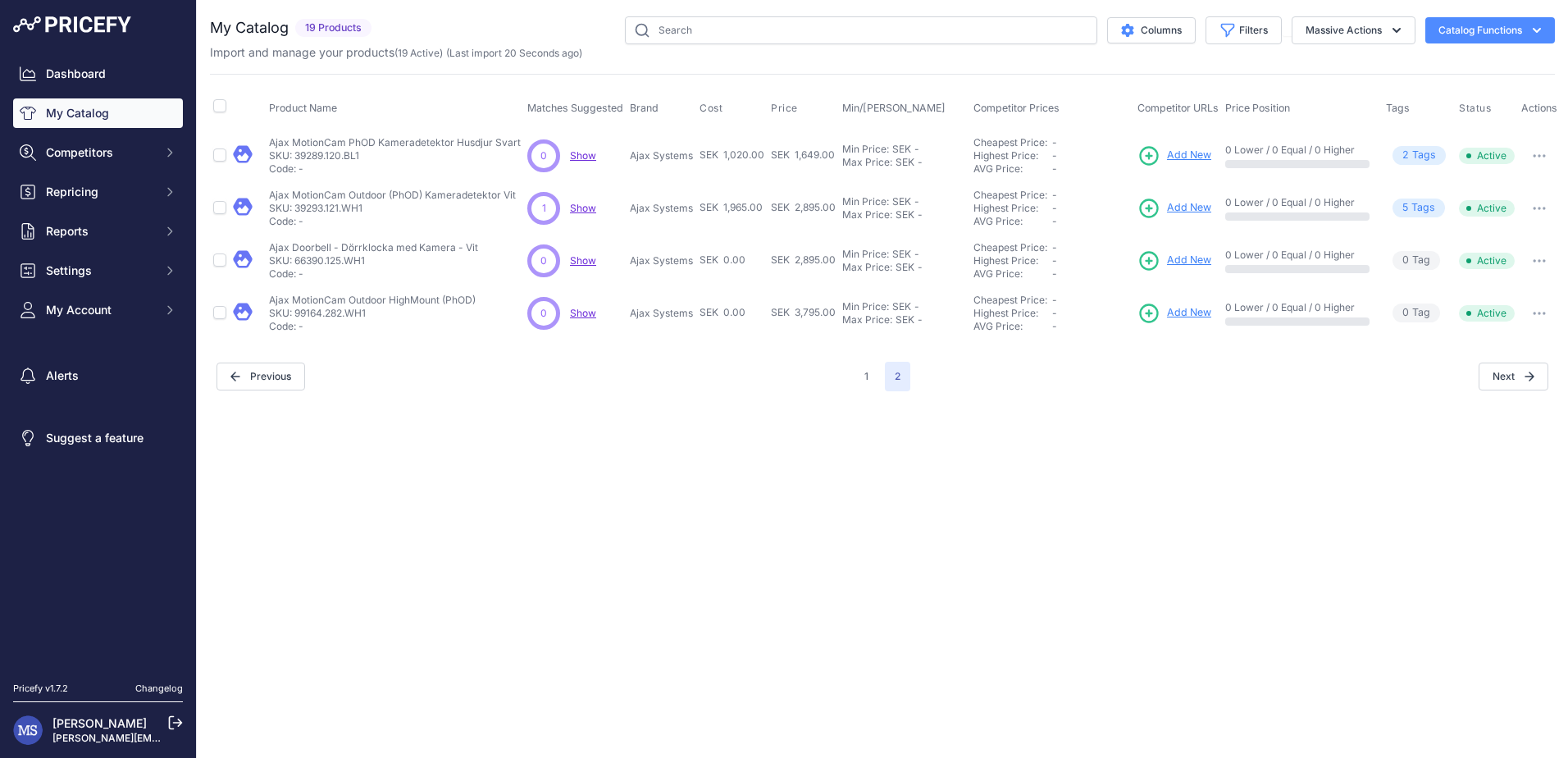
click at [1421, 154] on span "2 Tag s" at bounding box center [1418, 155] width 53 height 19
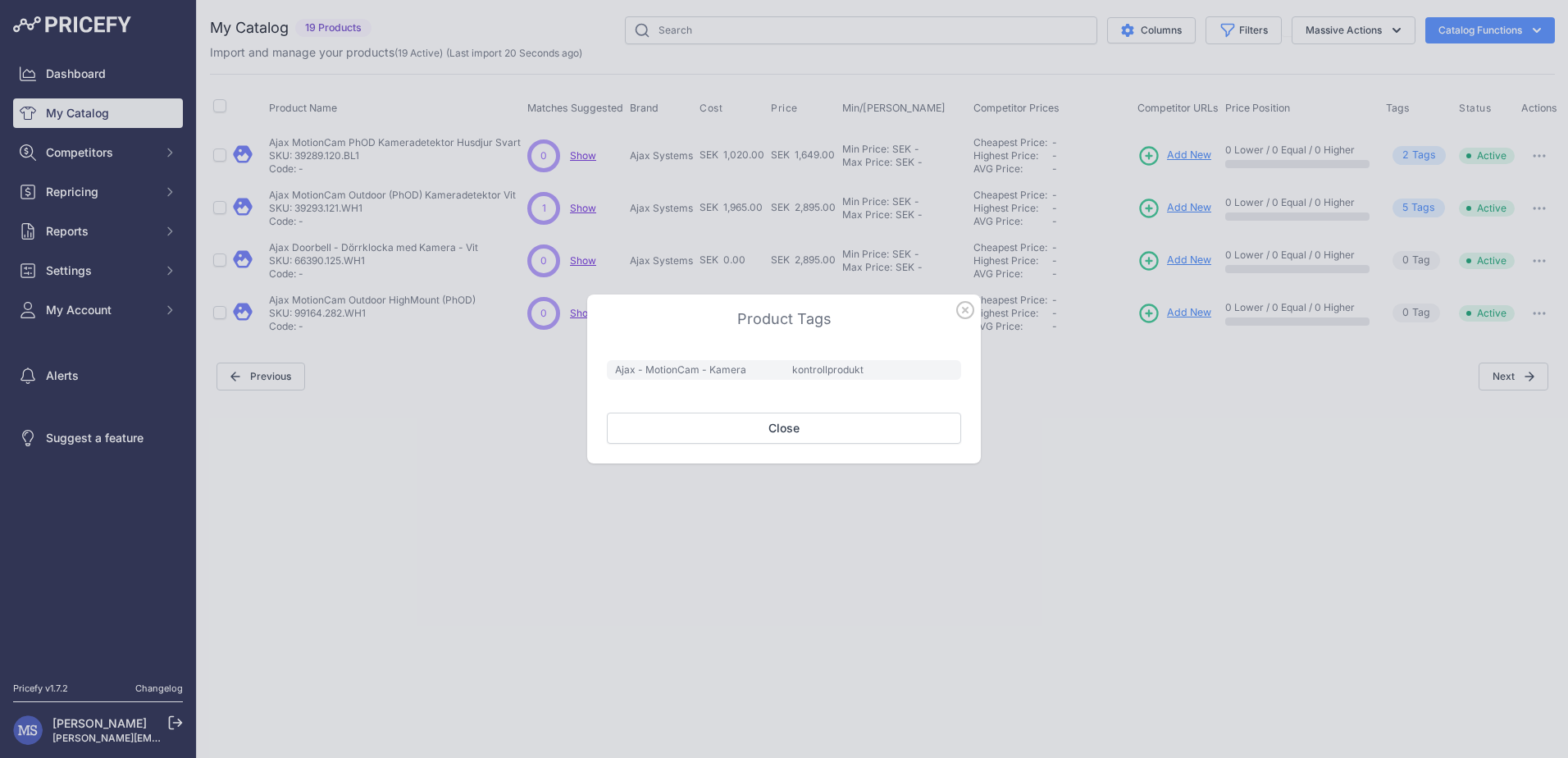
click at [1321, 449] on div at bounding box center [784, 379] width 1568 height 758
click at [962, 309] on icon "button" at bounding box center [965, 310] width 18 height 18
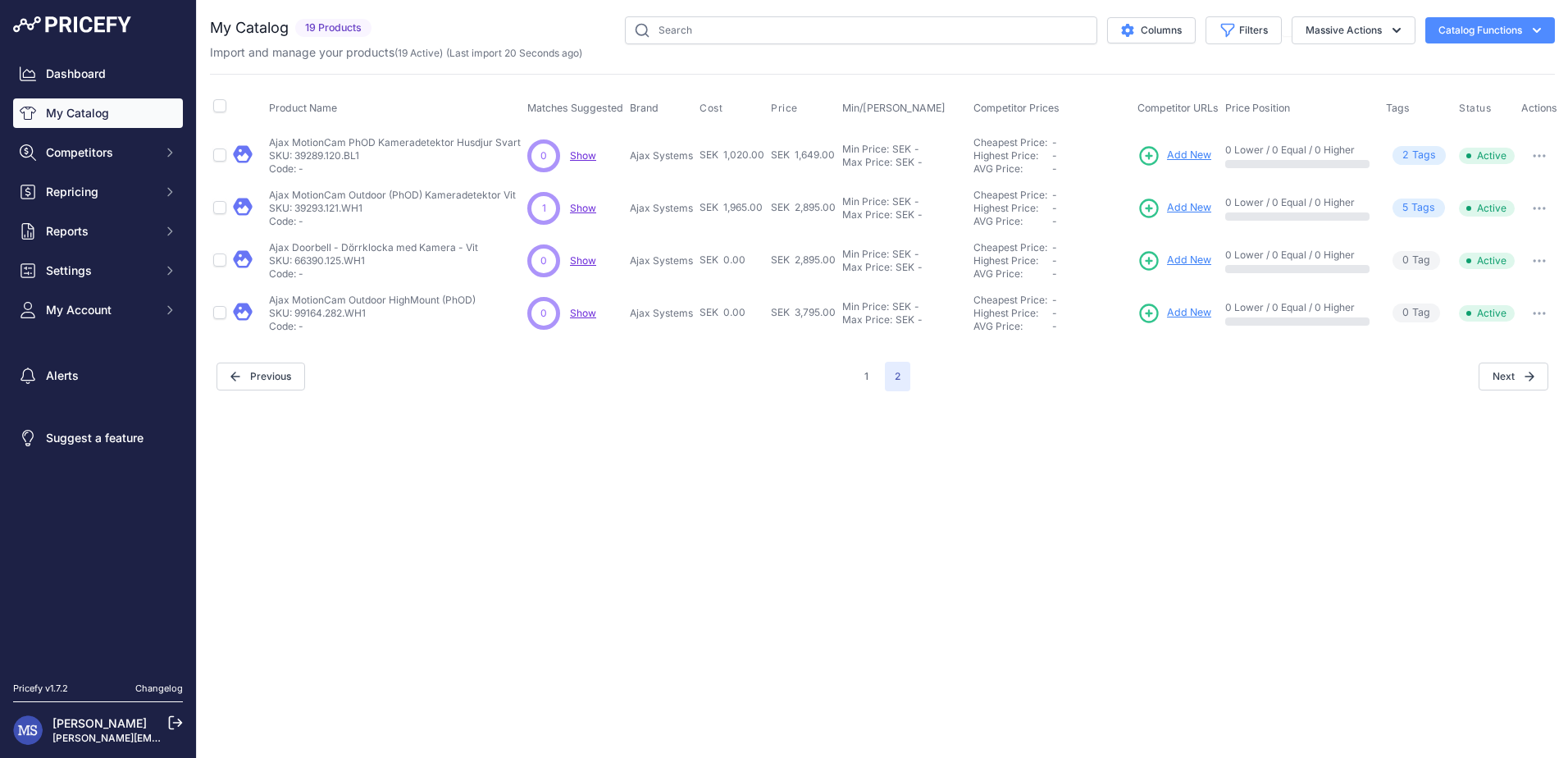
click at [90, 108] on link "My Catalog" at bounding box center [98, 114] width 169 height 30
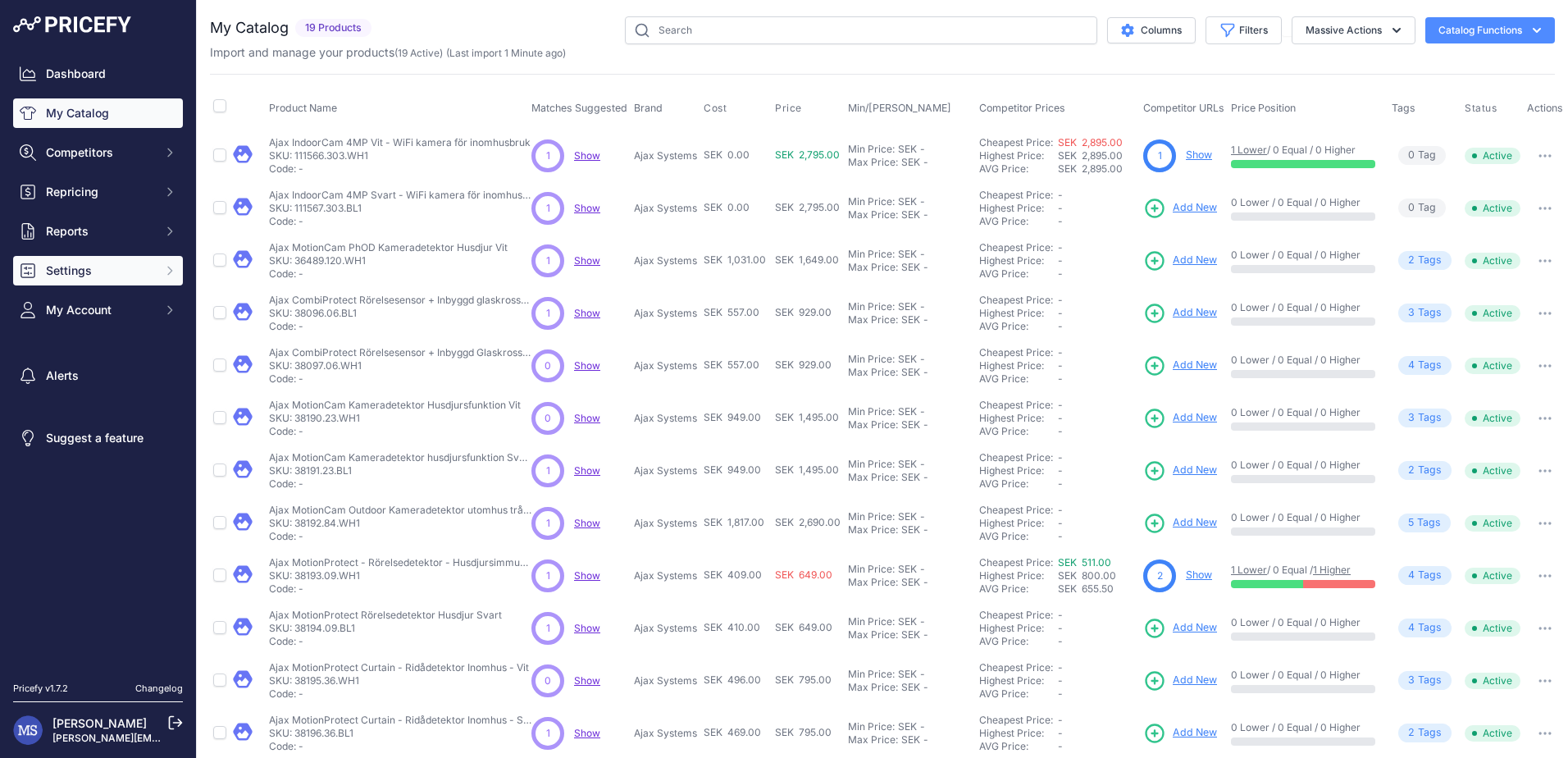
click at [101, 268] on span "Settings" at bounding box center [100, 271] width 108 height 16
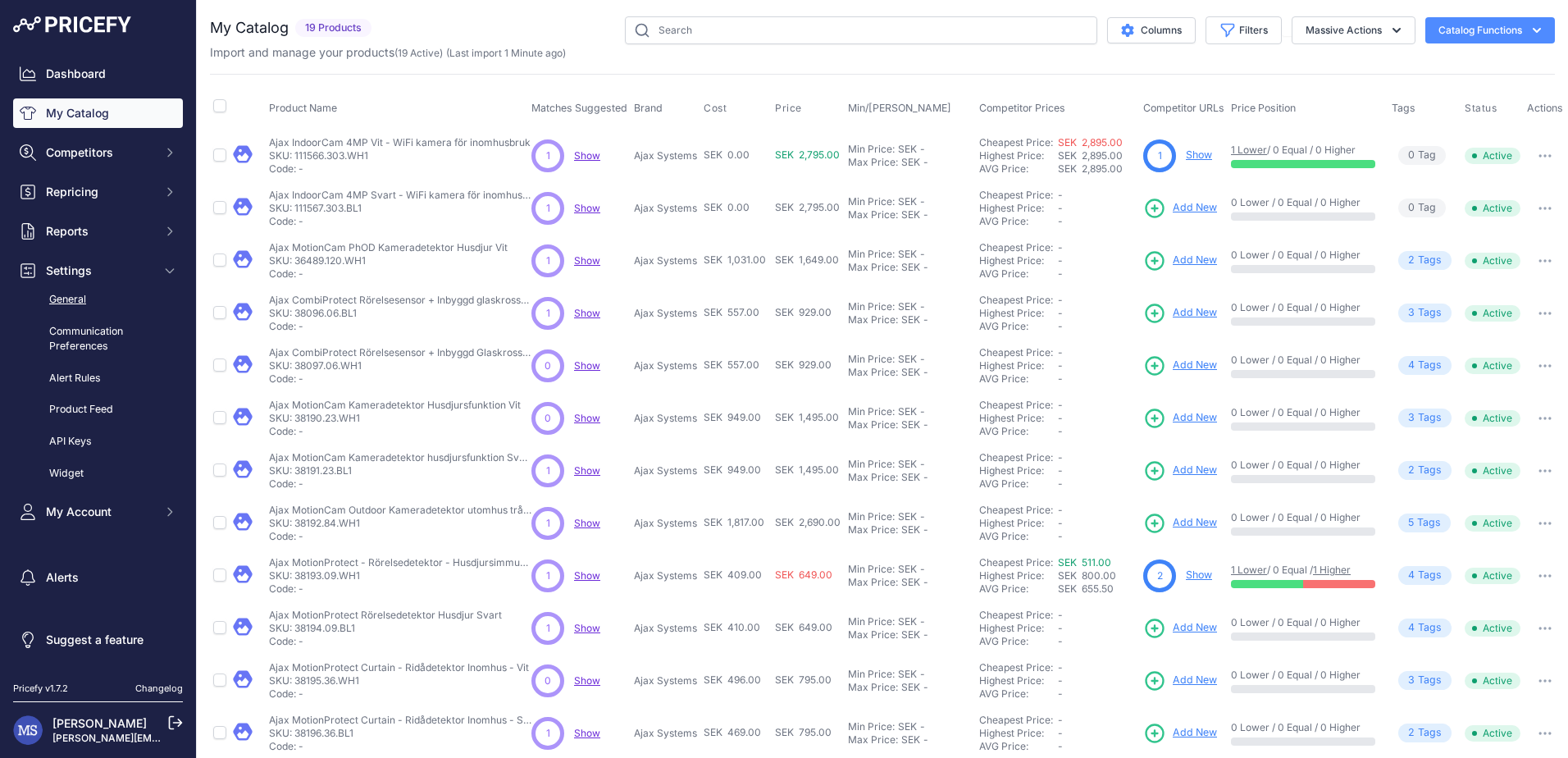
click at [90, 295] on link "General" at bounding box center [98, 300] width 169 height 29
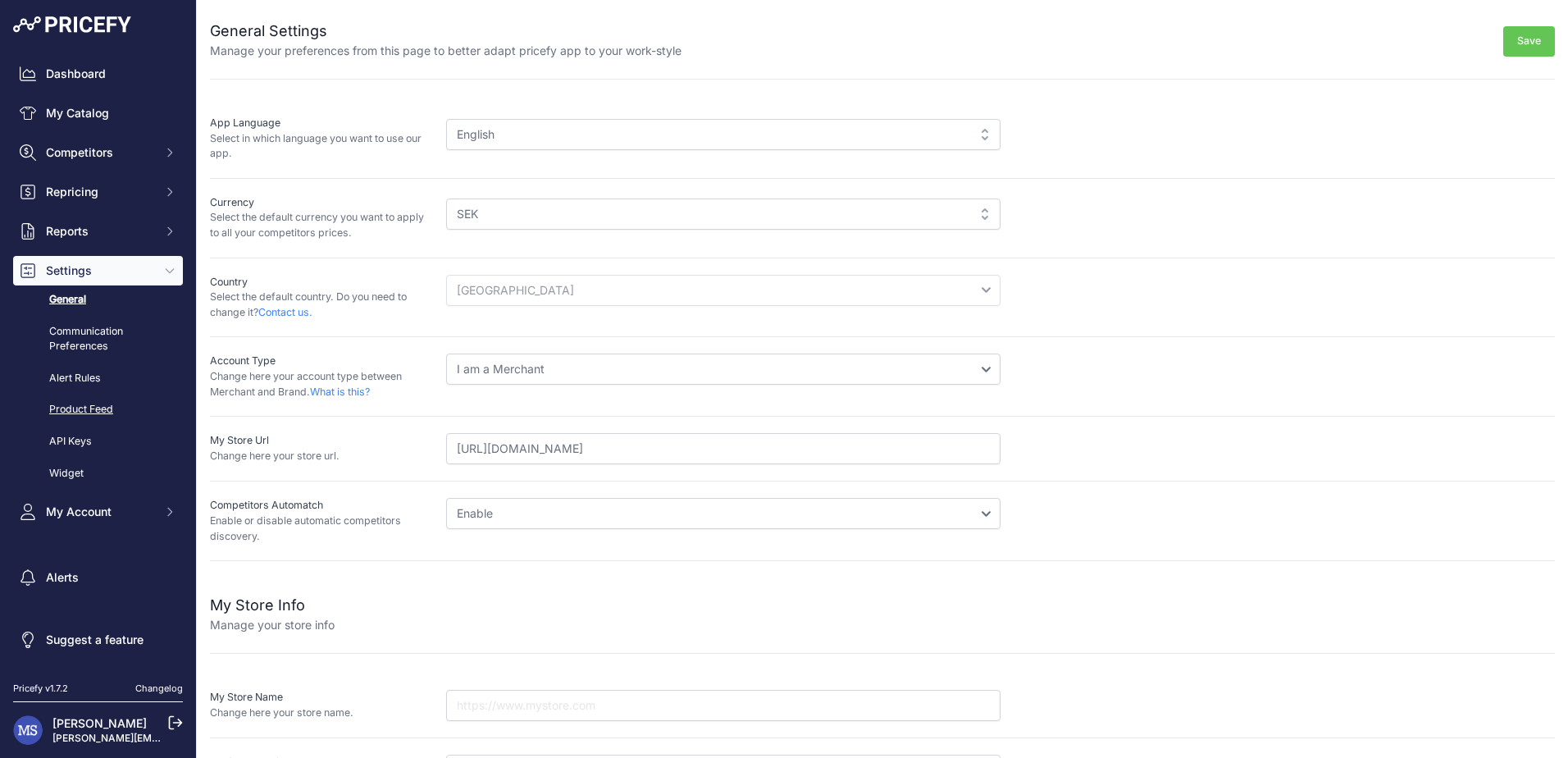
click at [101, 403] on link "Product Feed" at bounding box center [98, 409] width 169 height 29
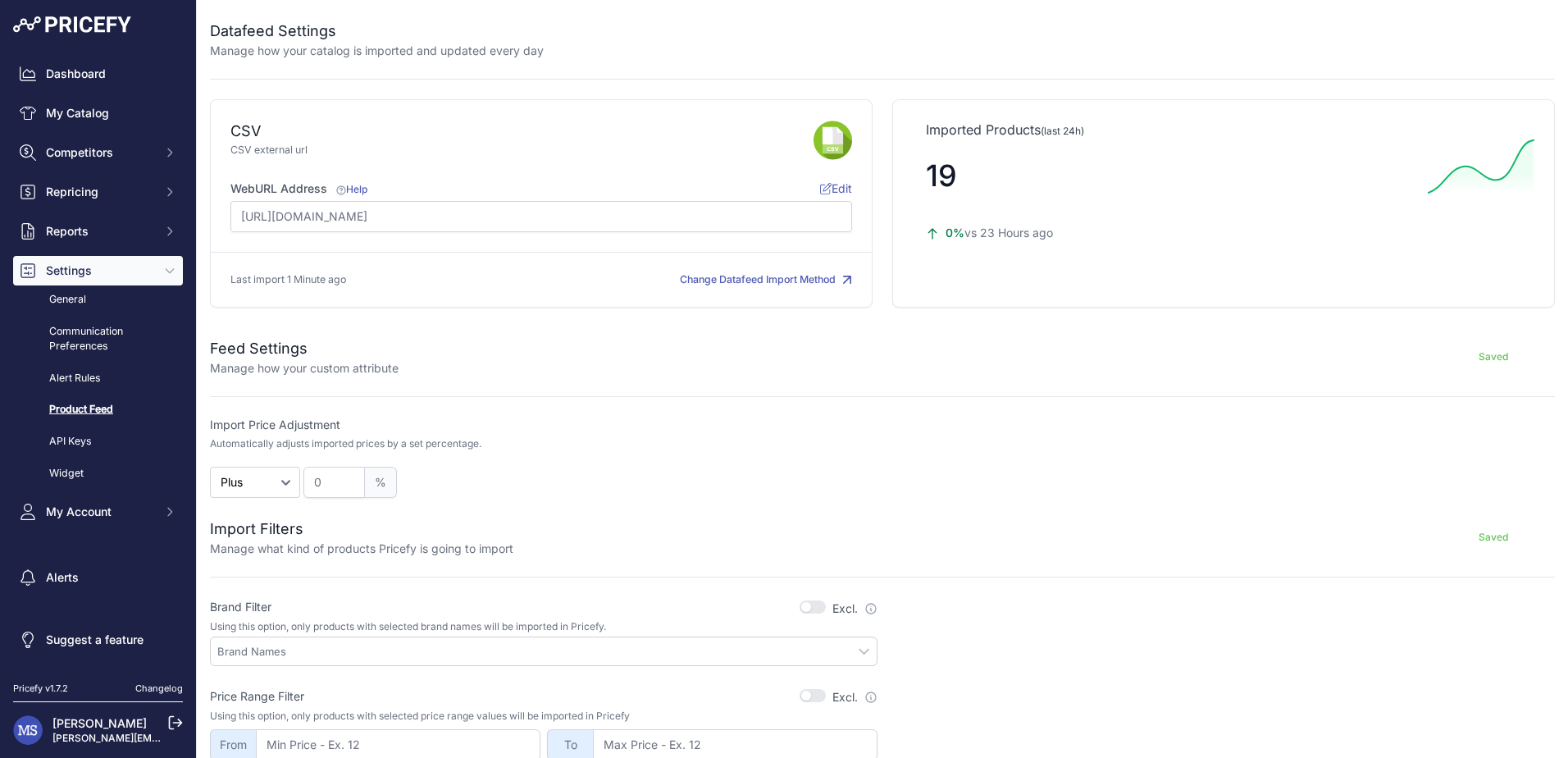
scroll to position [354, 0]
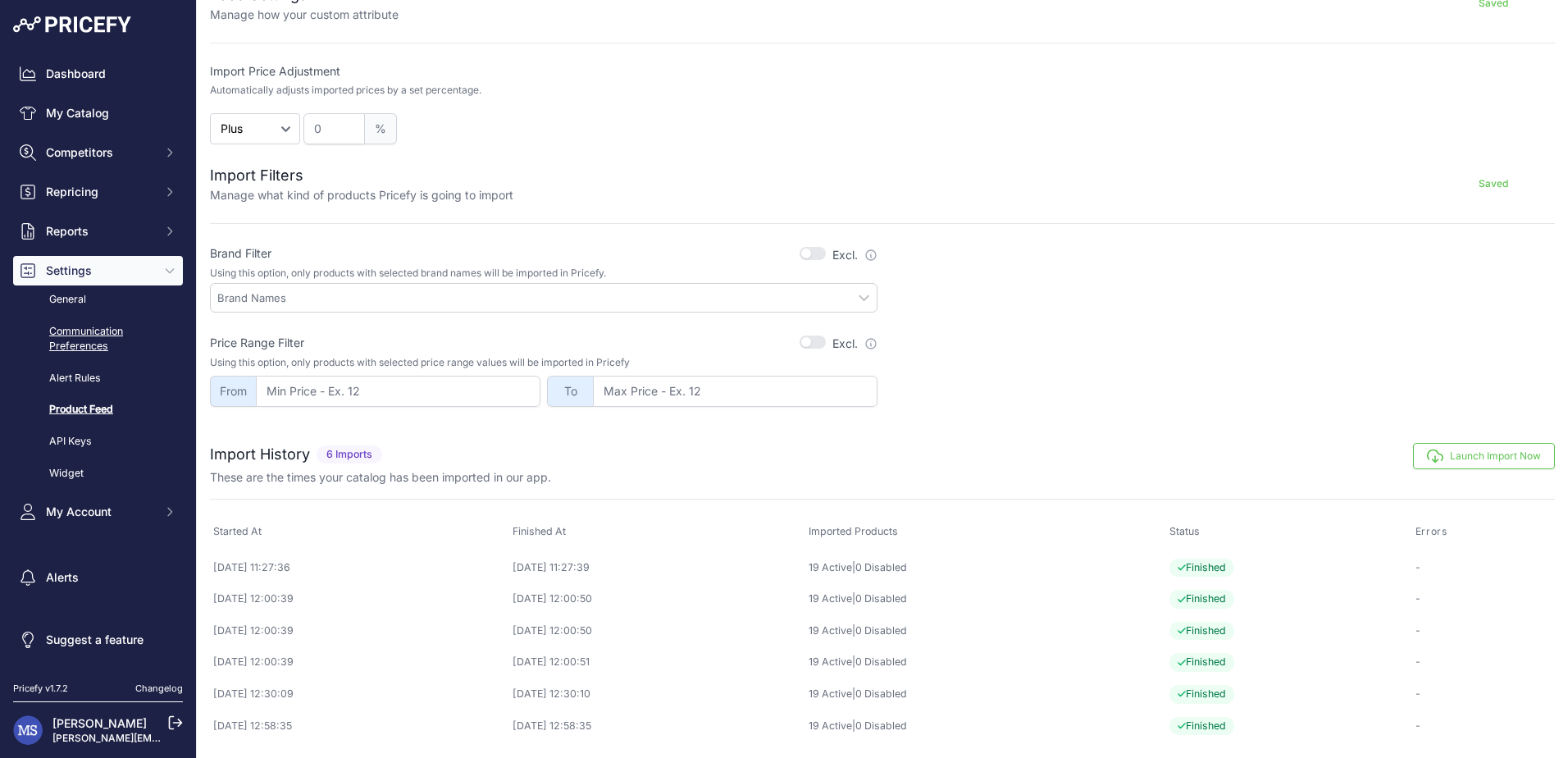
click at [81, 347] on link "Communication Preferences" at bounding box center [98, 339] width 169 height 44
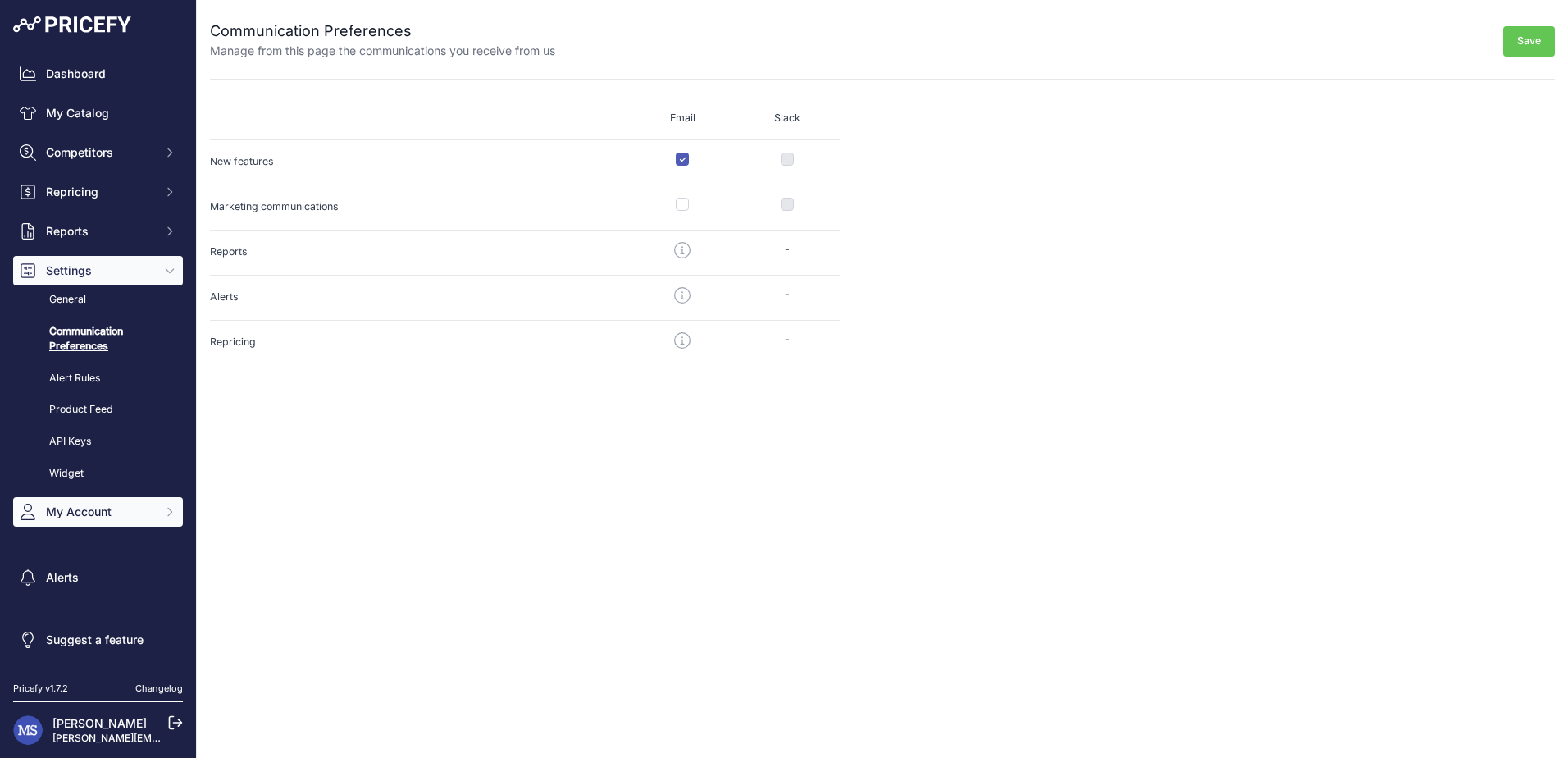
click at [84, 510] on span "My Account" at bounding box center [100, 512] width 108 height 16
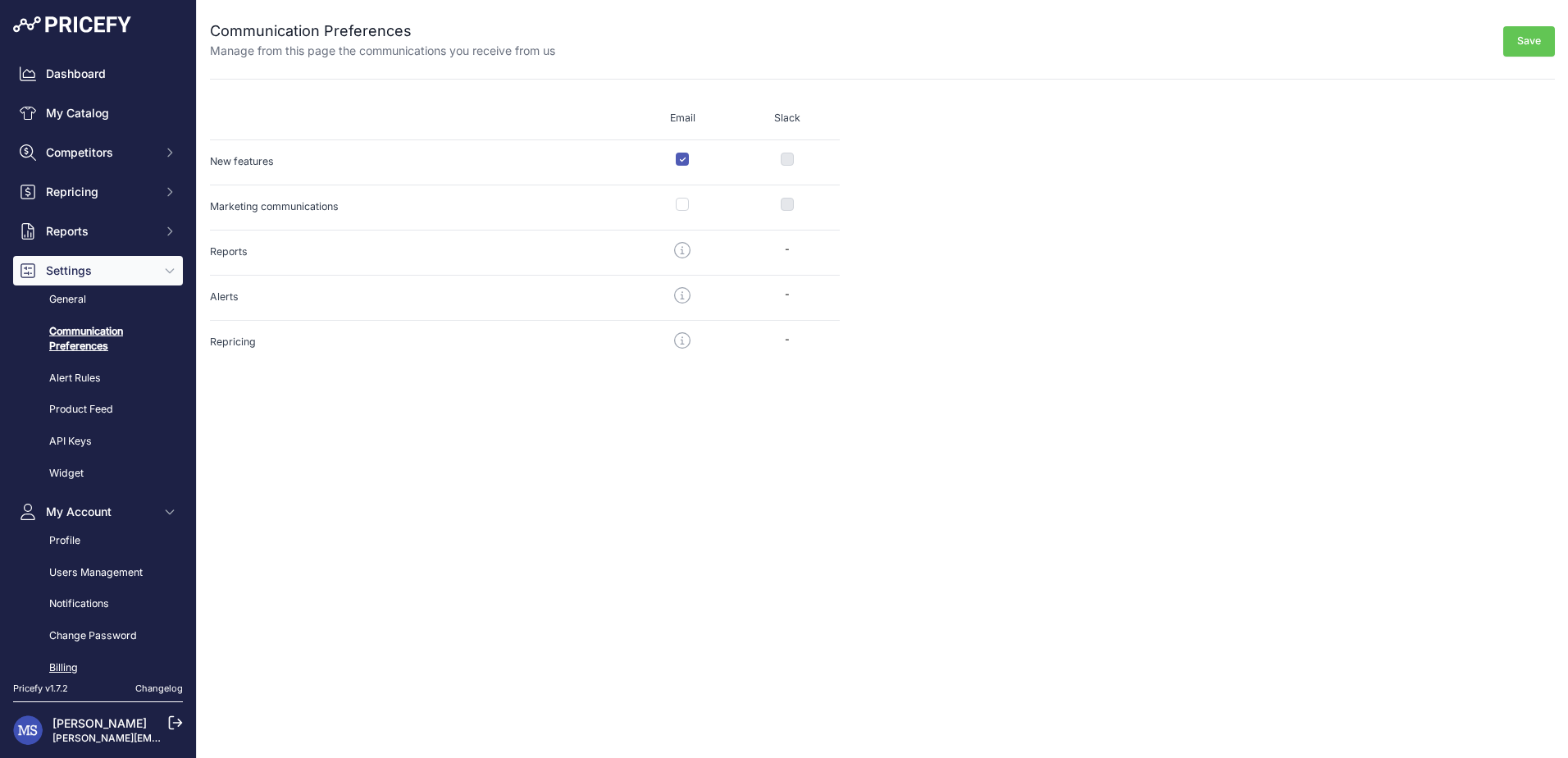
click at [67, 665] on link "Billing" at bounding box center [98, 667] width 169 height 29
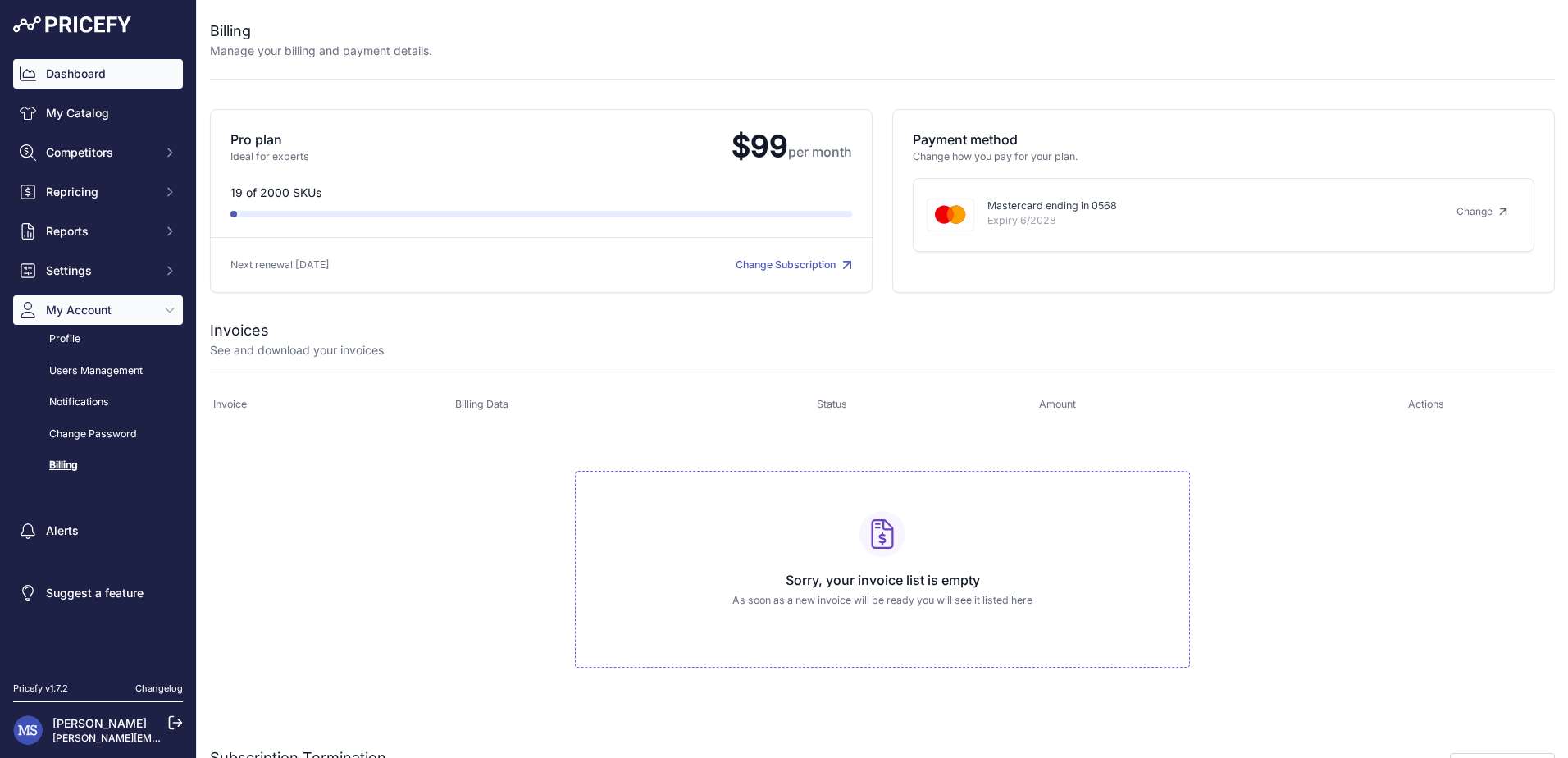
click at [84, 77] on link "Dashboard" at bounding box center [98, 74] width 169 height 30
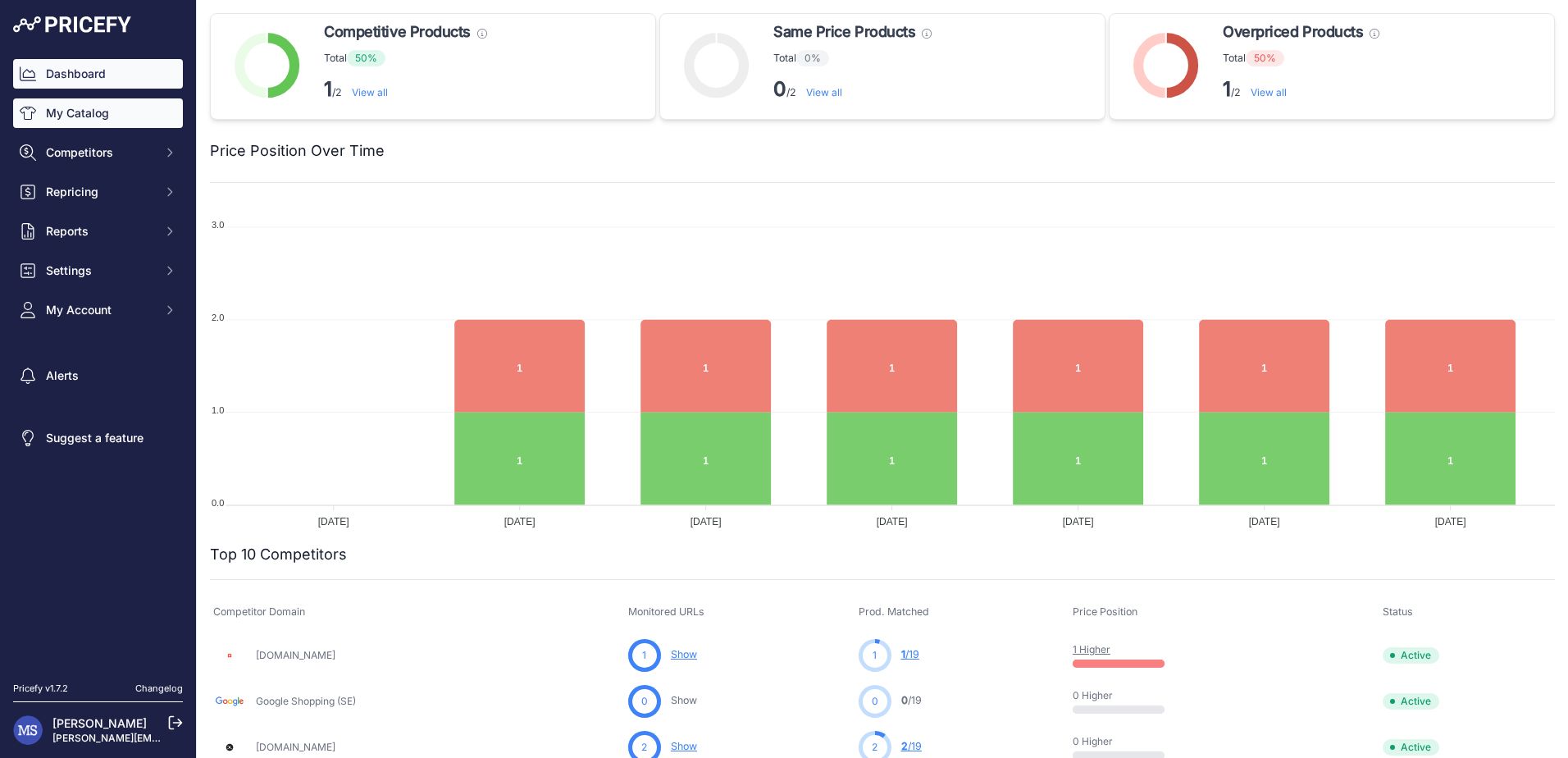
click at [90, 118] on link "My Catalog" at bounding box center [98, 114] width 169 height 30
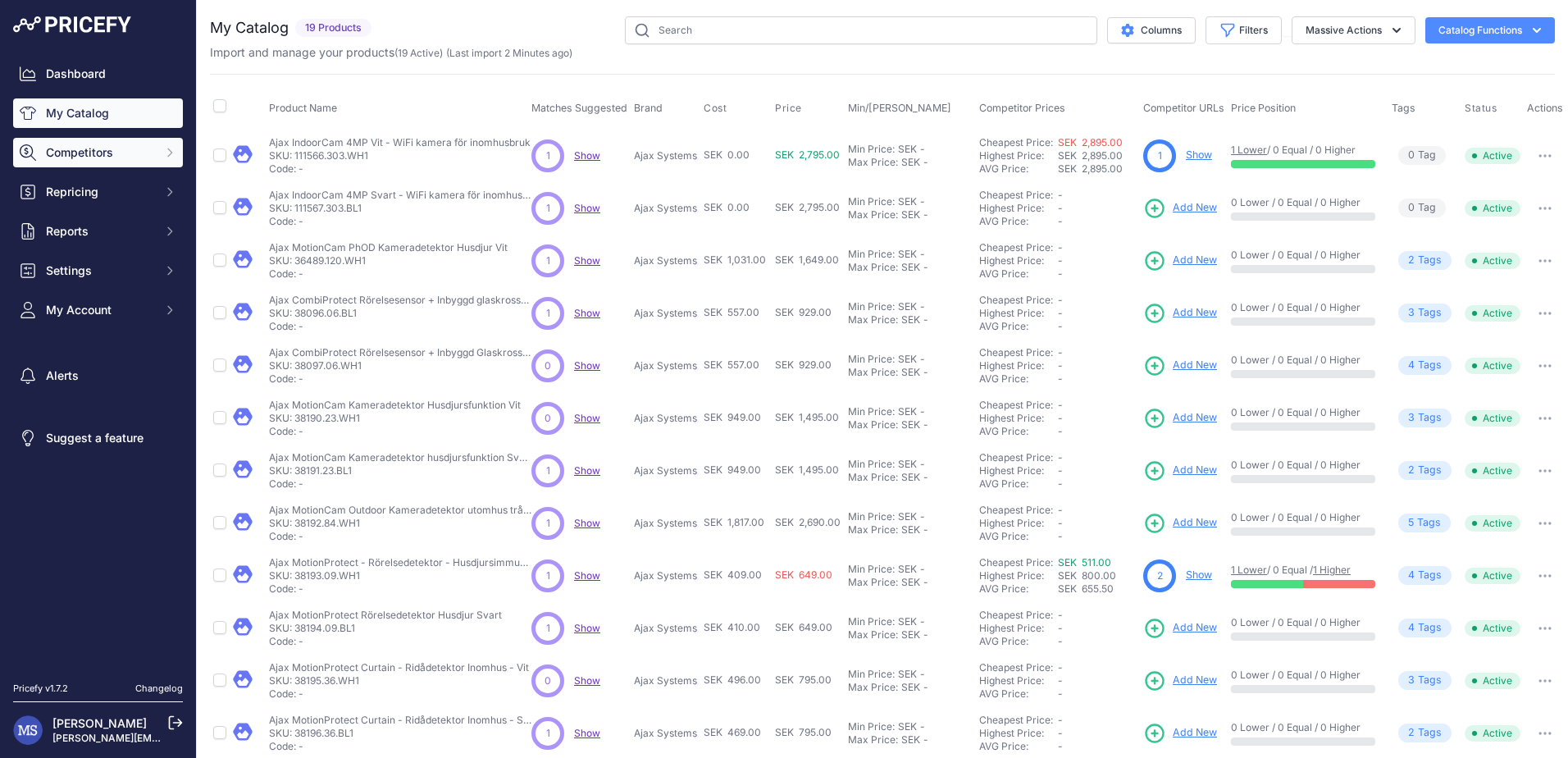
click at [67, 154] on span "Competitors" at bounding box center [100, 152] width 108 height 16
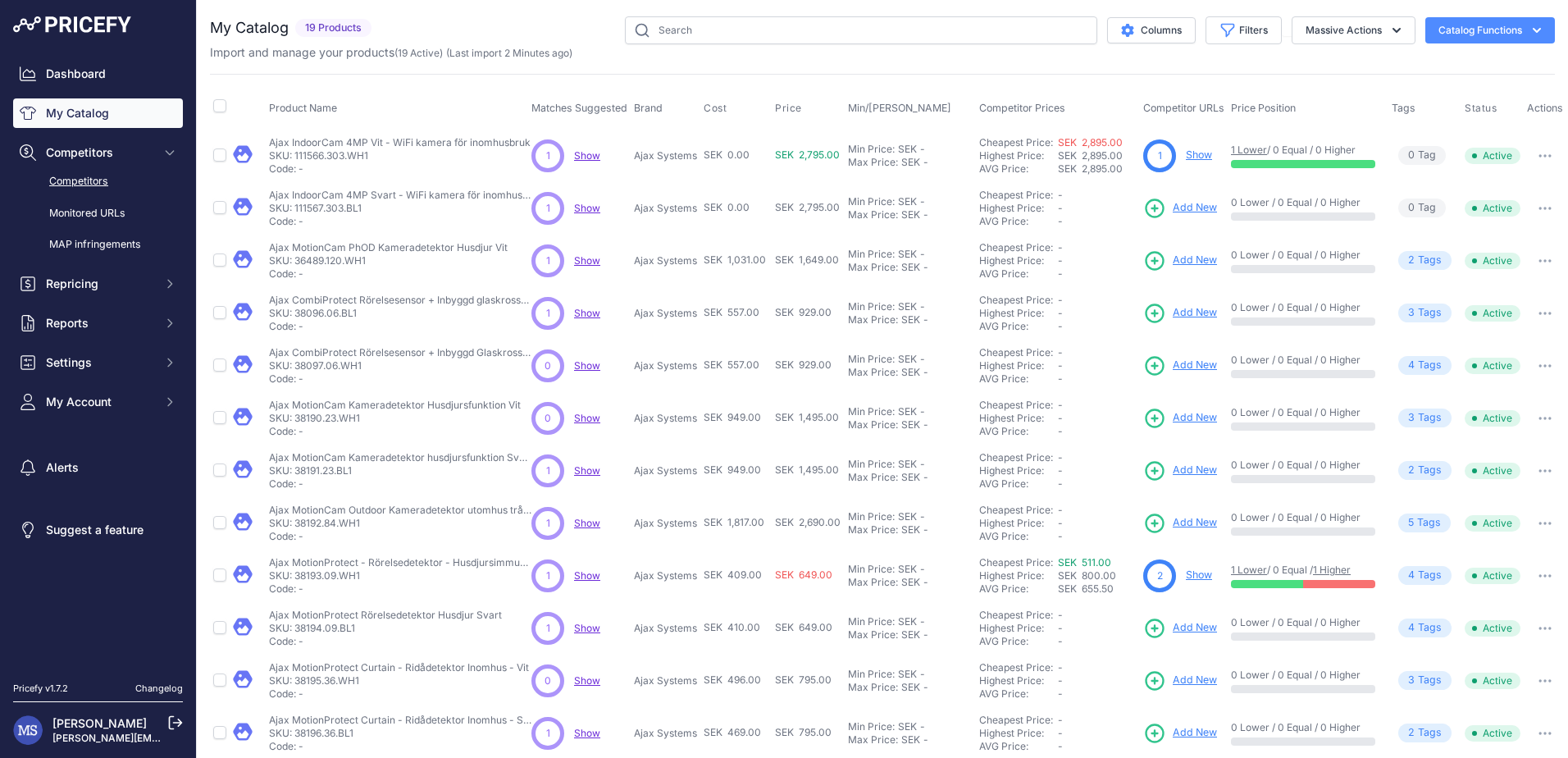
click at [92, 183] on link "Competitors" at bounding box center [98, 181] width 169 height 29
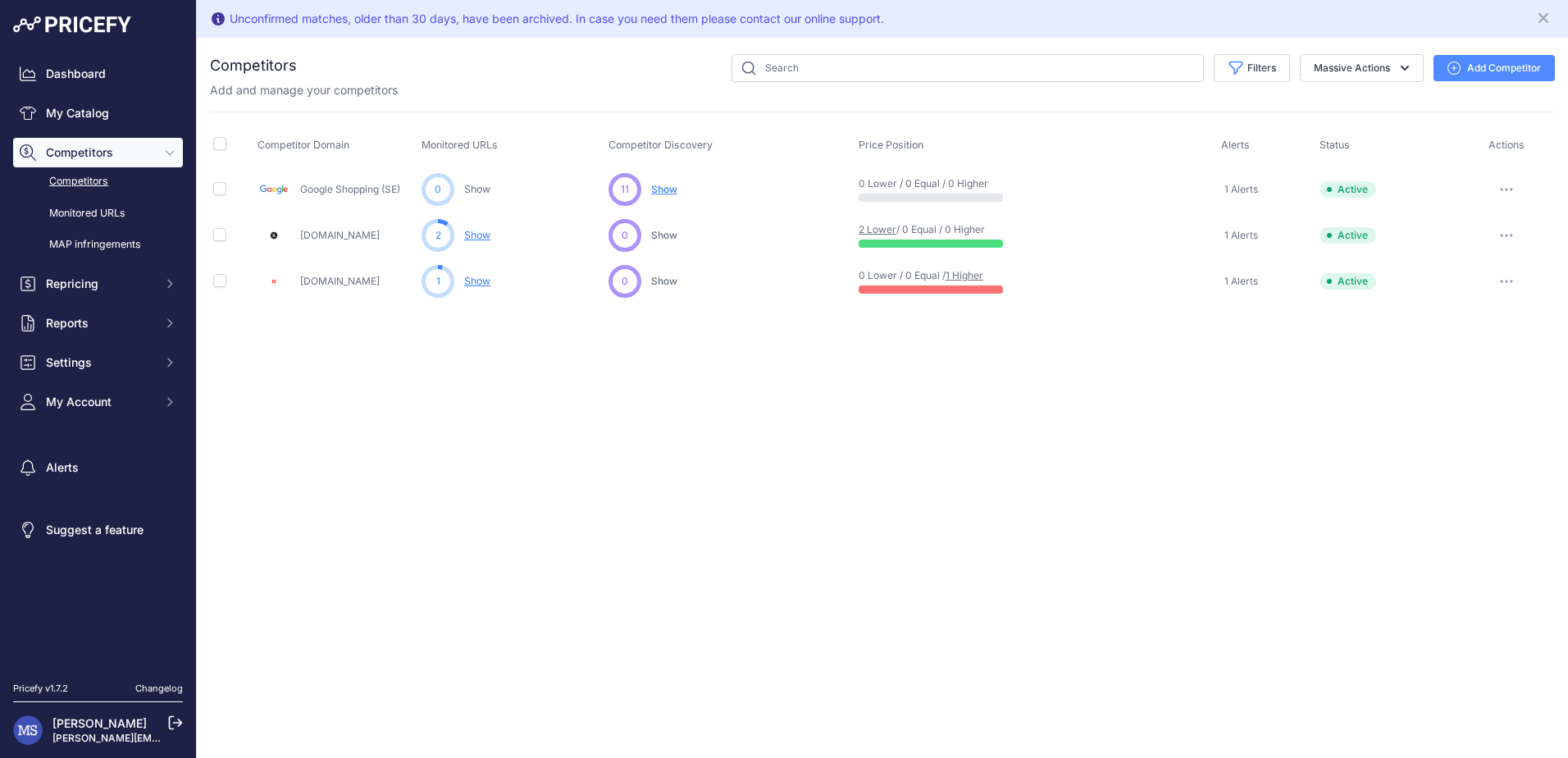
click at [104, 184] on link "Competitors" at bounding box center [98, 181] width 169 height 29
click at [87, 239] on link "MAP infringements" at bounding box center [98, 244] width 169 height 29
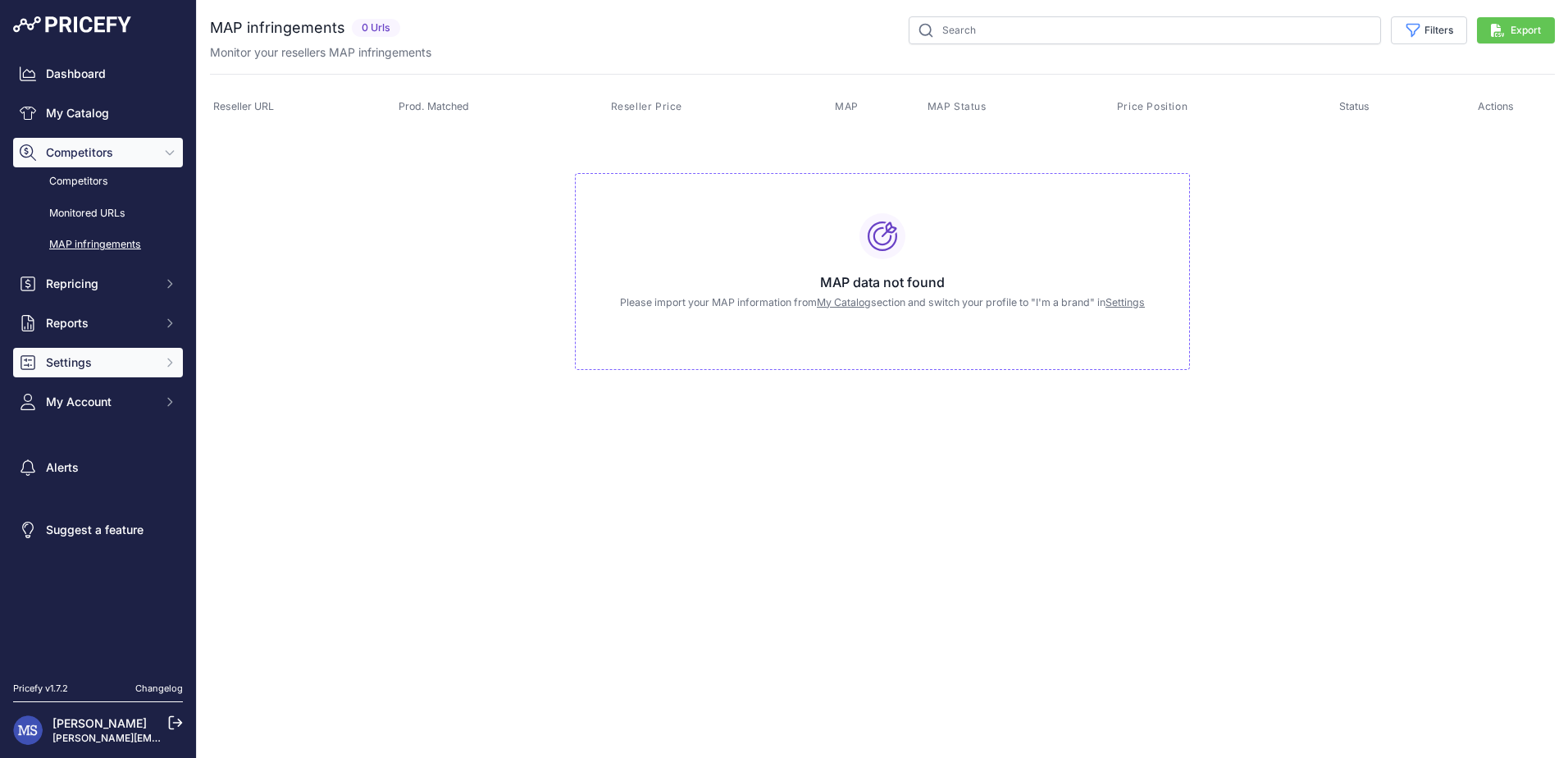
click at [67, 355] on span "Settings" at bounding box center [100, 363] width 108 height 16
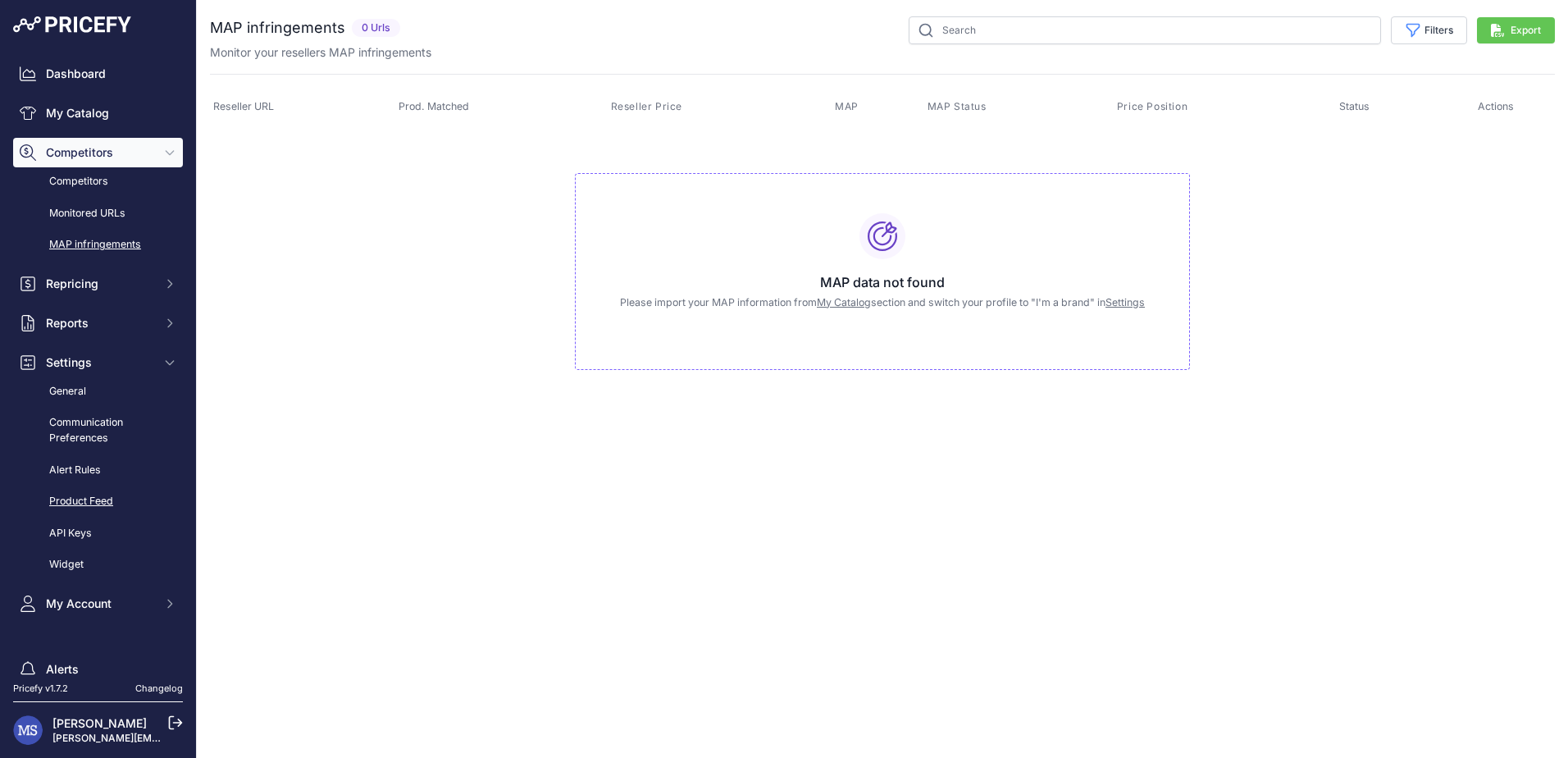
click at [81, 504] on link "Product Feed" at bounding box center [98, 501] width 169 height 29
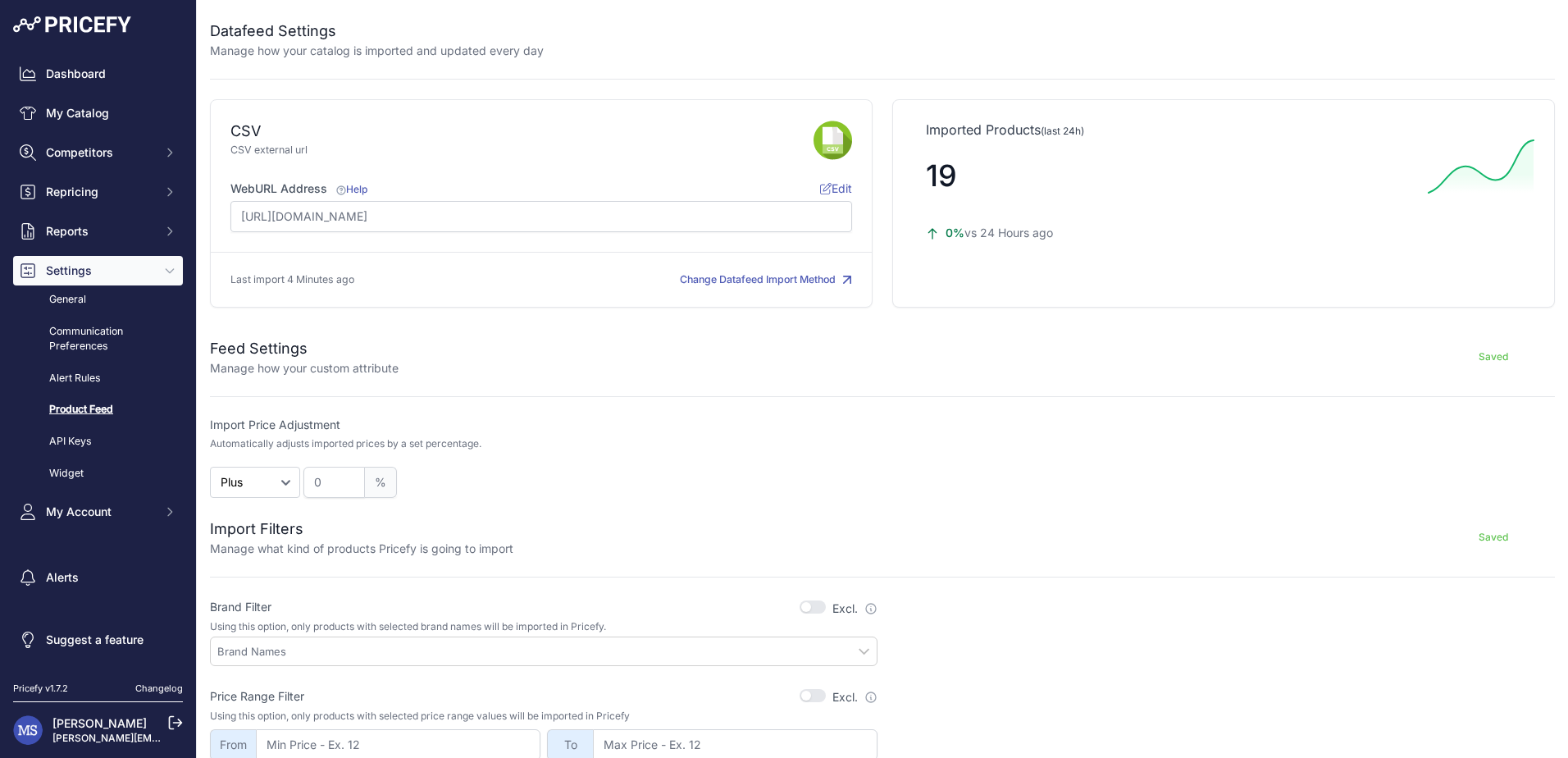
click at [769, 280] on button "Change Datafeed Import Method" at bounding box center [765, 280] width 172 height 16
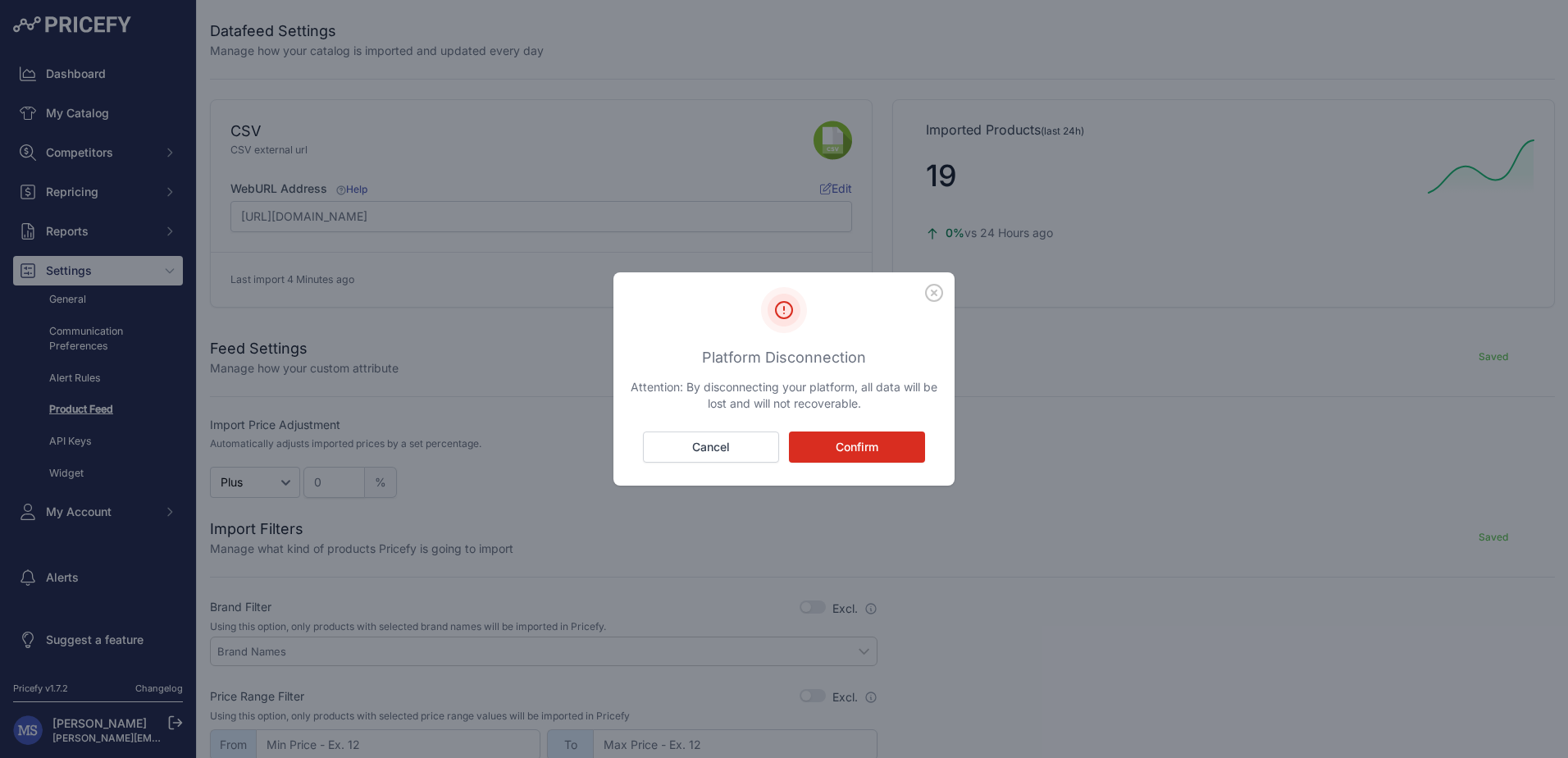
click at [933, 294] on icon "button" at bounding box center [934, 293] width 16 height 16
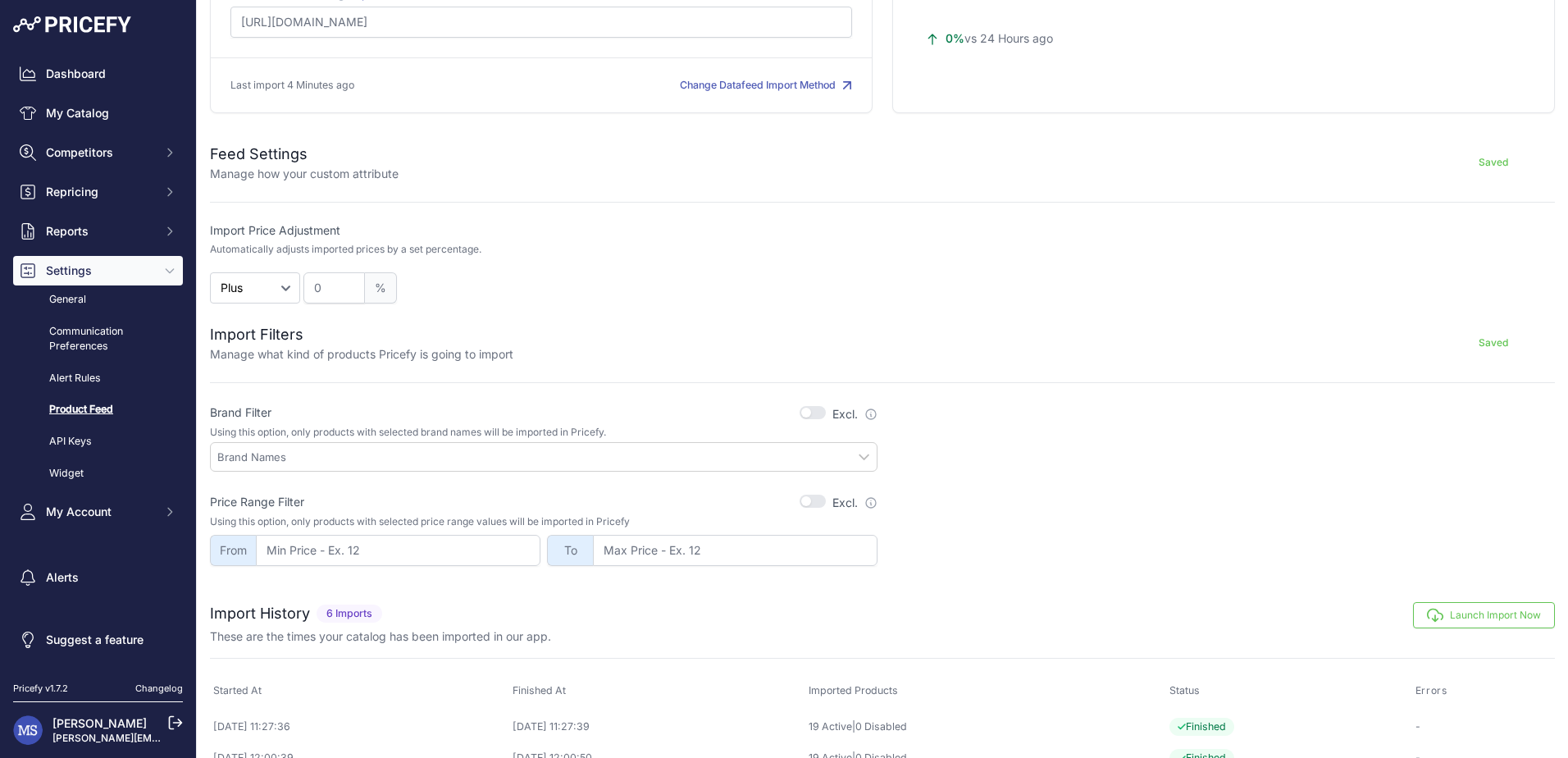
scroll to position [354, 0]
